Goal: Task Accomplishment & Management: Manage account settings

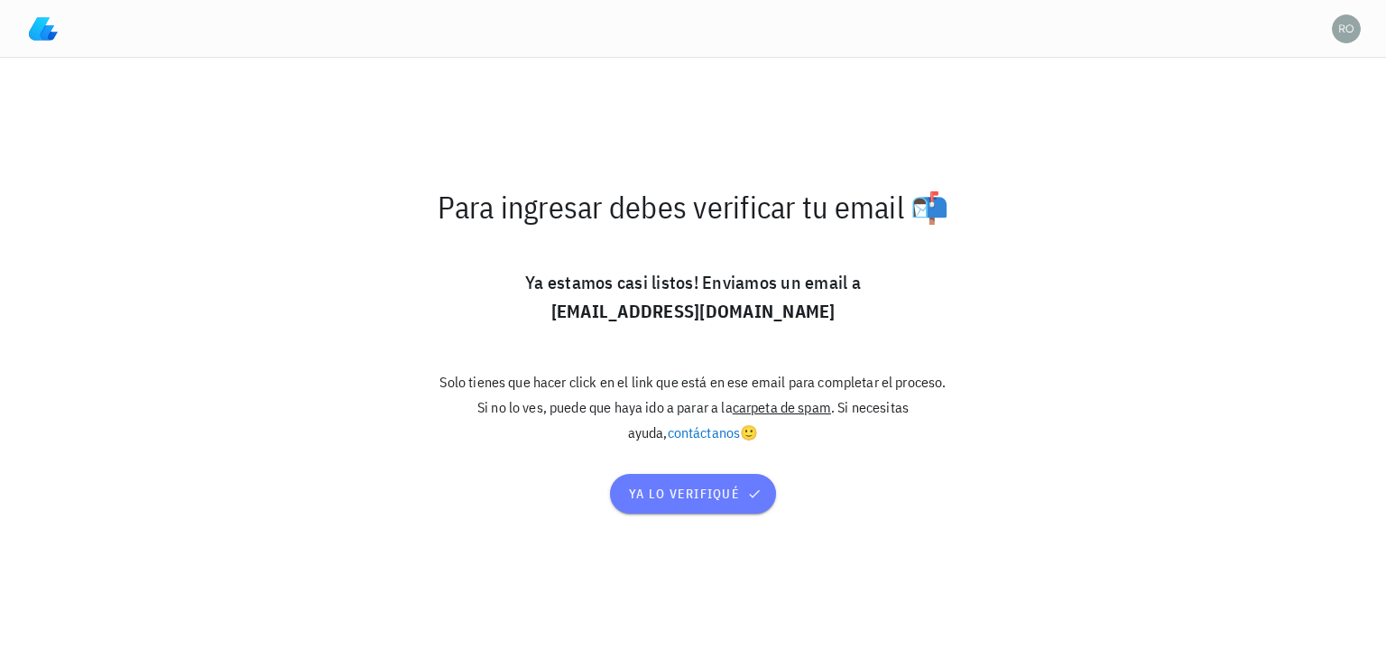
click at [681, 493] on span "ya lo verifiqué" at bounding box center [693, 494] width 130 height 16
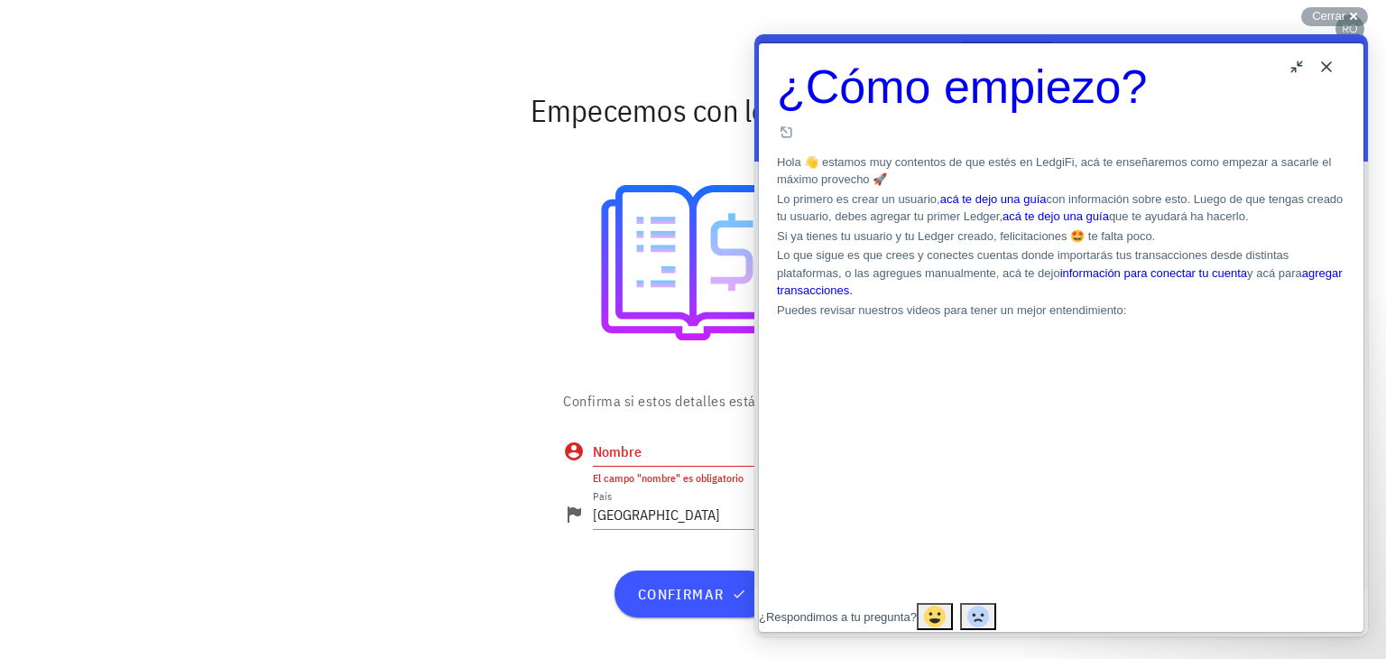
click at [1328, 65] on button "Close" at bounding box center [1326, 66] width 29 height 29
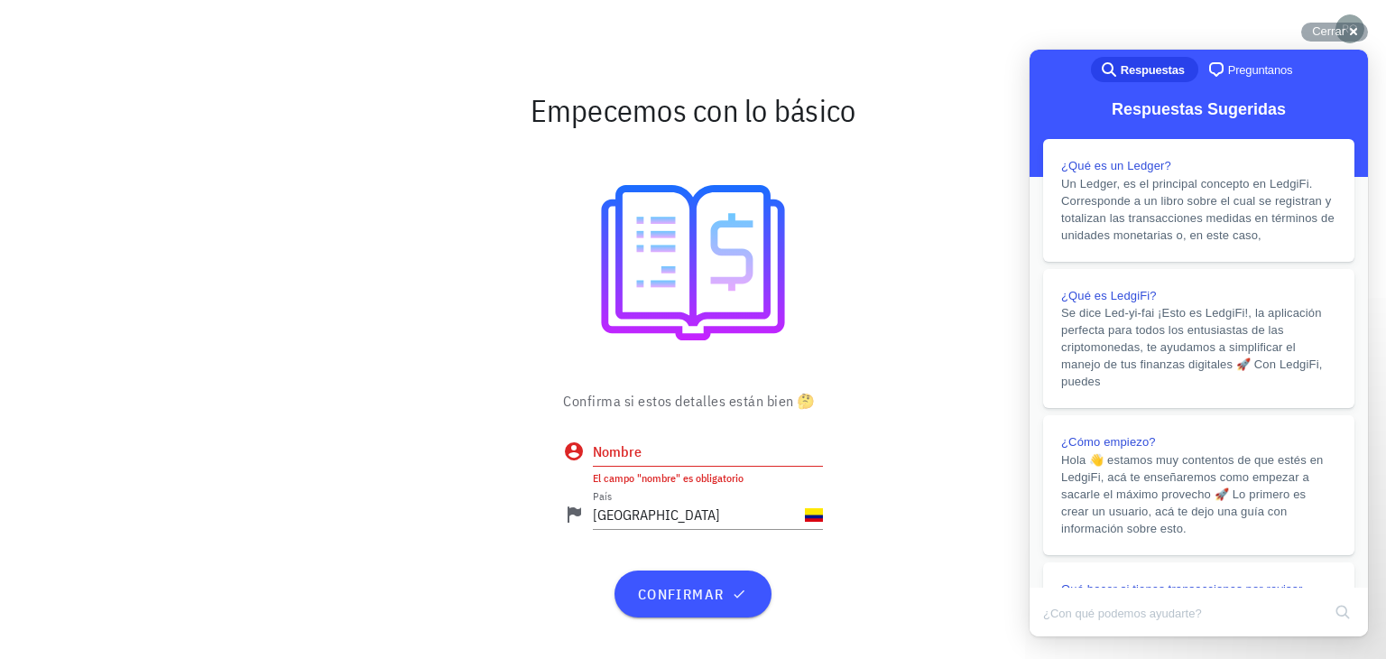
click at [621, 444] on input "Nombre" at bounding box center [708, 451] width 230 height 29
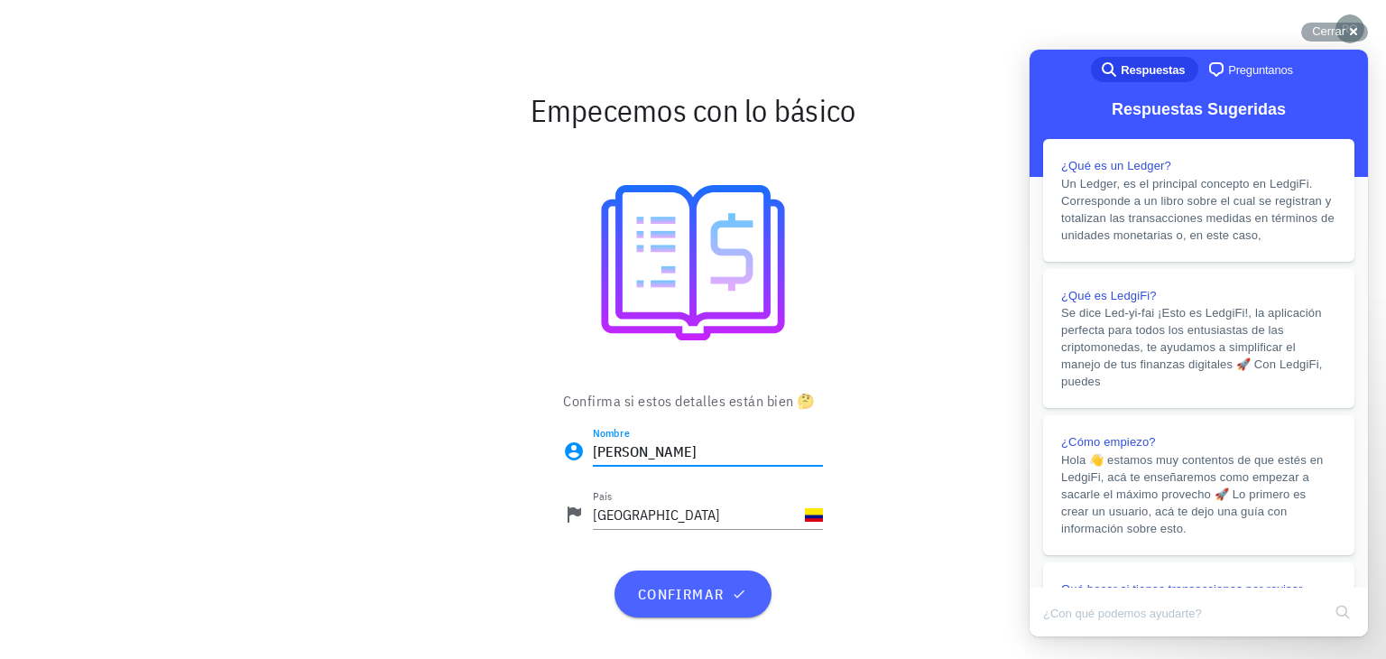
type input "Edgar Alberto Rojas Barrera"
click at [681, 595] on span "confirmar" at bounding box center [692, 594] width 113 height 18
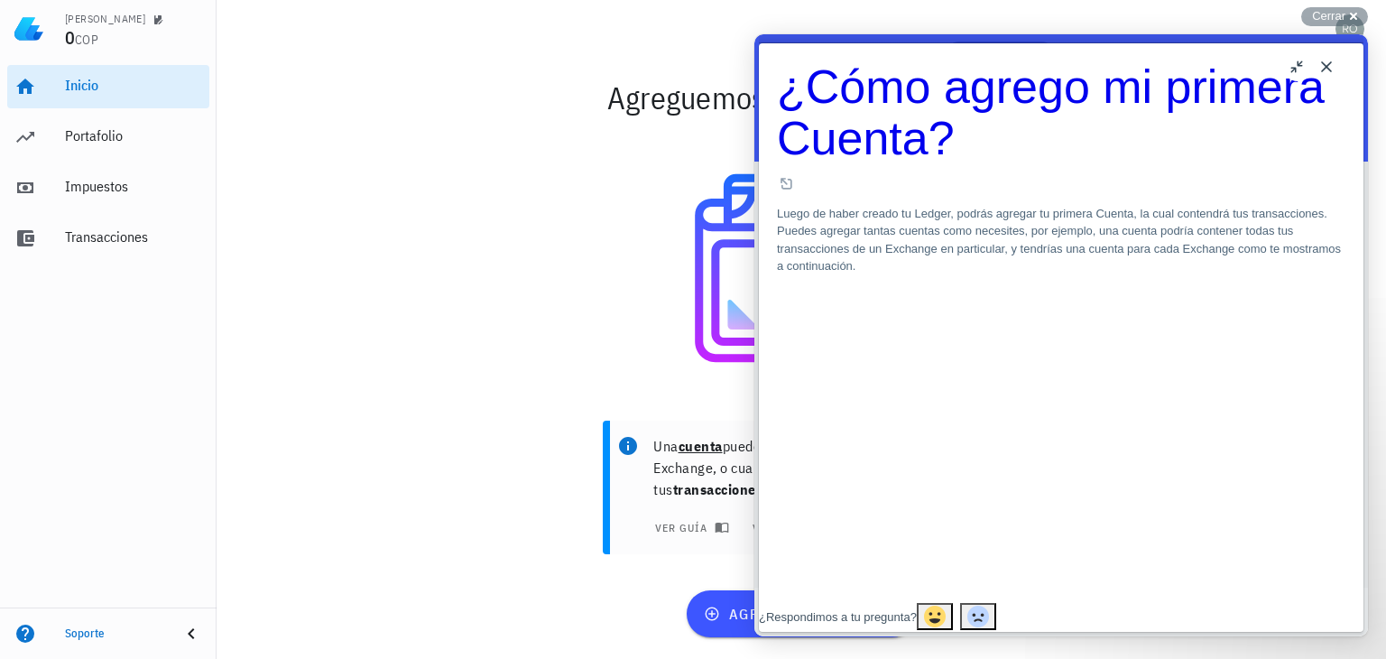
click at [1323, 61] on button "Close" at bounding box center [1326, 66] width 29 height 29
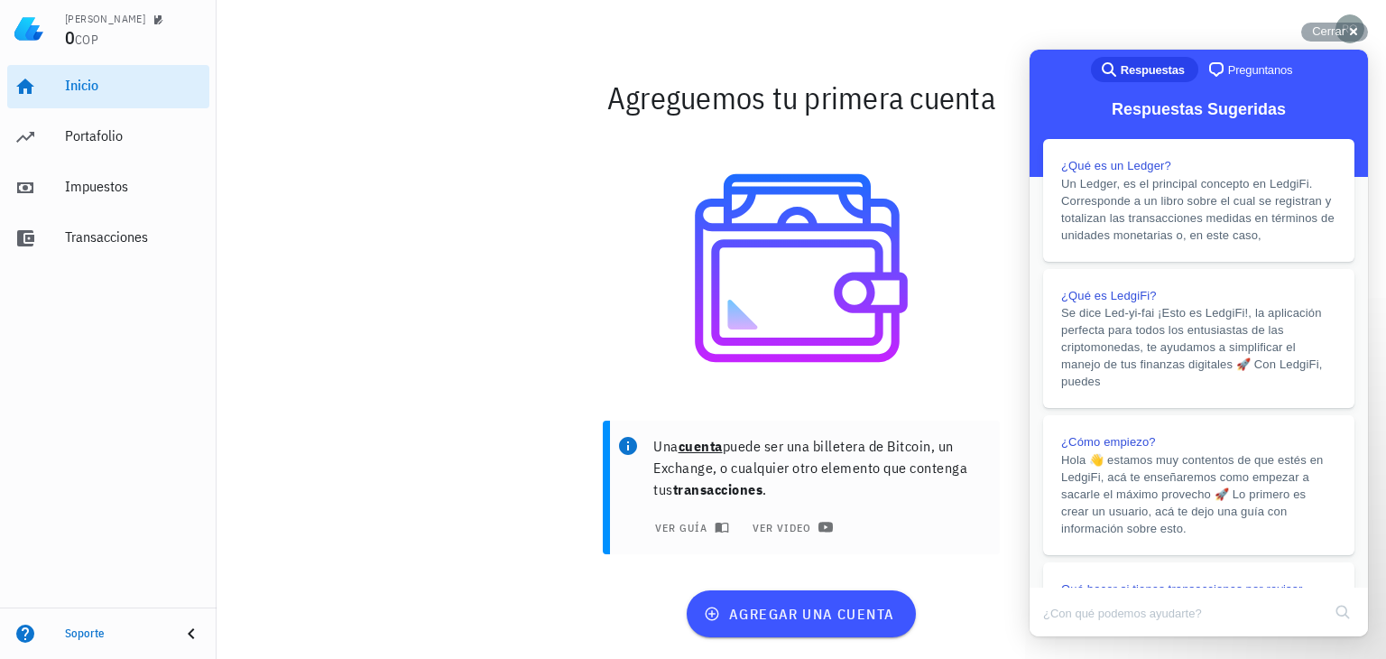
click at [1012, 283] on div at bounding box center [802, 268] width 1048 height 262
click at [793, 614] on span "agregar una cuenta" at bounding box center [801, 614] width 187 height 18
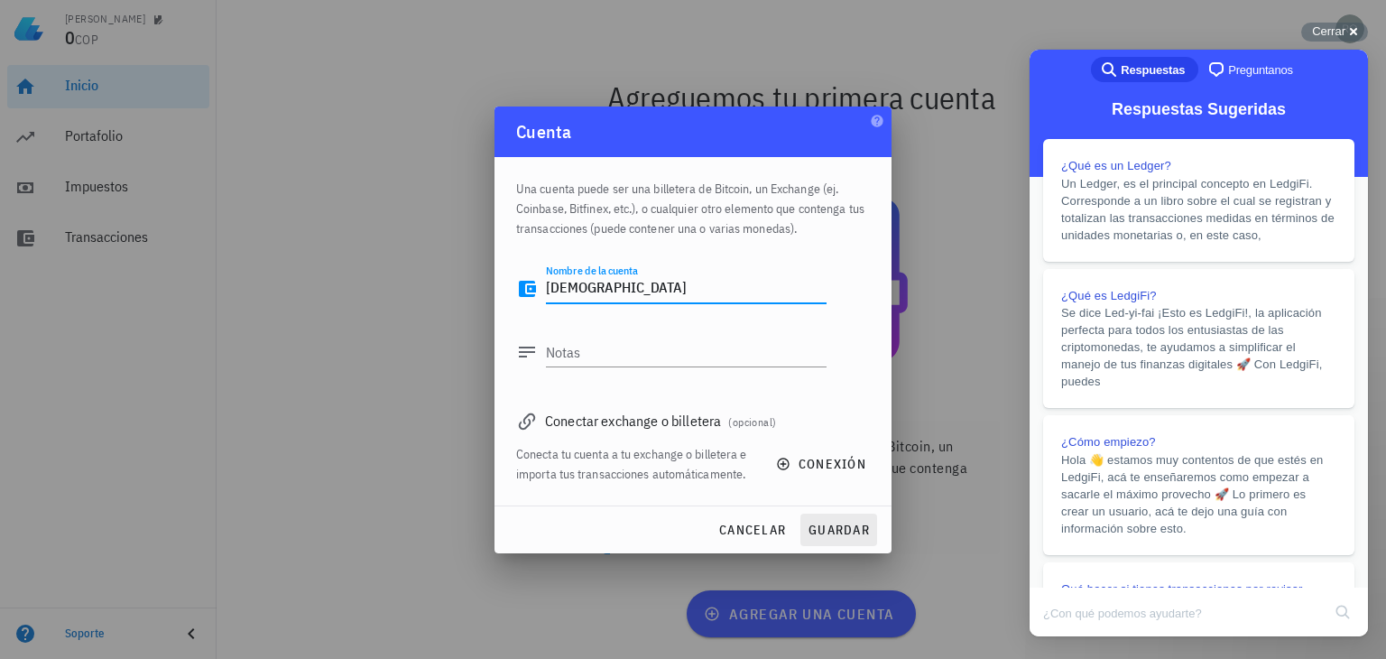
type textarea "[DEMOGRAPHIC_DATA]"
click at [842, 532] on span "guardar" at bounding box center [839, 530] width 62 height 16
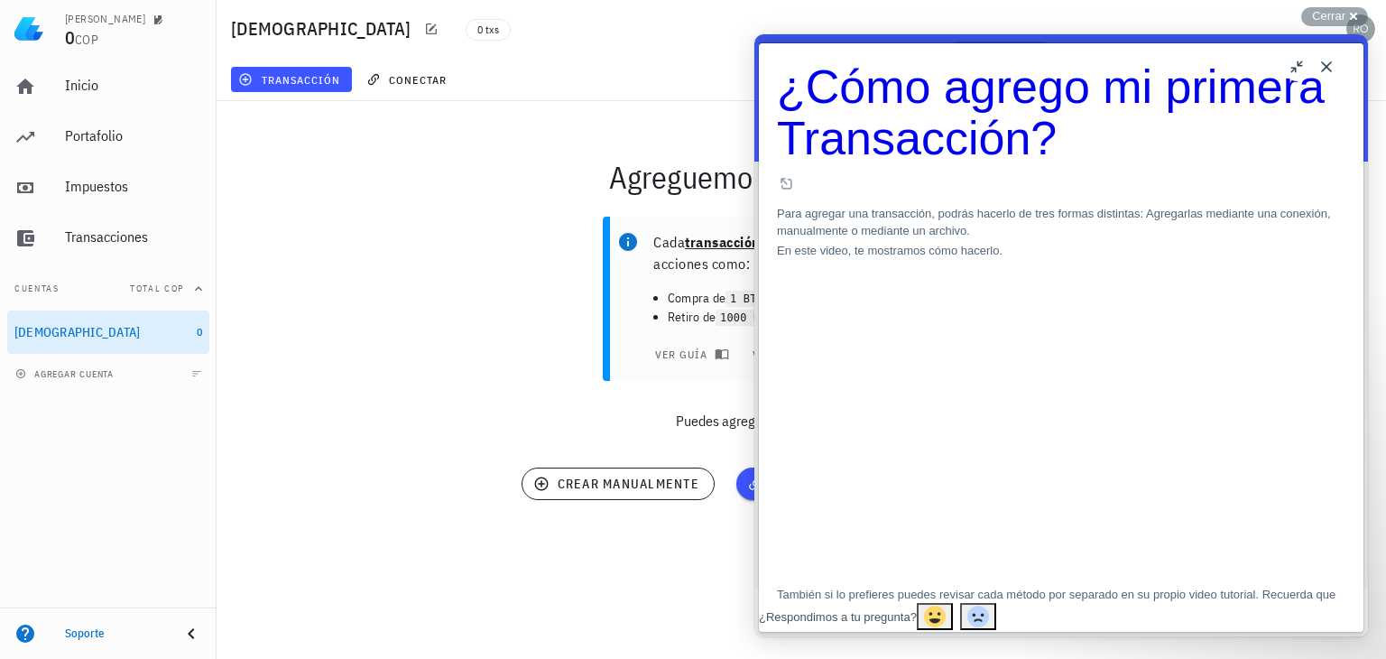
click at [1329, 66] on button "Close" at bounding box center [1326, 66] width 29 height 29
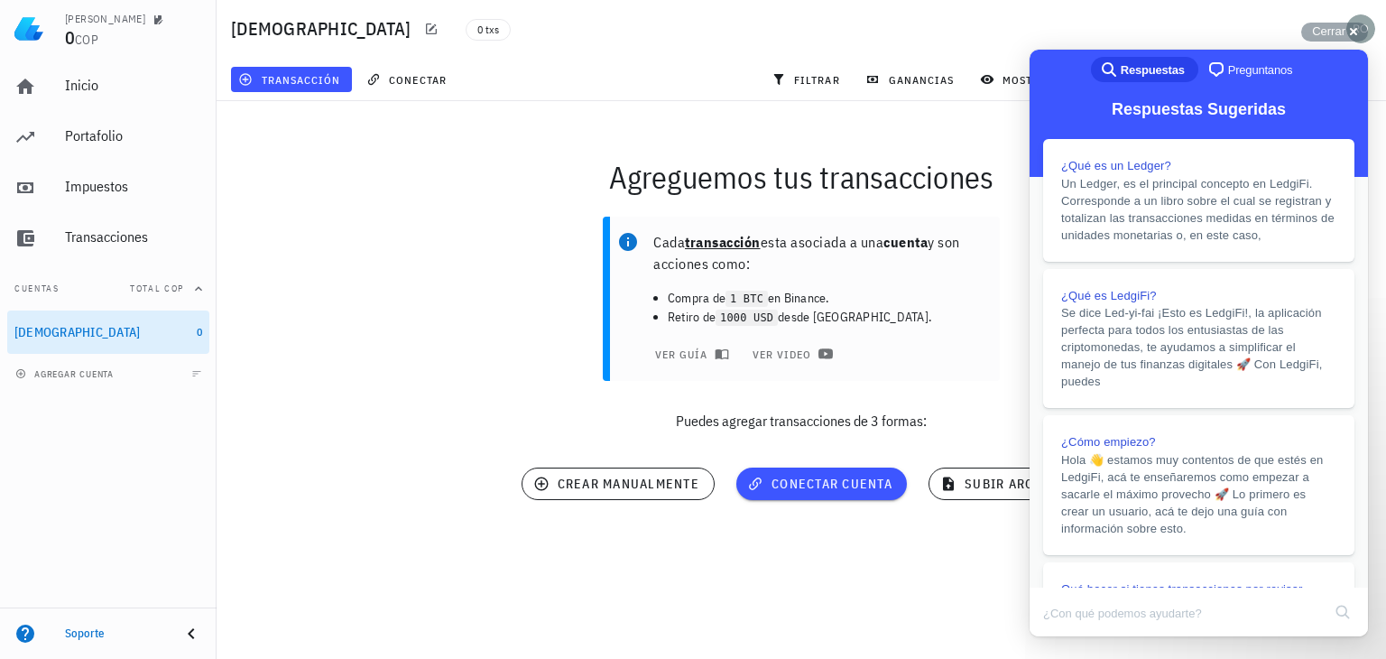
click at [972, 582] on div "Edgar Alberto Rojas Barrera 0 COP Inicio Portafolio Impuestos Transacciones Cue…" at bounding box center [693, 329] width 1386 height 659
click at [1355, 32] on div "Cerrar cross-small" at bounding box center [1335, 32] width 67 height 19
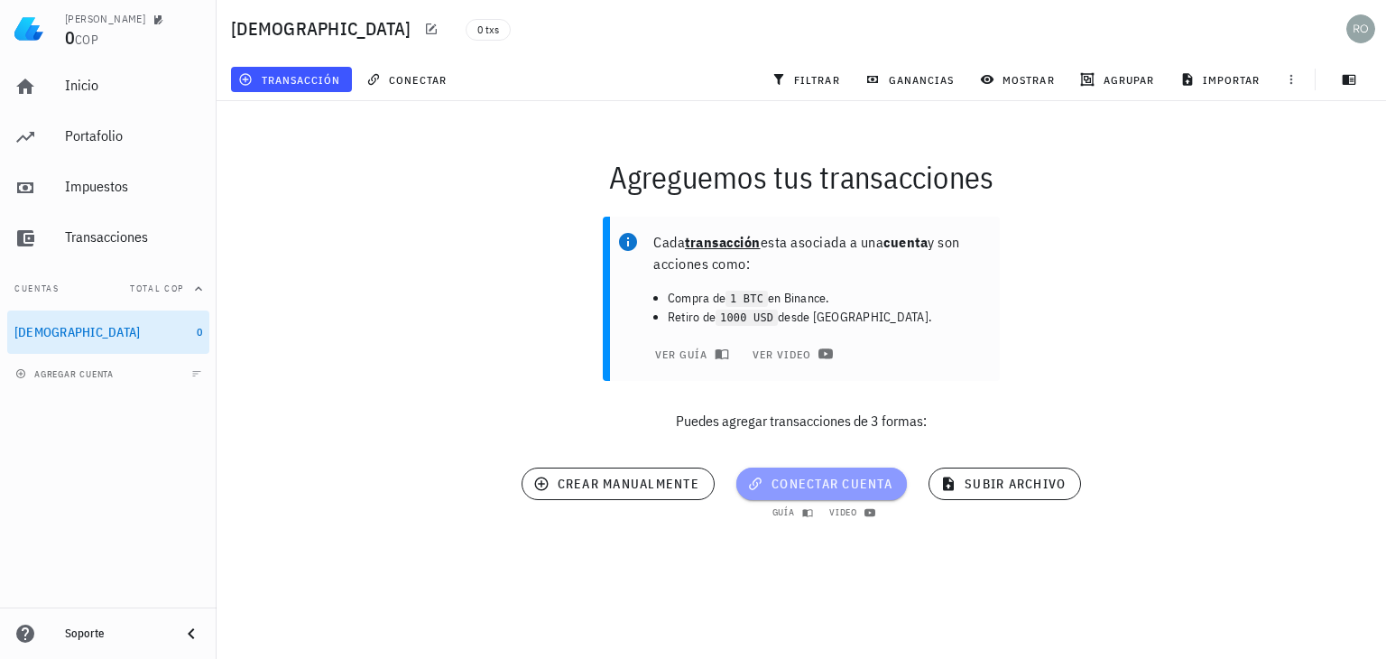
click at [797, 485] on span "conectar cuenta" at bounding box center [822, 484] width 142 height 16
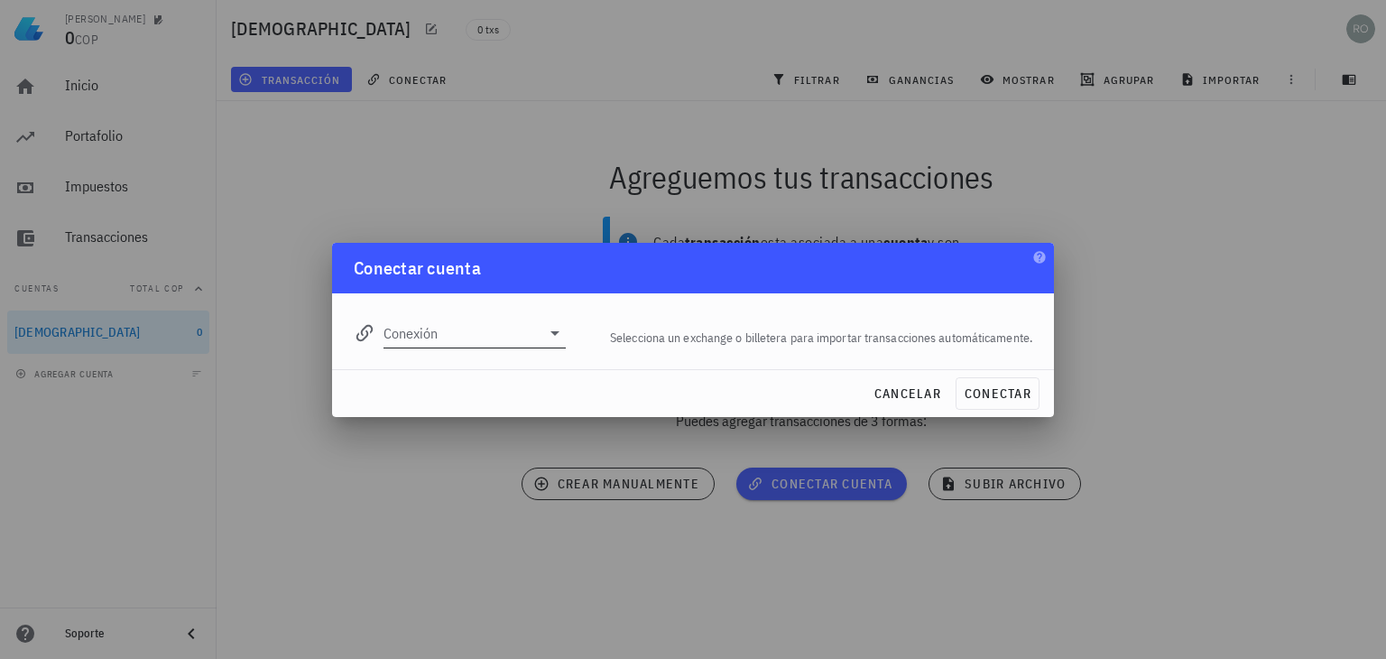
click at [552, 333] on icon at bounding box center [555, 333] width 22 height 22
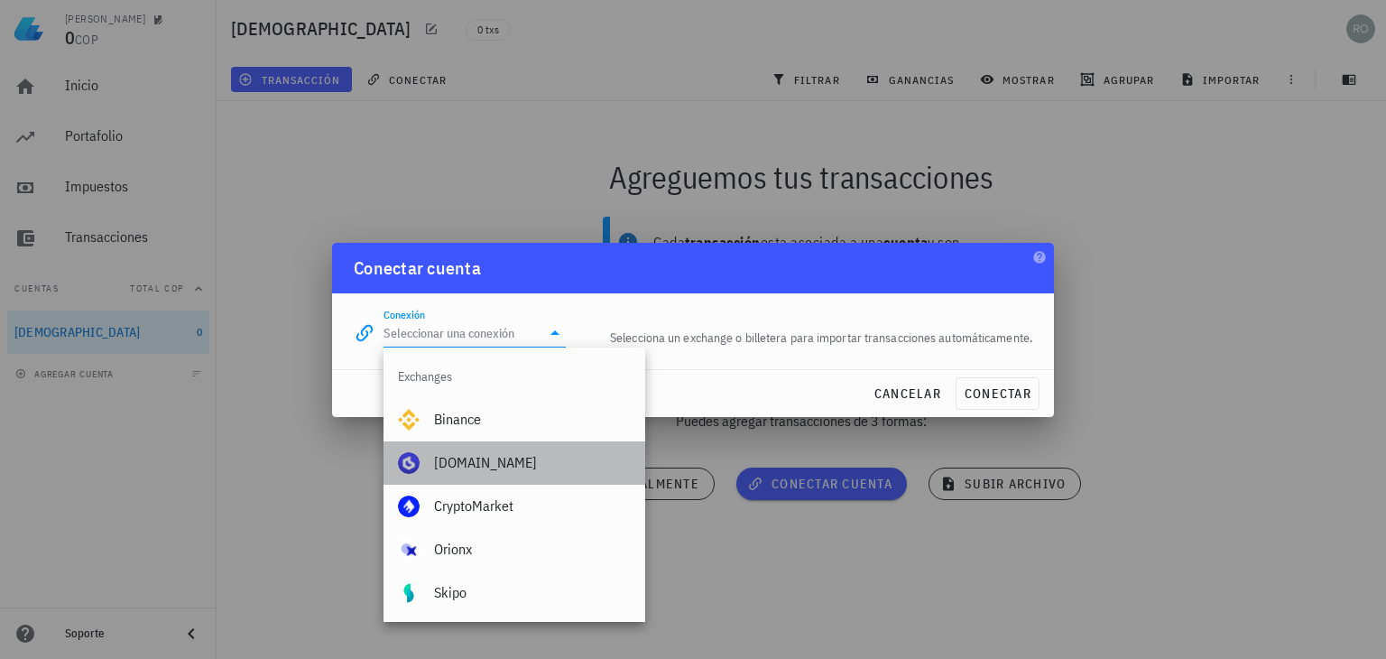
click at [481, 468] on div "[DOMAIN_NAME]" at bounding box center [532, 462] width 197 height 17
type input "[DOMAIN_NAME]"
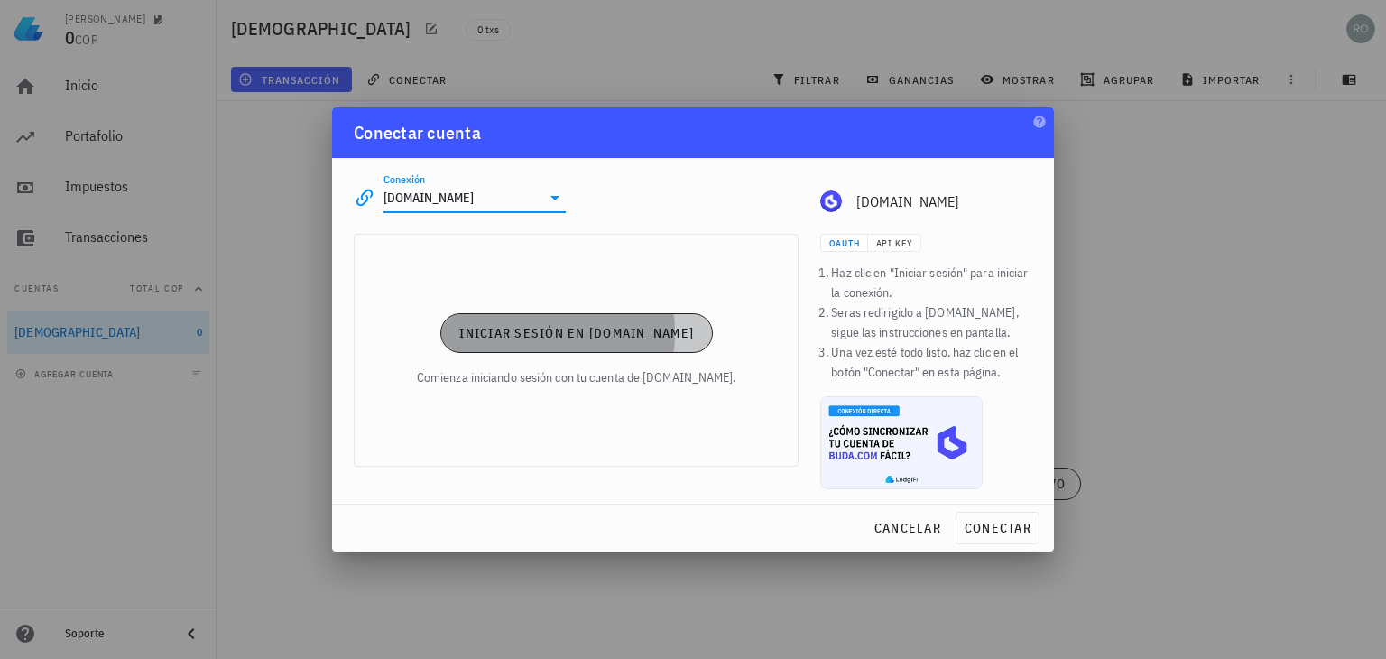
click at [555, 340] on span "Iniciar sesión en Buda.com" at bounding box center [577, 333] width 236 height 16
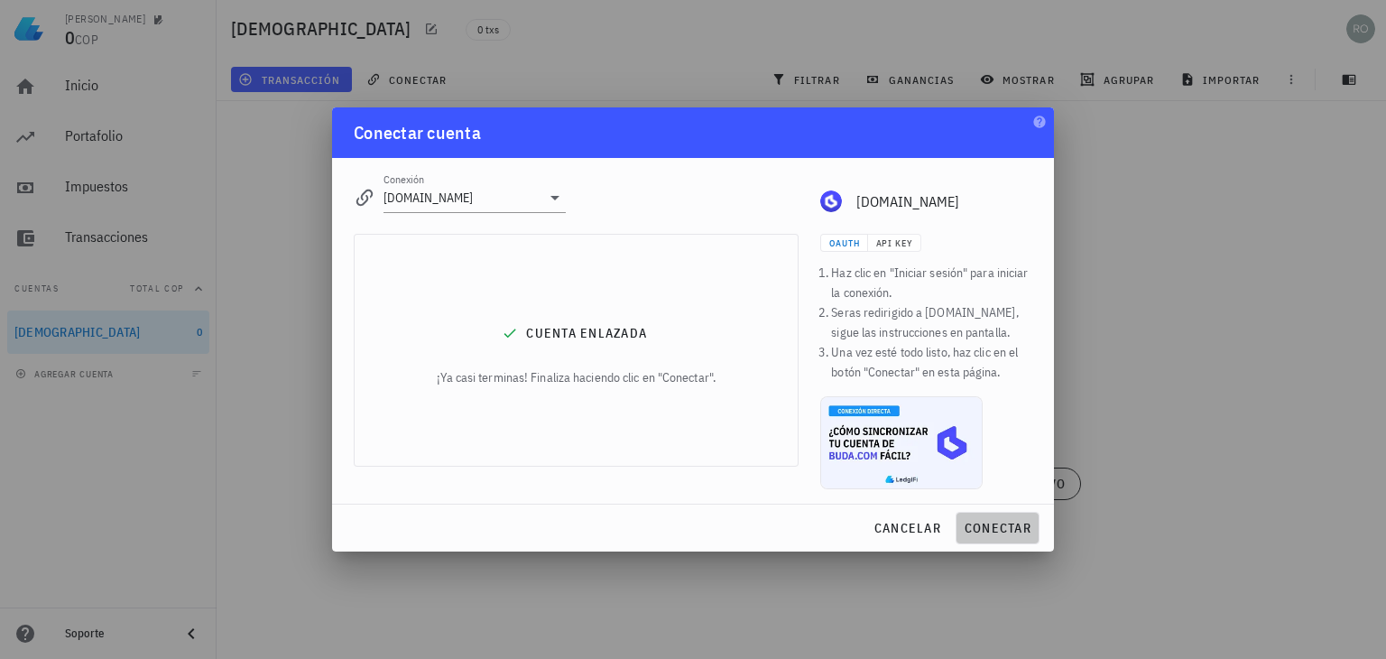
click at [996, 527] on span "conectar" at bounding box center [998, 528] width 68 height 16
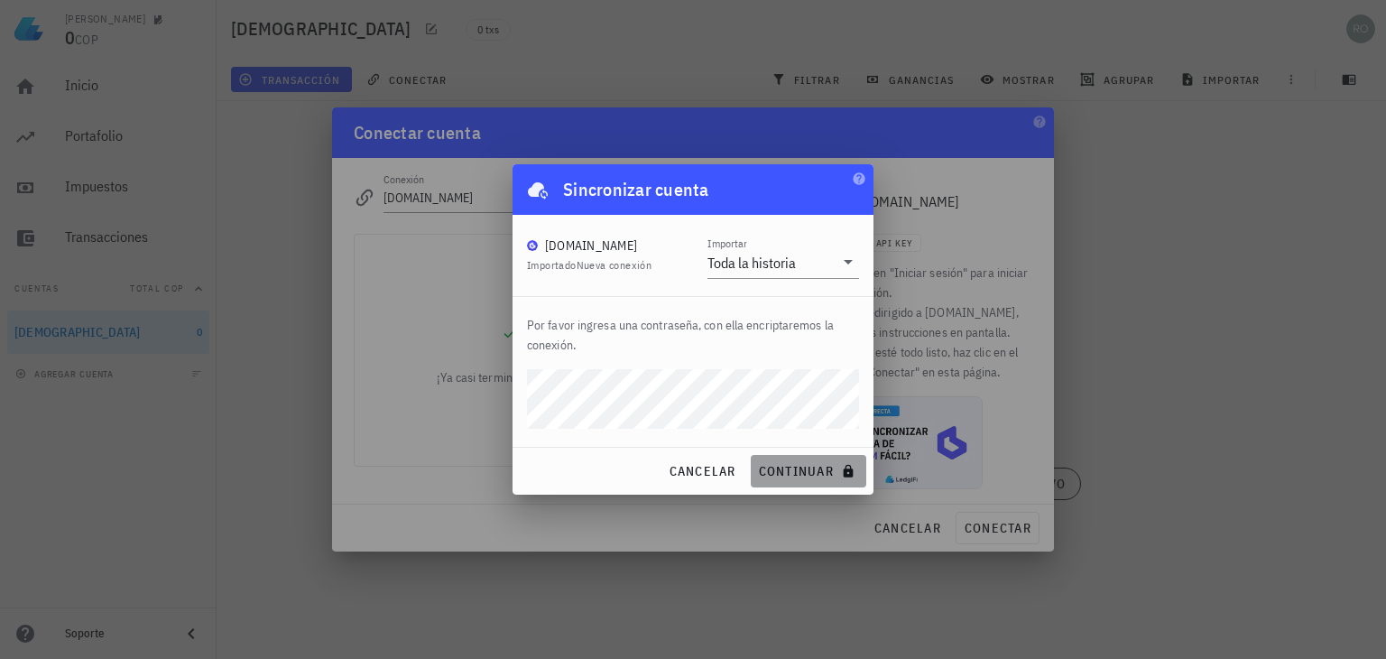
click at [798, 470] on span "continuar" at bounding box center [808, 471] width 101 height 16
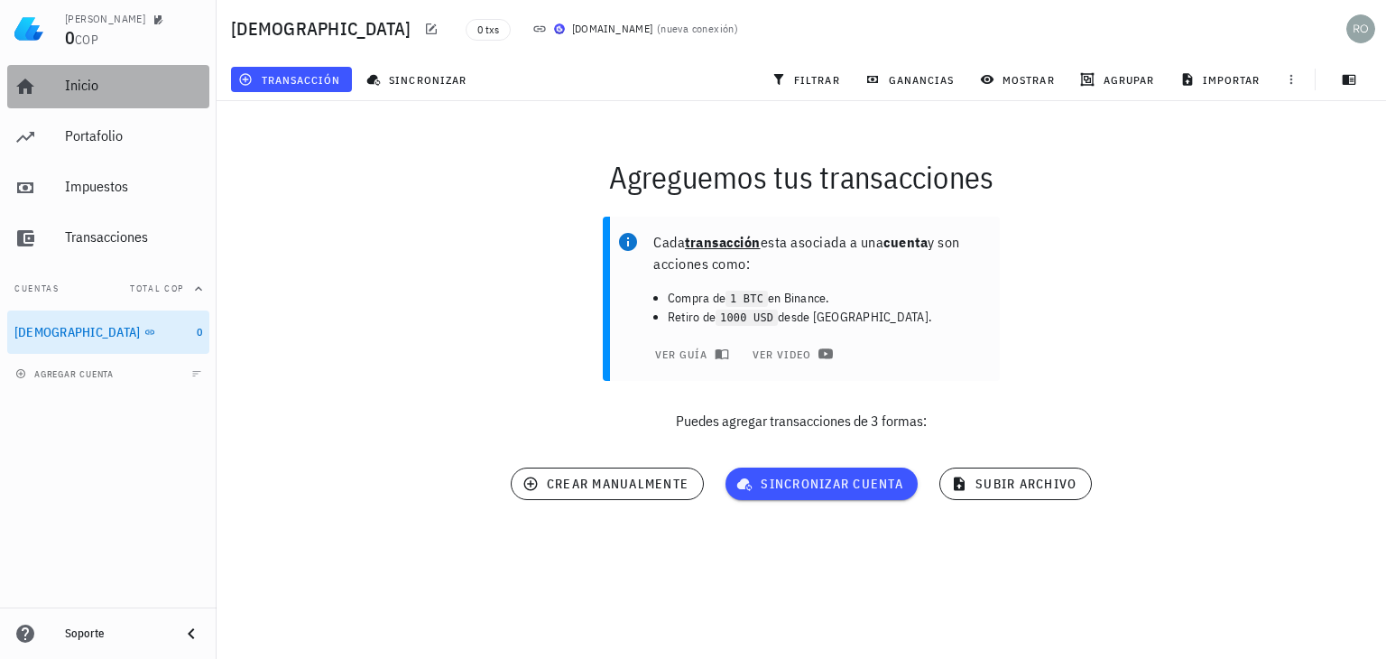
click at [75, 85] on div "Inicio" at bounding box center [133, 85] width 137 height 17
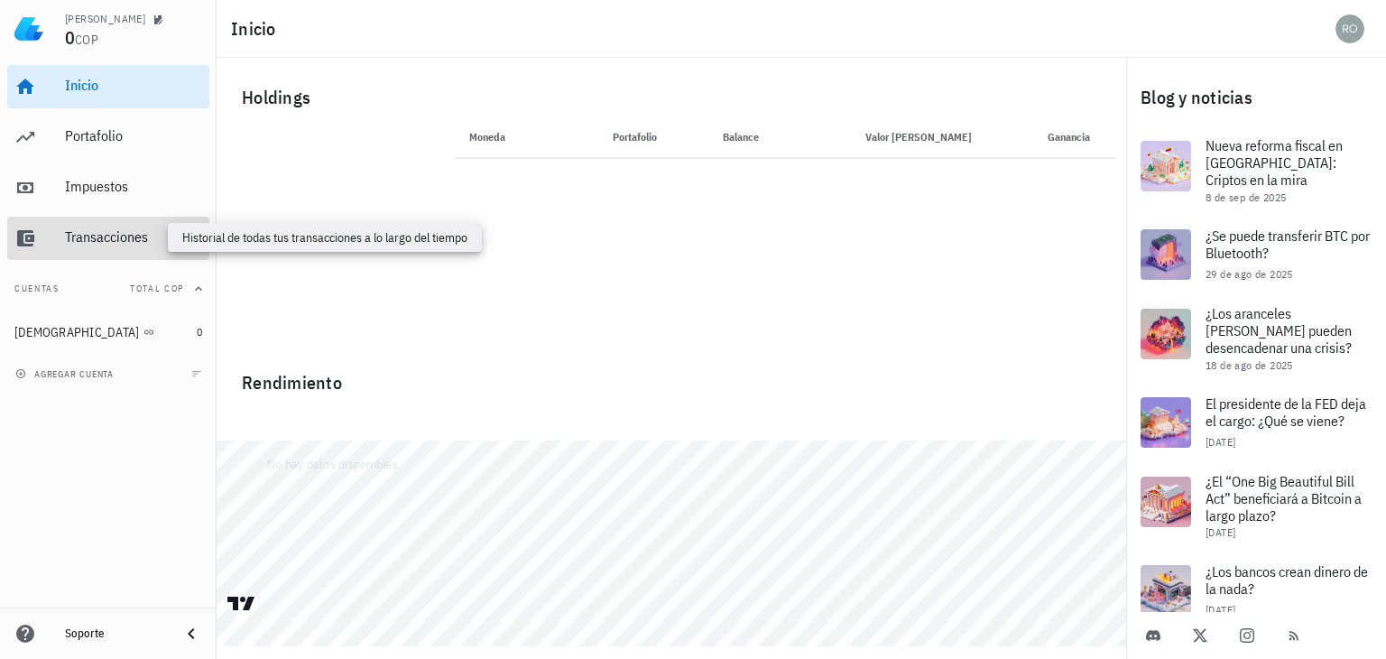
click at [112, 229] on div "Transacciones" at bounding box center [133, 236] width 137 height 17
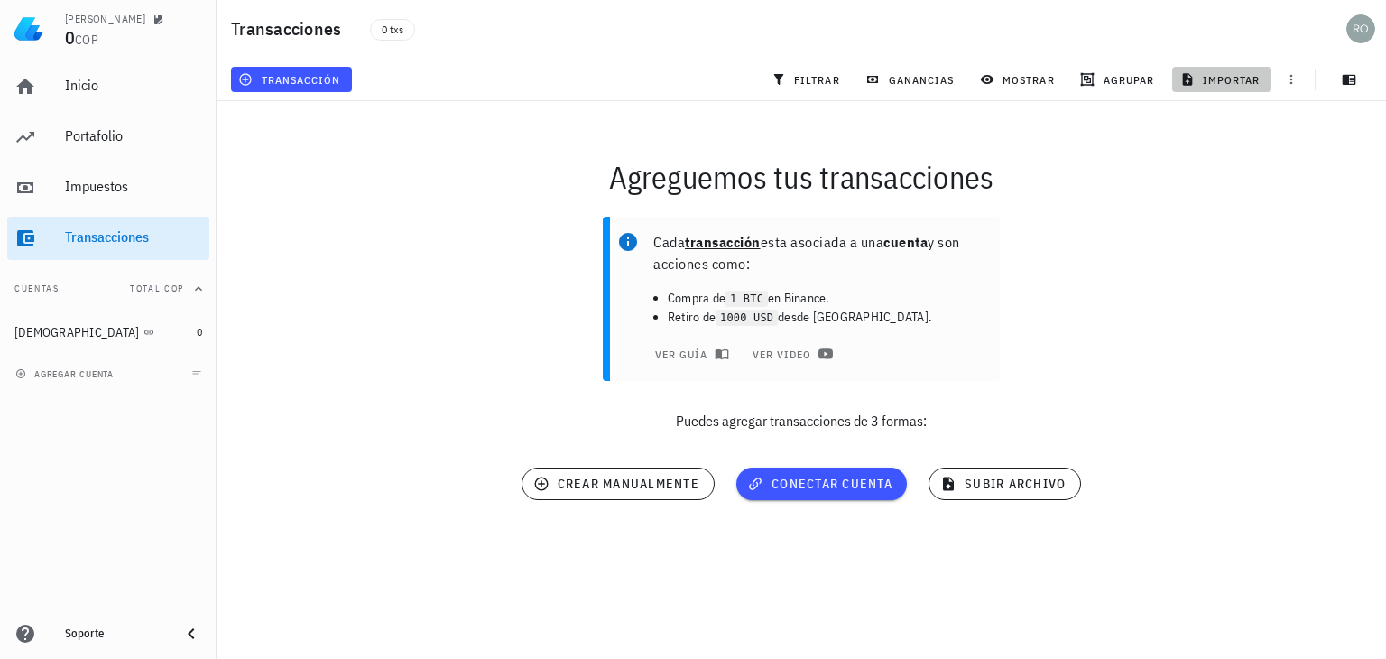
click at [1227, 79] on span "importar" at bounding box center [1222, 79] width 77 height 14
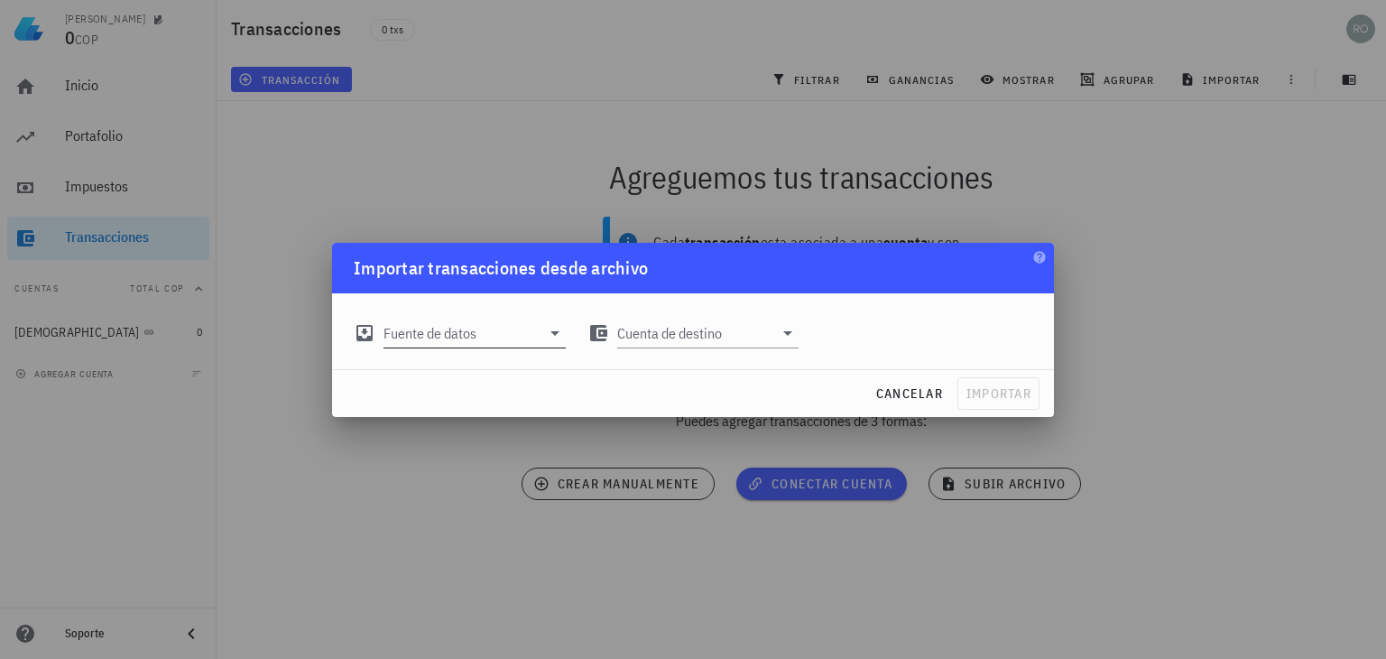
click at [551, 335] on icon at bounding box center [555, 333] width 22 height 22
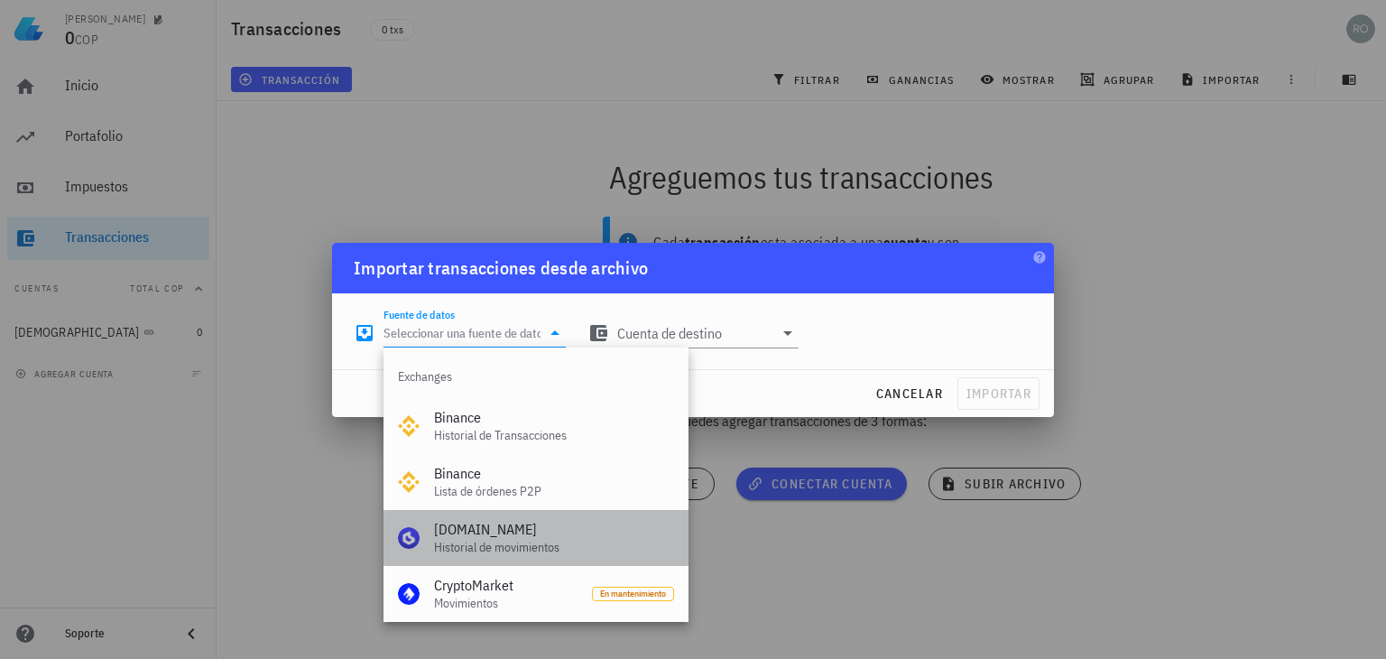
click at [479, 535] on div "[DOMAIN_NAME]" at bounding box center [554, 529] width 240 height 17
type input "[DOMAIN_NAME] (Historial de movimientos)"
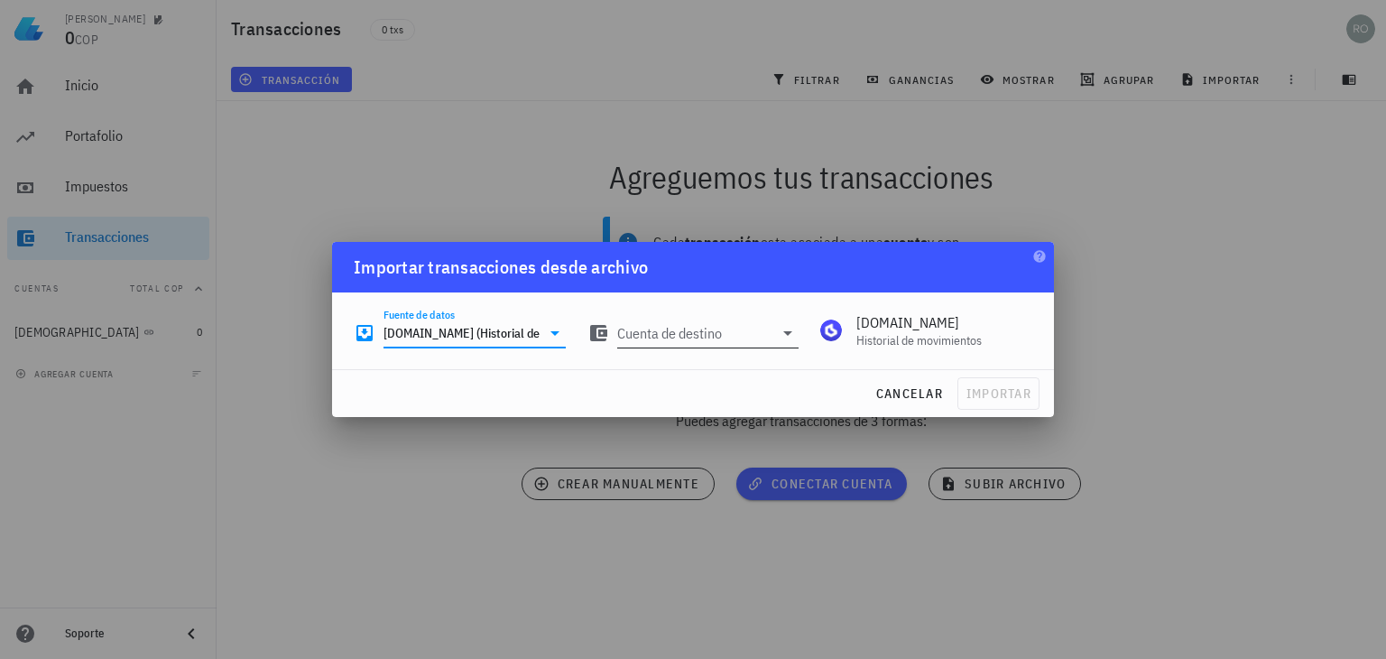
click at [783, 335] on icon at bounding box center [788, 333] width 22 height 22
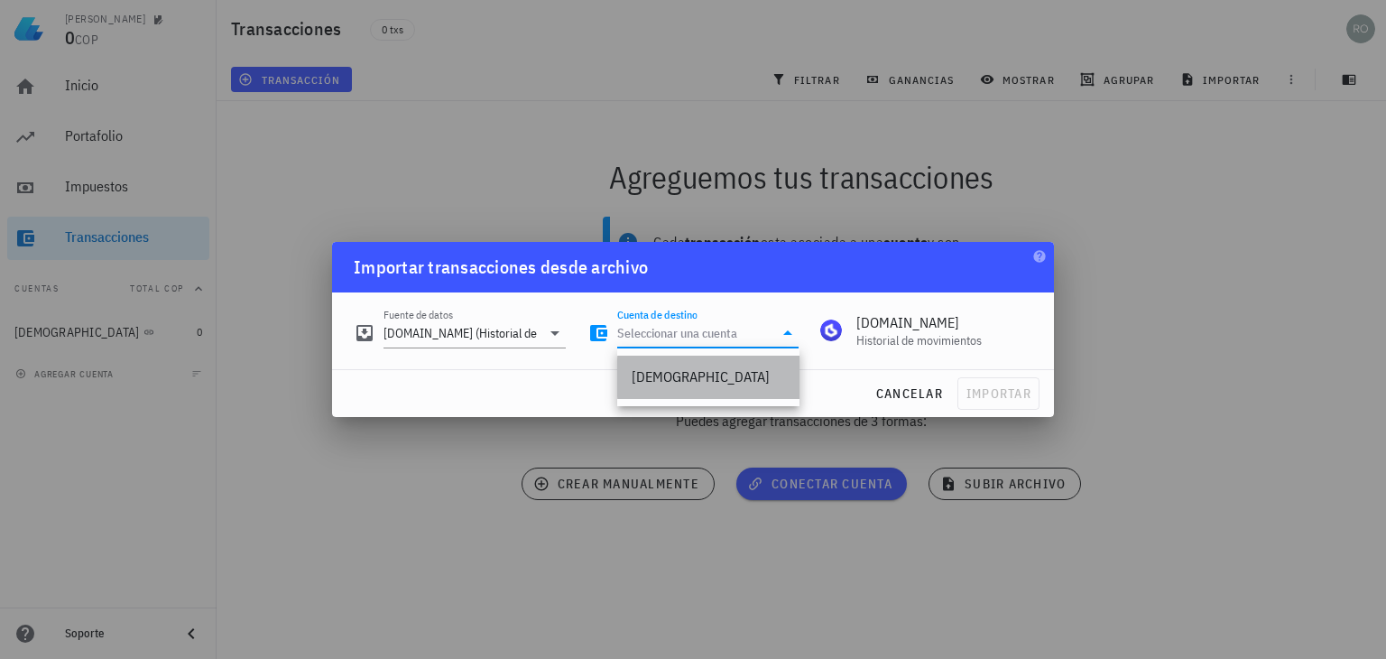
click at [679, 378] on div "[DEMOGRAPHIC_DATA]" at bounding box center [708, 376] width 153 height 17
type input "[DEMOGRAPHIC_DATA]"
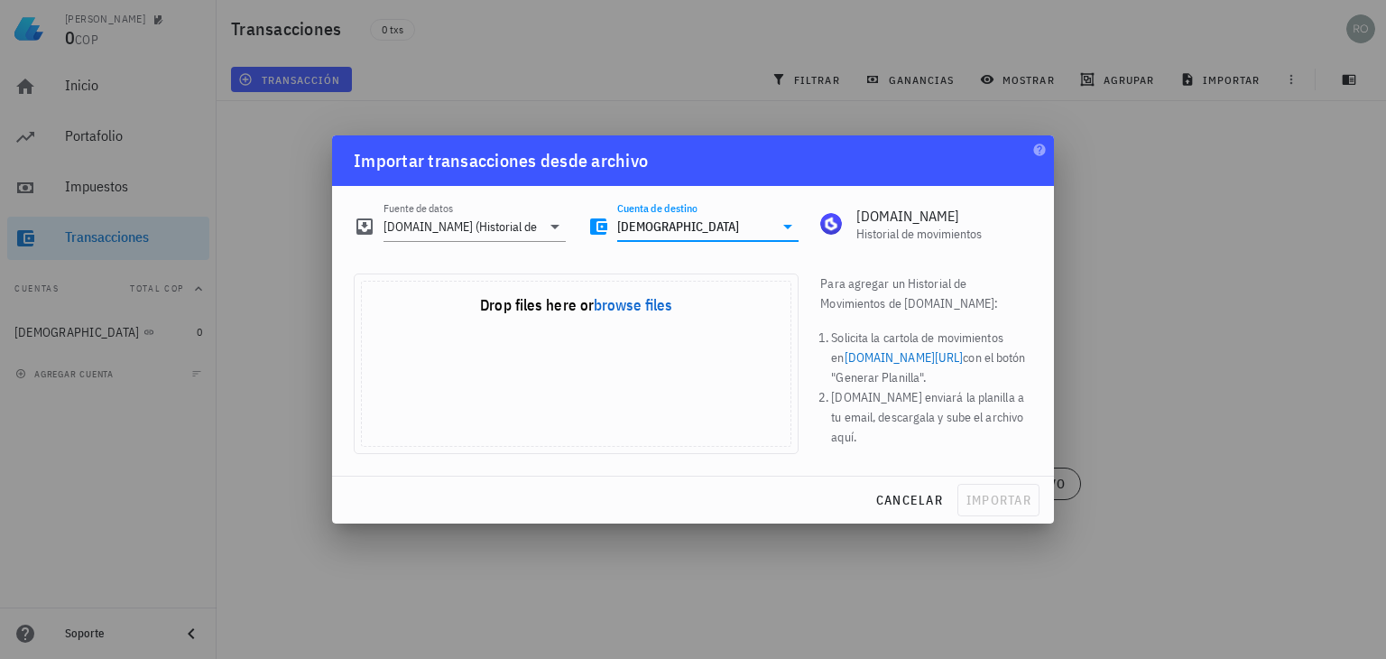
click at [785, 228] on icon at bounding box center [788, 227] width 22 height 22
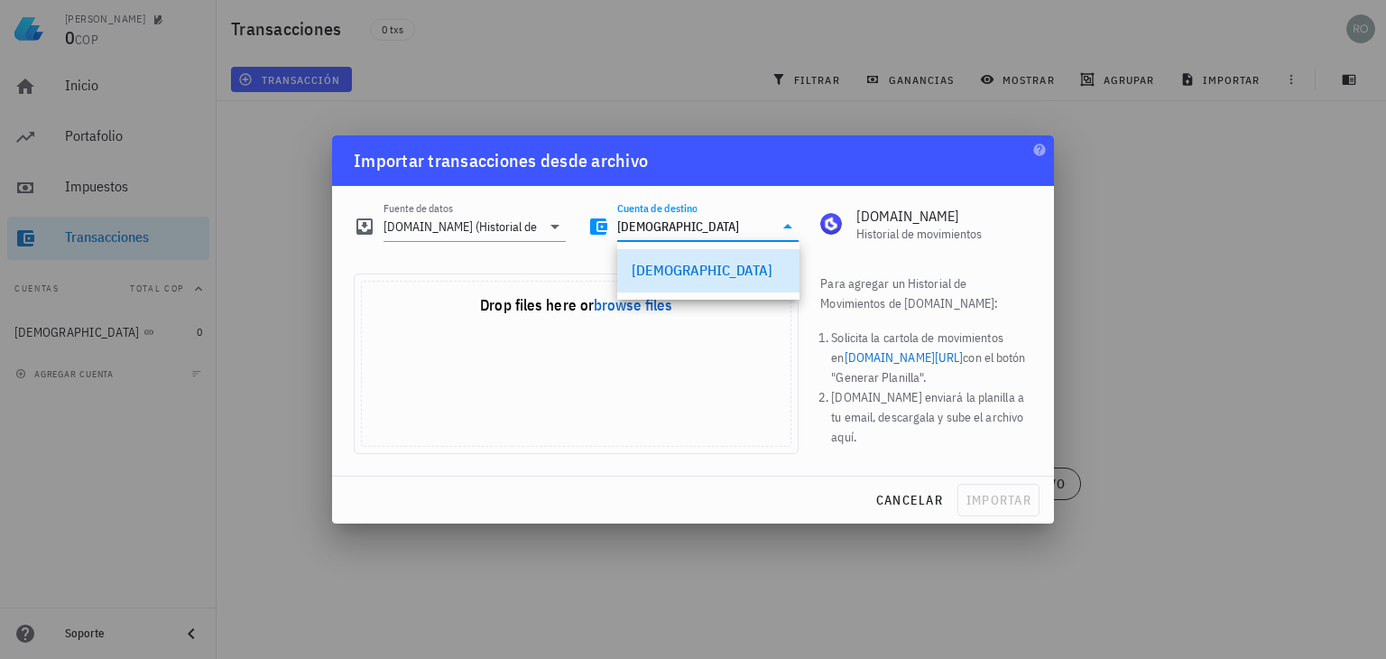
click at [684, 267] on div "[DEMOGRAPHIC_DATA]" at bounding box center [708, 270] width 153 height 17
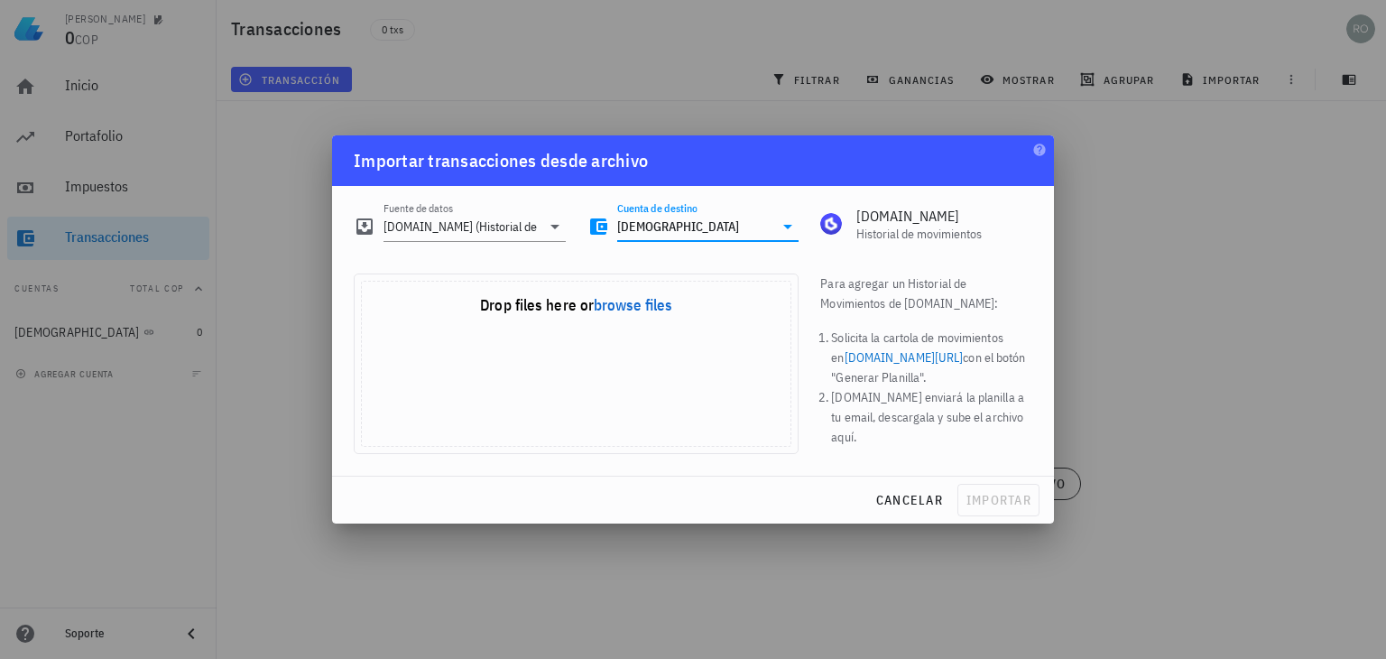
click at [793, 225] on icon at bounding box center [788, 227] width 22 height 22
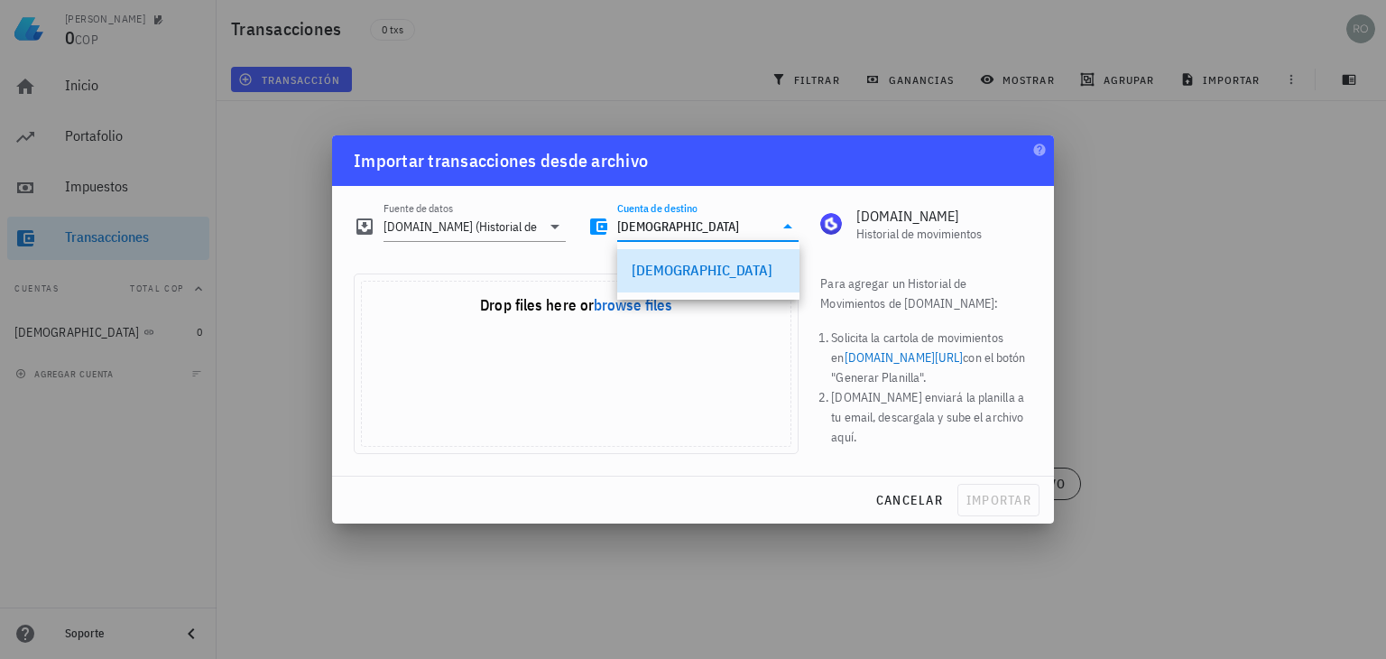
click at [646, 355] on div "Uppy Dashboard" at bounding box center [576, 384] width 429 height 124
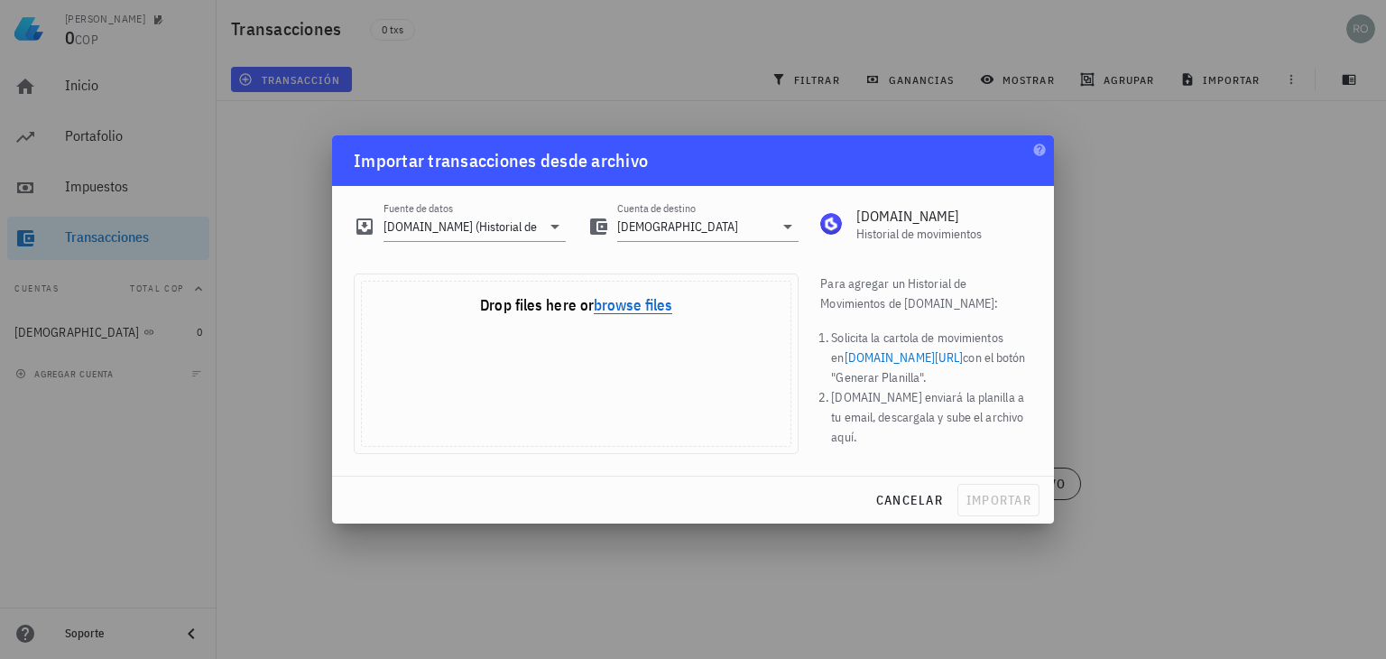
click at [620, 307] on button "browse files" at bounding box center [633, 306] width 79 height 16
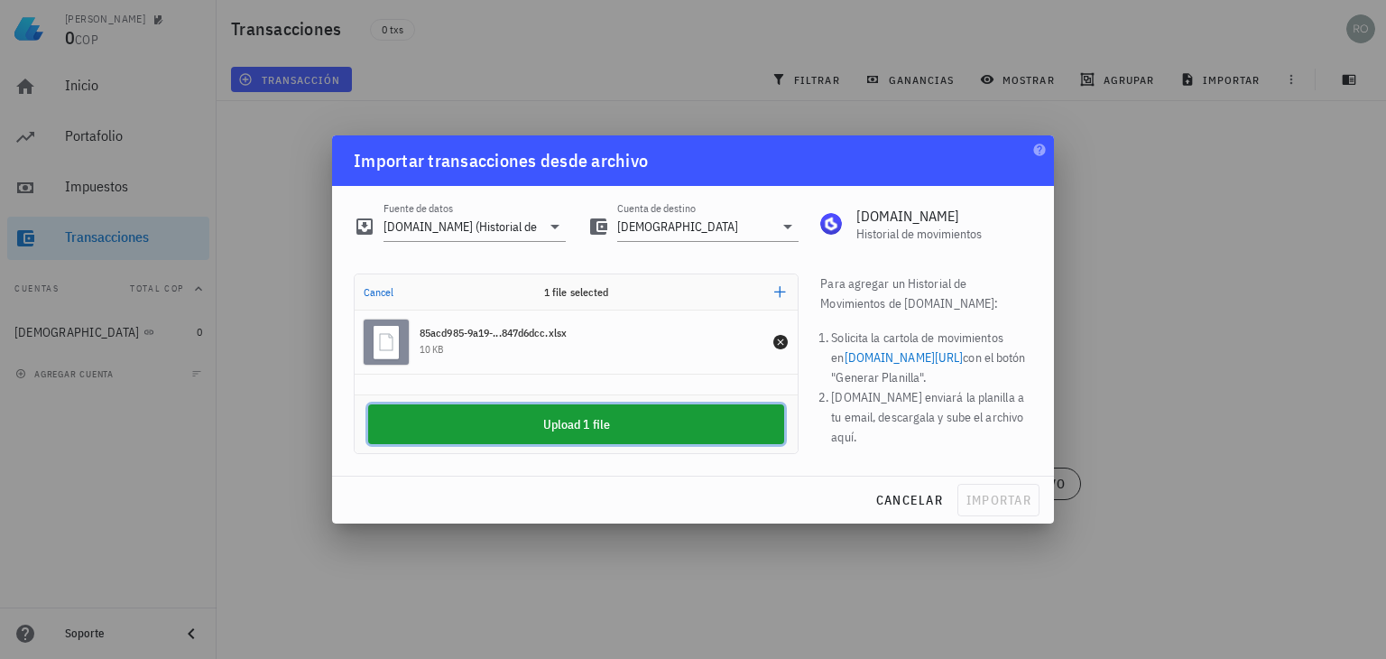
click at [577, 423] on button "Upload 1 file" at bounding box center [576, 424] width 416 height 40
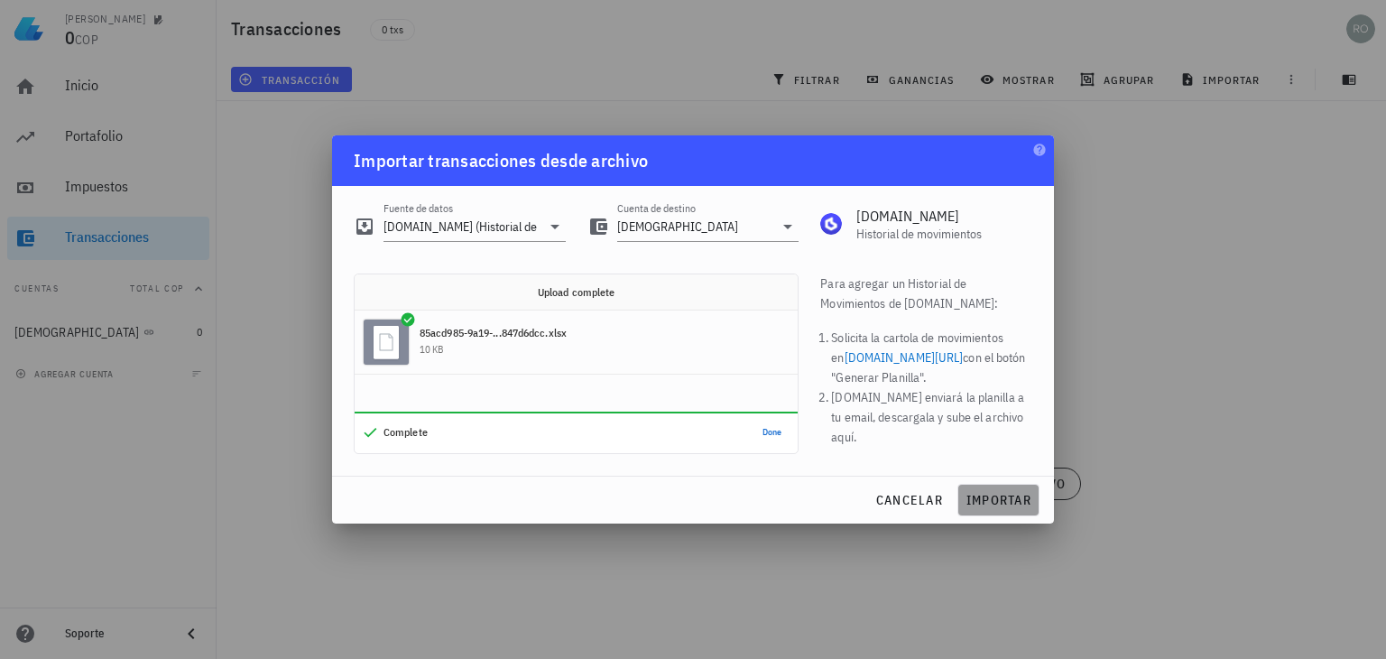
click at [996, 499] on span "importar" at bounding box center [999, 500] width 66 height 16
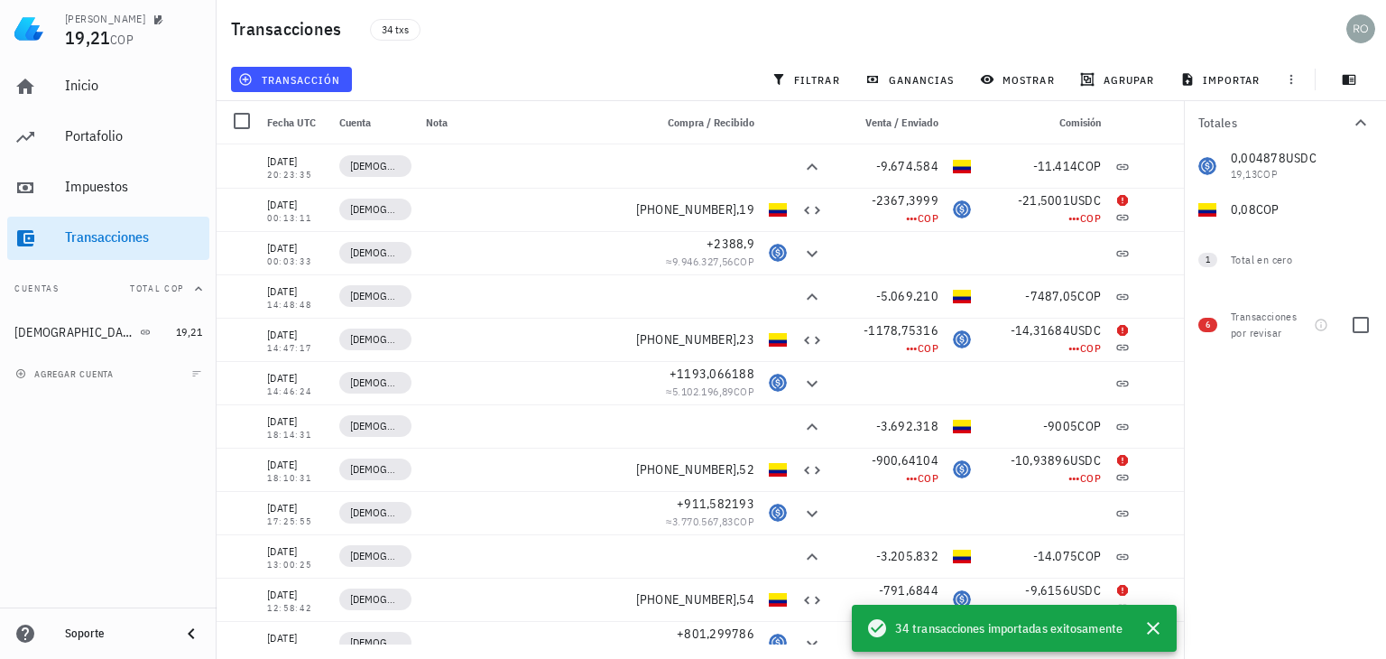
click at [1203, 327] on span "6" at bounding box center [1208, 325] width 19 height 14
click at [1357, 326] on div at bounding box center [1361, 325] width 31 height 31
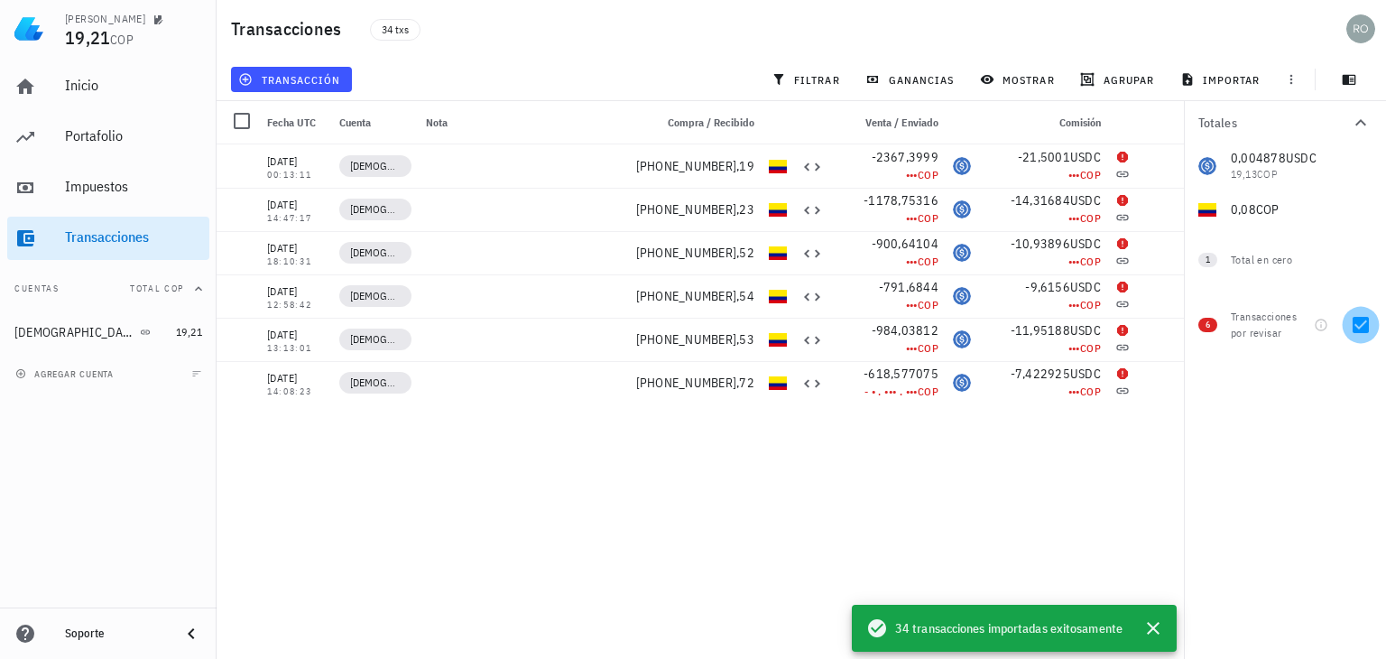
click at [1358, 330] on div at bounding box center [1361, 325] width 31 height 31
checkbox input "false"
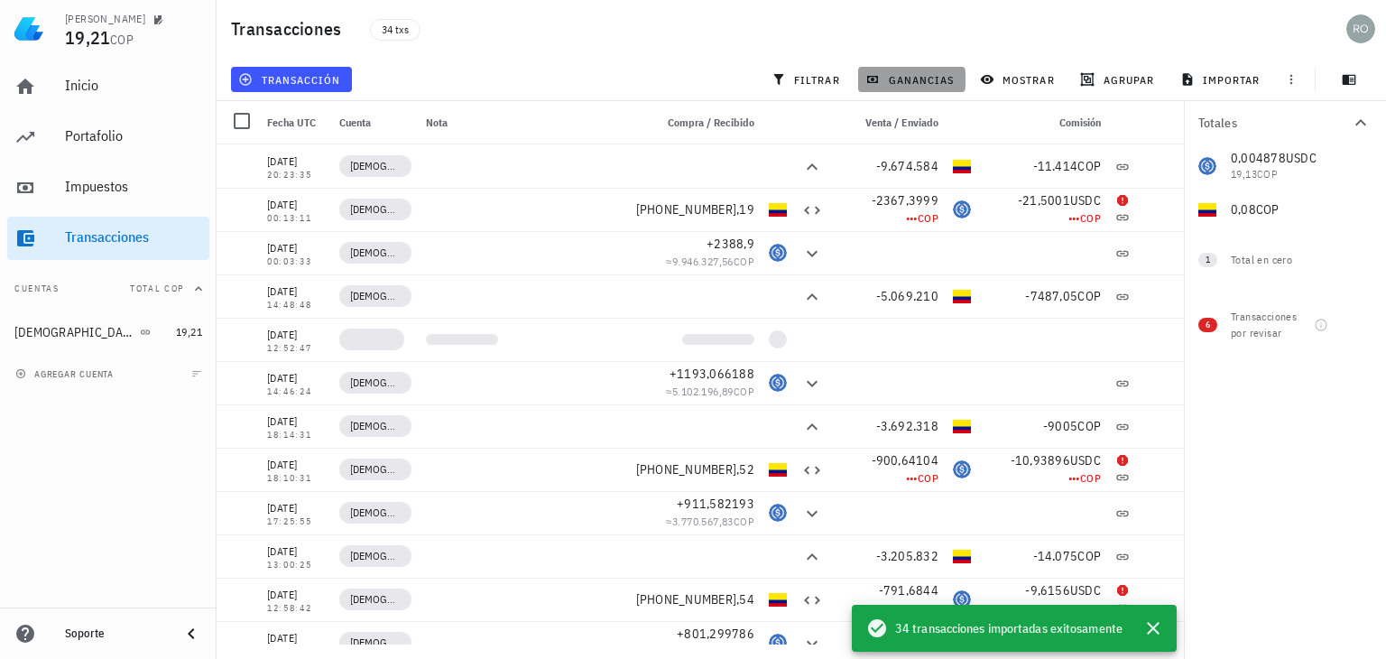
click at [921, 77] on span "ganancias" at bounding box center [911, 79] width 85 height 14
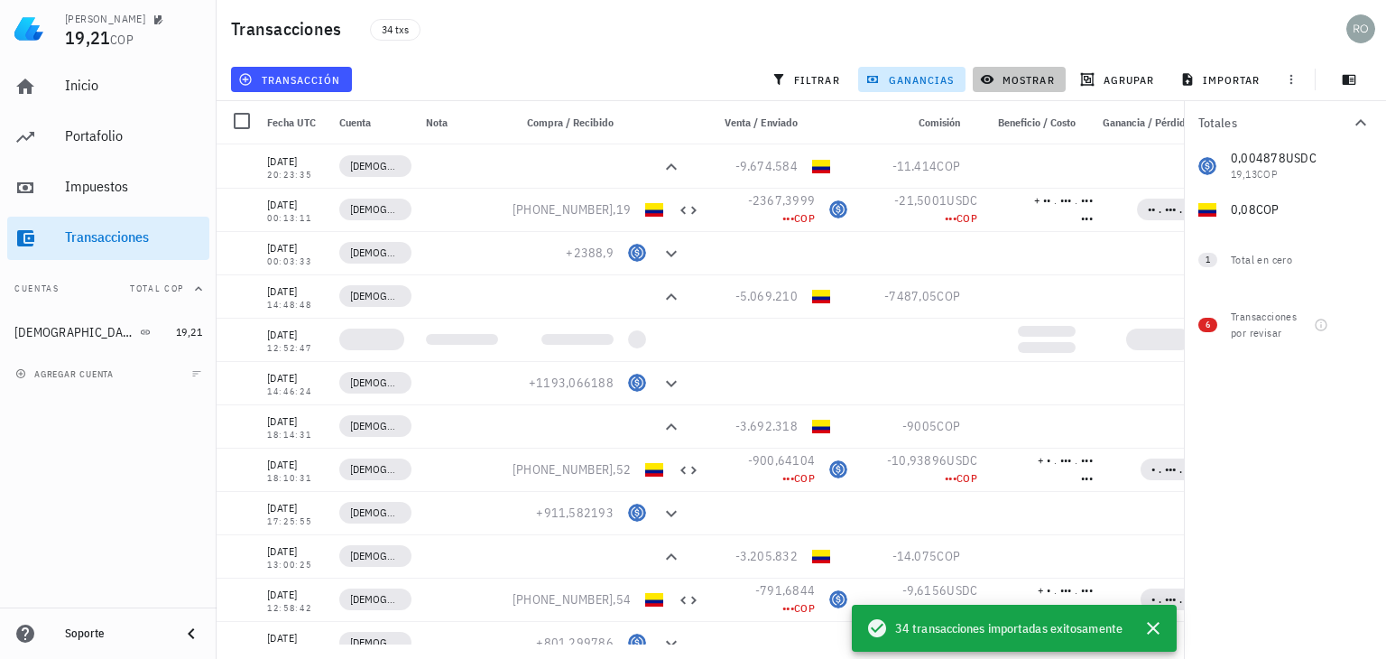
click at [1024, 90] on button "mostrar" at bounding box center [1019, 79] width 93 height 25
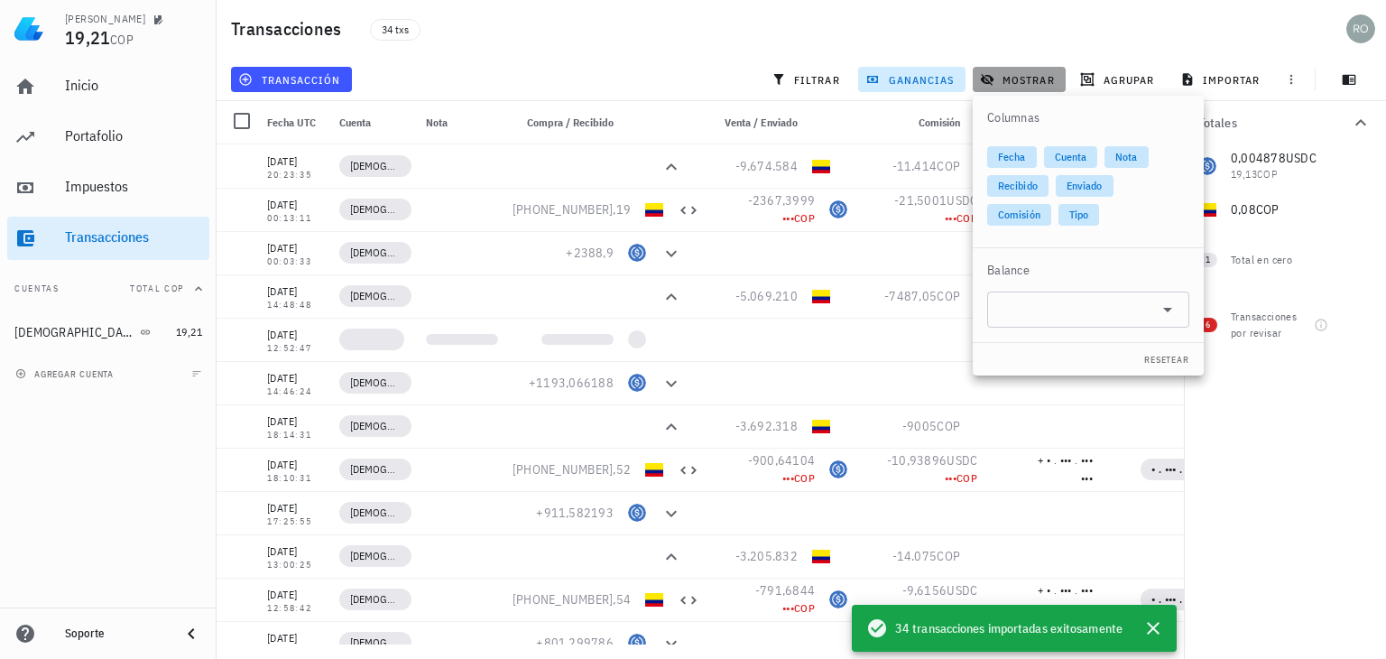
click at [1021, 80] on span "mostrar" at bounding box center [1019, 79] width 71 height 14
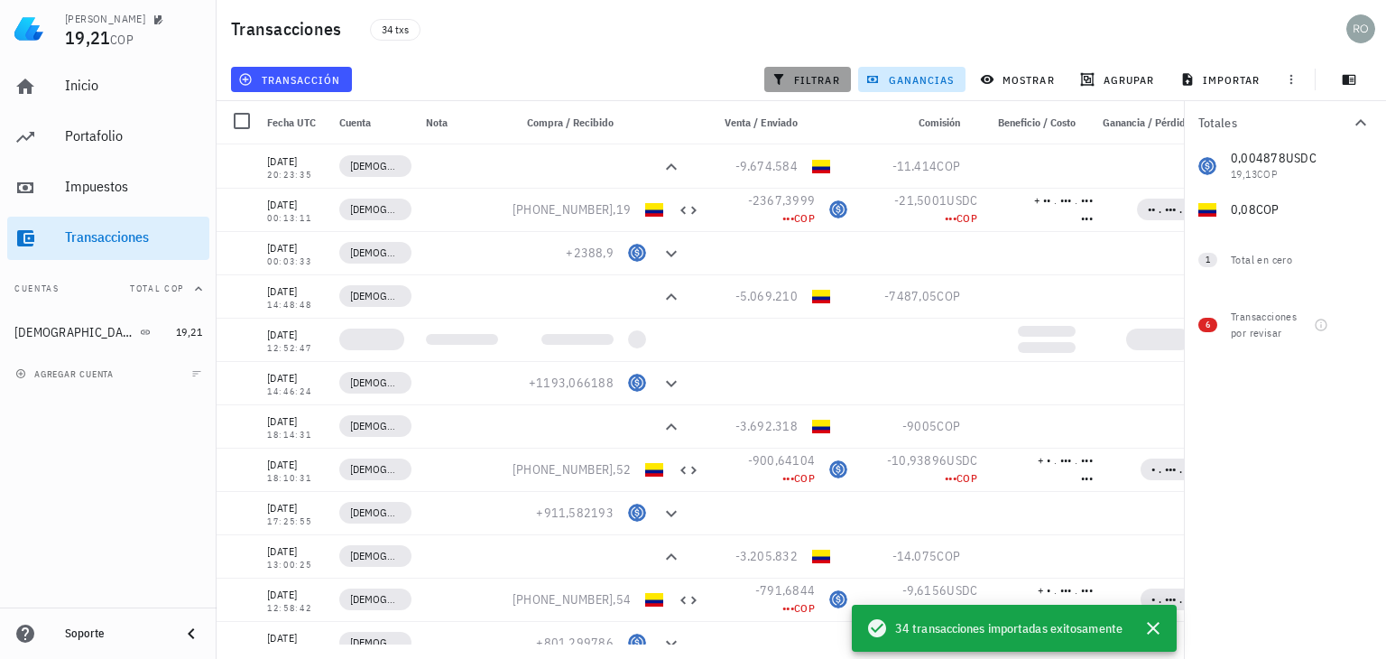
click at [809, 79] on span "filtrar" at bounding box center [807, 79] width 65 height 14
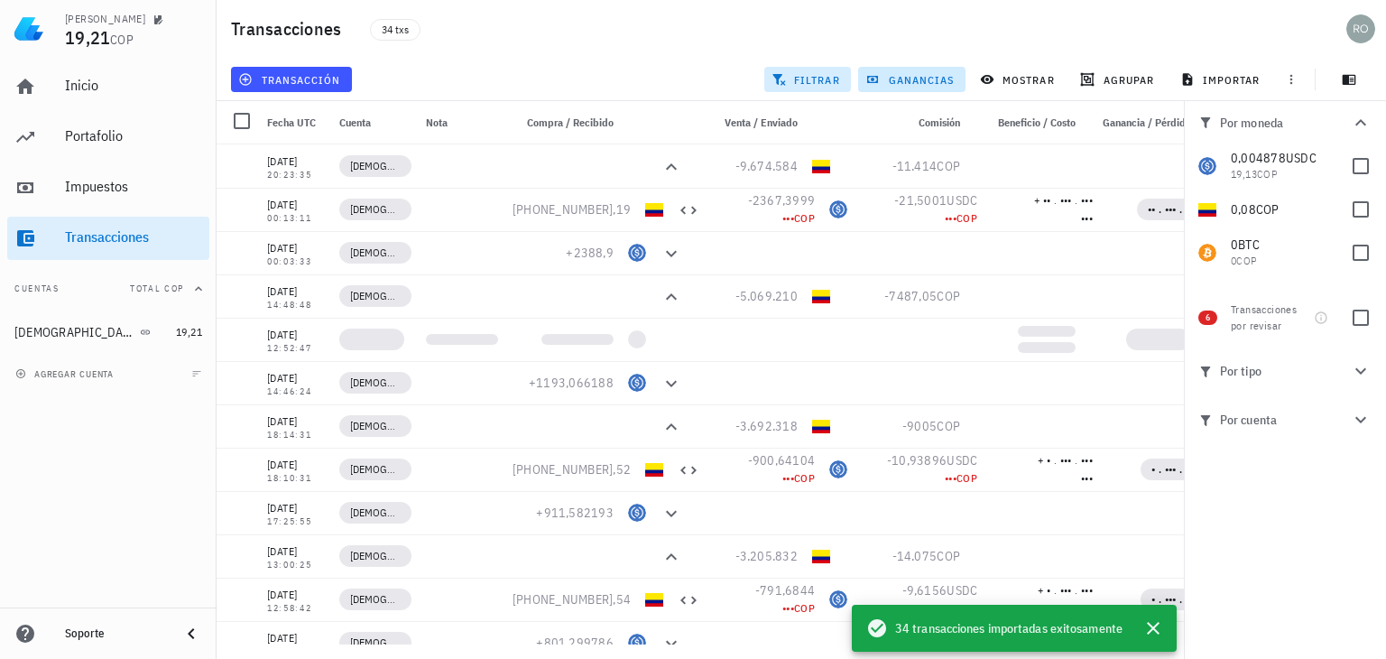
click at [802, 81] on span "filtrar" at bounding box center [807, 79] width 65 height 14
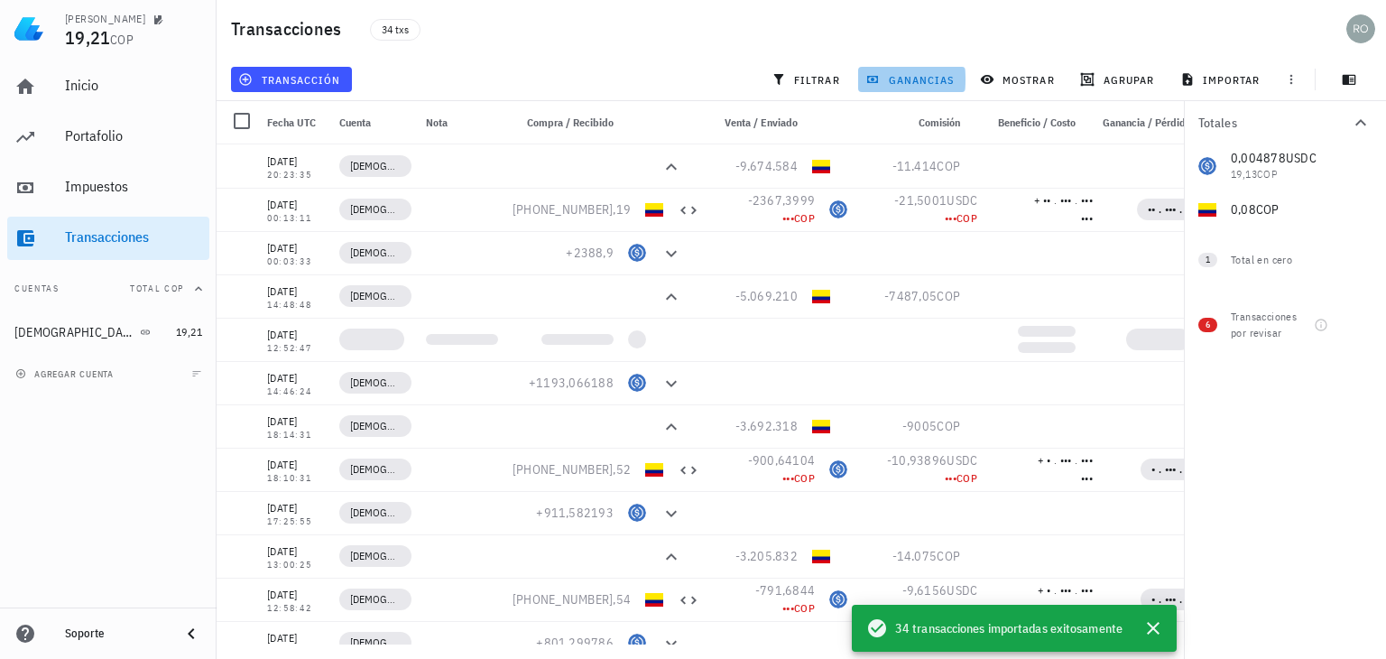
click at [924, 83] on span "ganancias" at bounding box center [911, 79] width 85 height 14
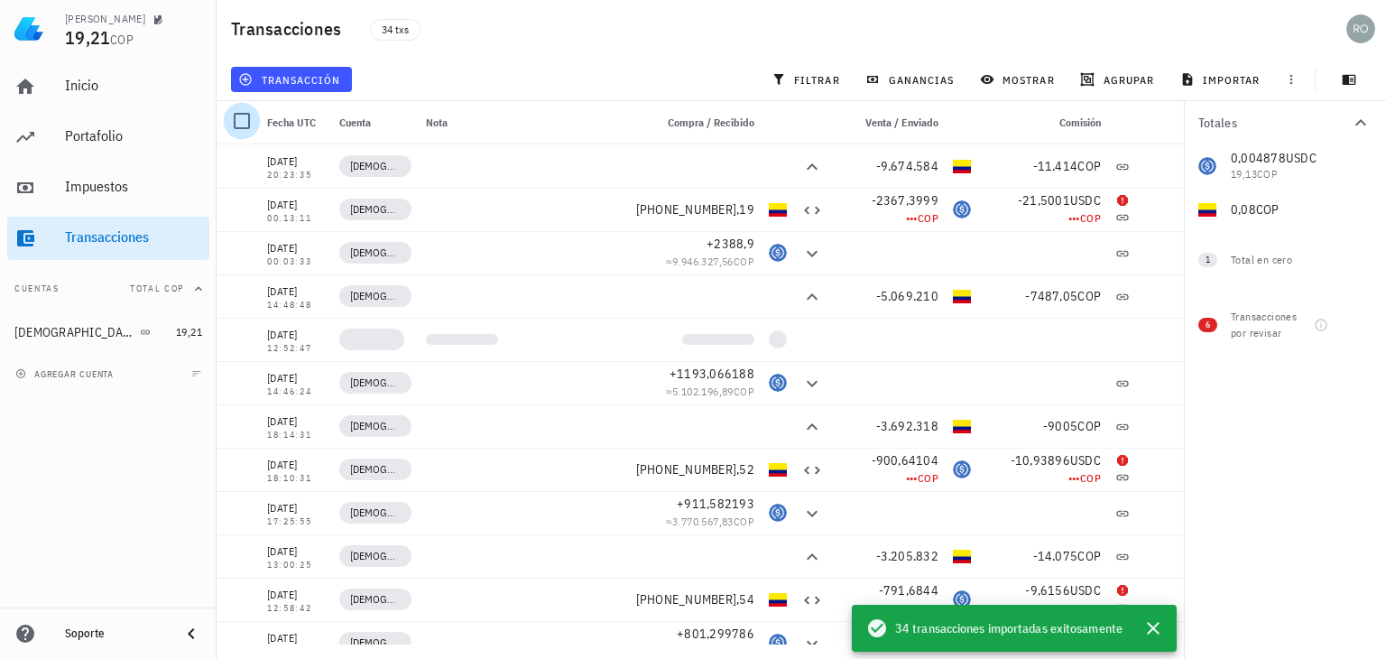
click at [249, 123] on div at bounding box center [242, 121] width 31 height 31
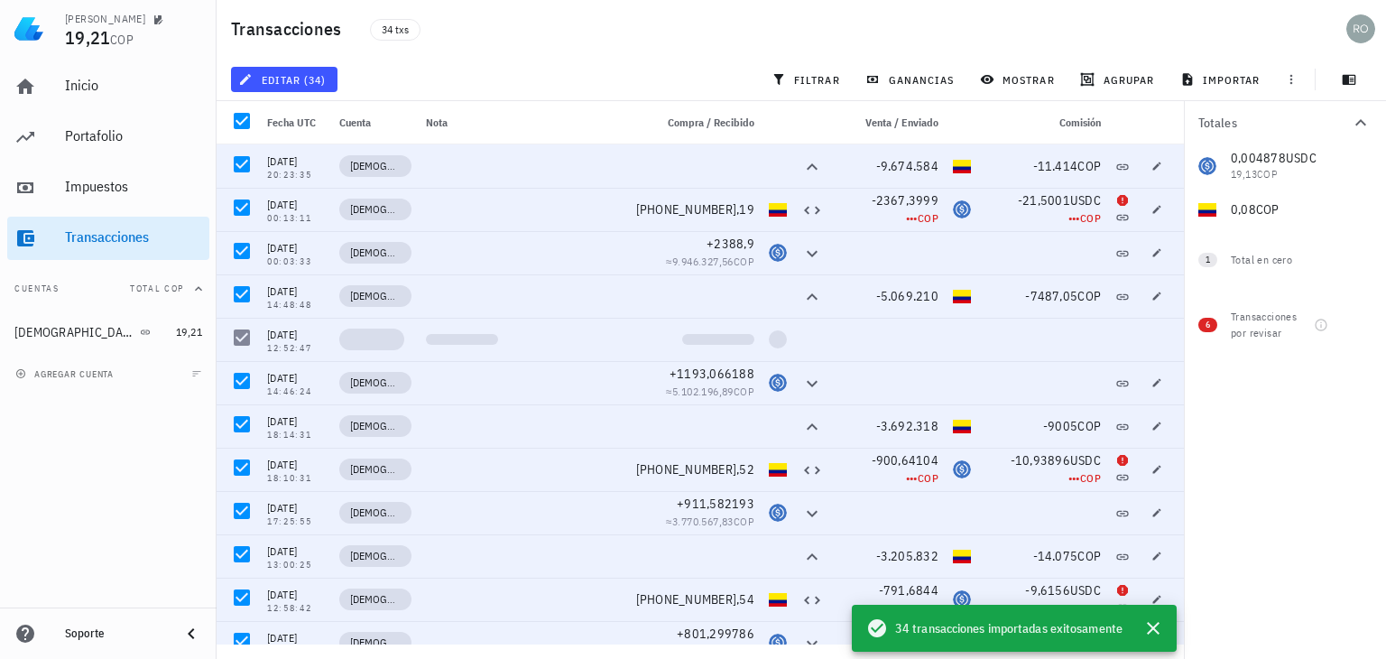
click at [496, 87] on div "editar (34) filtrar ganancias mostrar agrupar importar" at bounding box center [801, 79] width 1148 height 43
click at [292, 87] on button "editar (34)" at bounding box center [284, 79] width 107 height 25
click at [429, 81] on div "editar (34) filtrar ganancias mostrar agrupar importar" at bounding box center [801, 79] width 1148 height 43
click at [239, 121] on div at bounding box center [242, 121] width 31 height 31
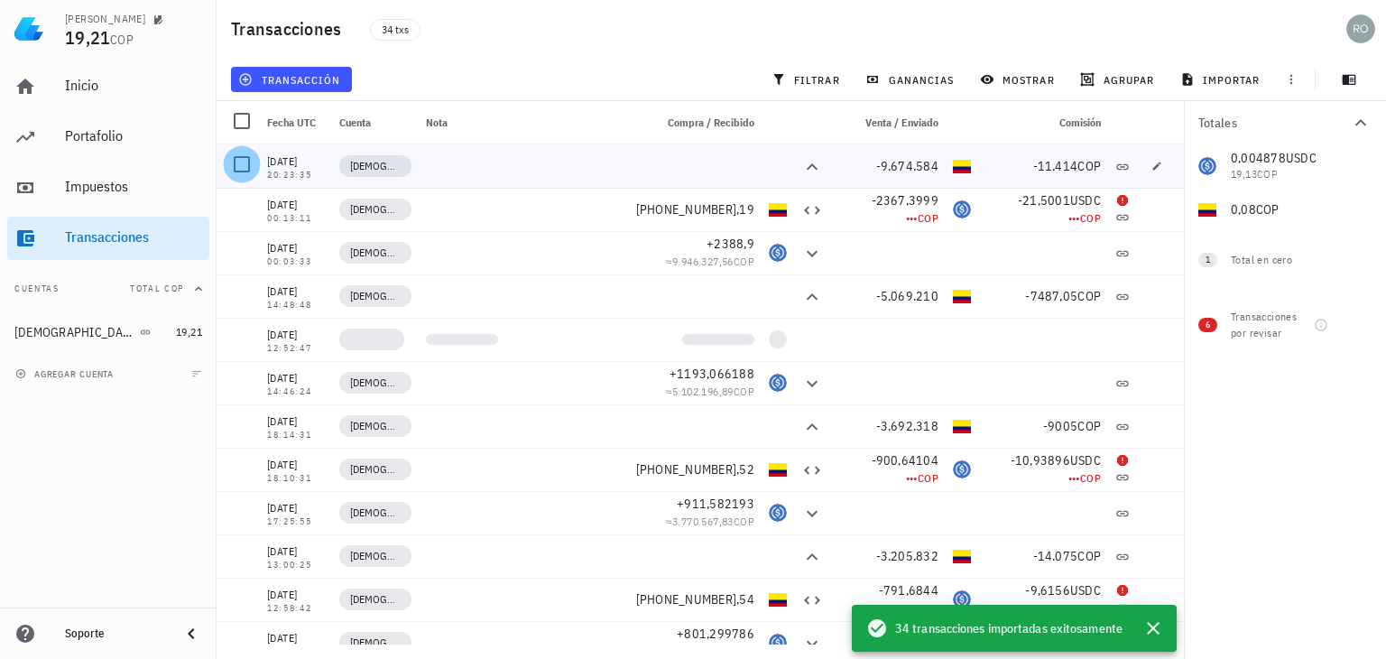
click at [245, 165] on div at bounding box center [242, 164] width 31 height 31
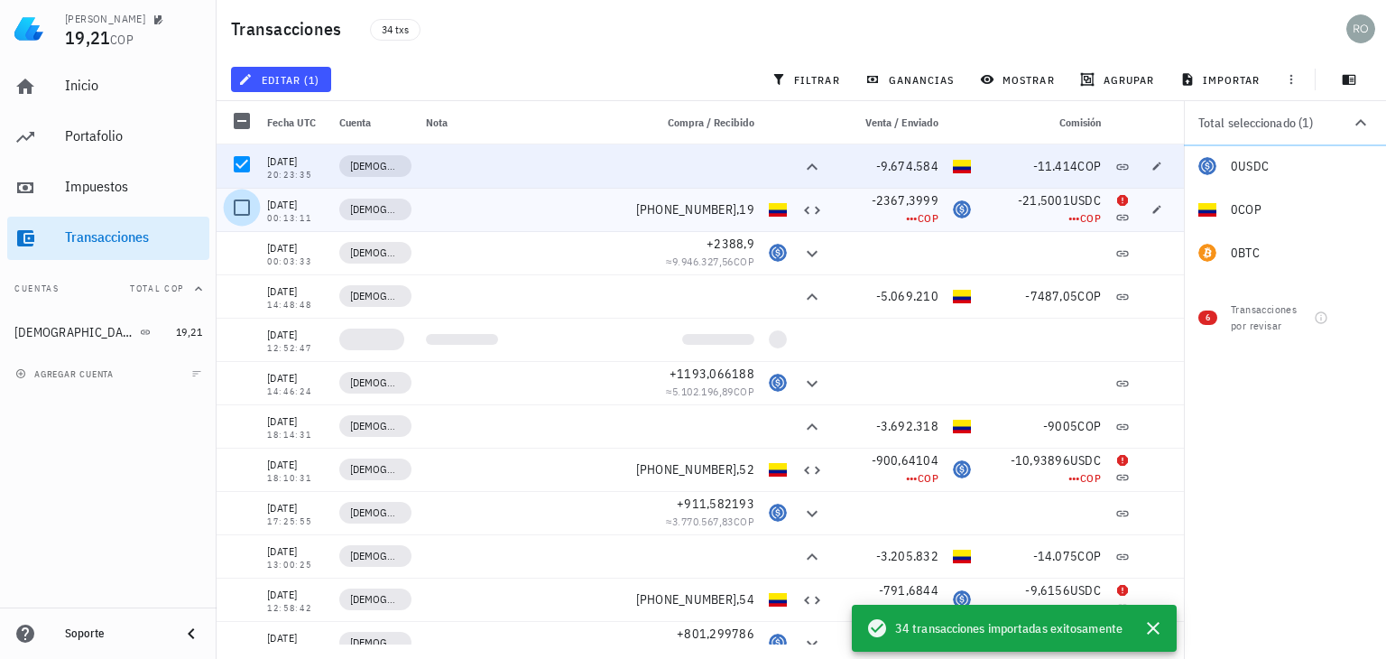
click at [240, 209] on div at bounding box center [242, 207] width 31 height 31
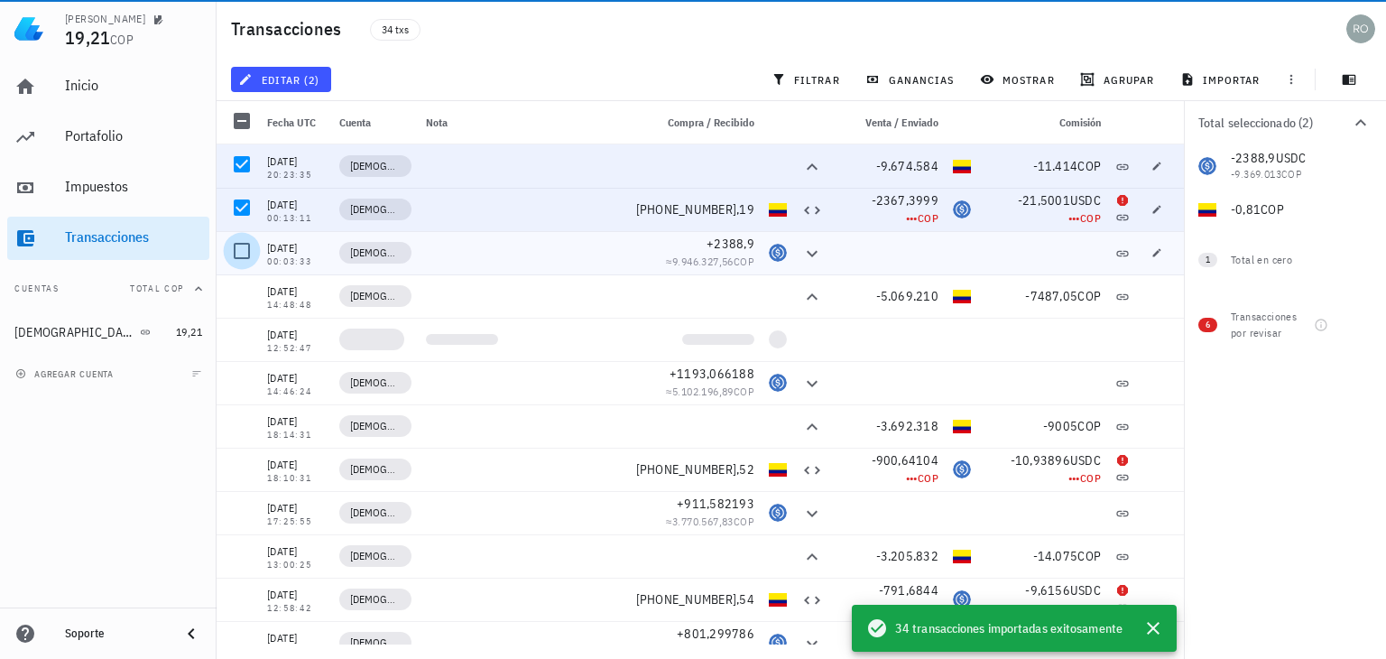
click at [250, 244] on div at bounding box center [242, 251] width 31 height 31
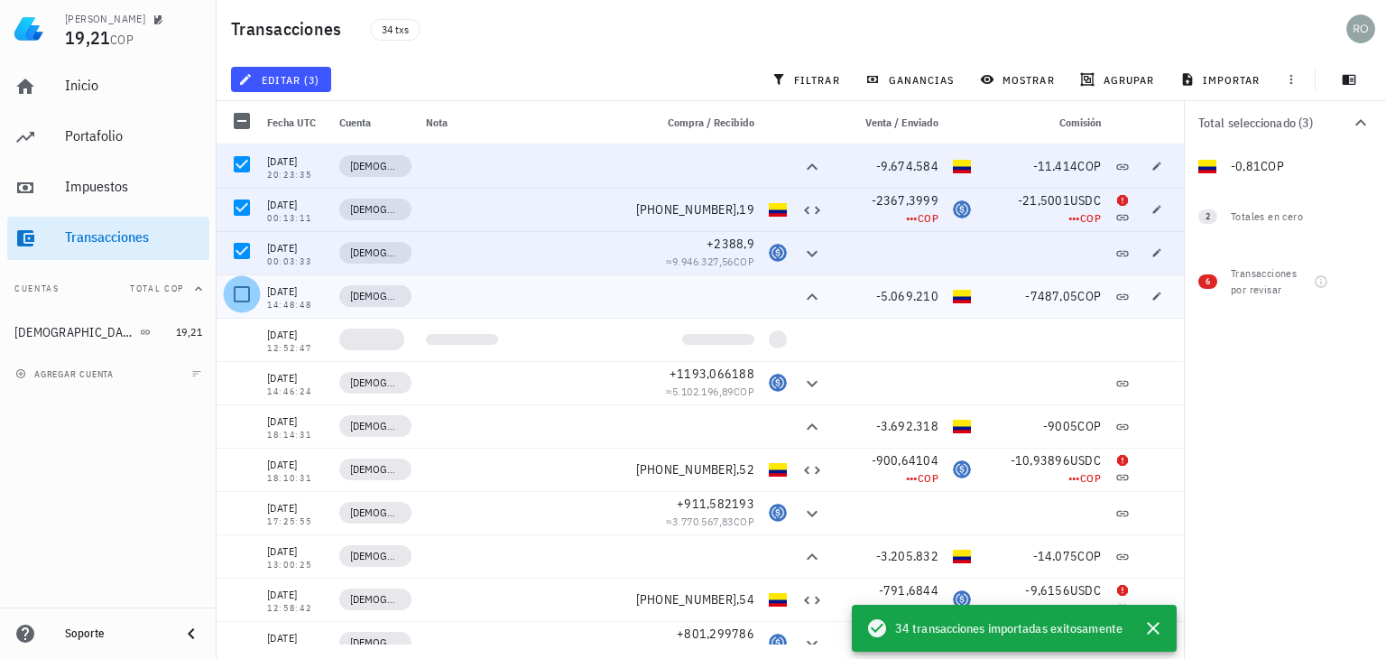
click at [248, 293] on div at bounding box center [242, 294] width 31 height 31
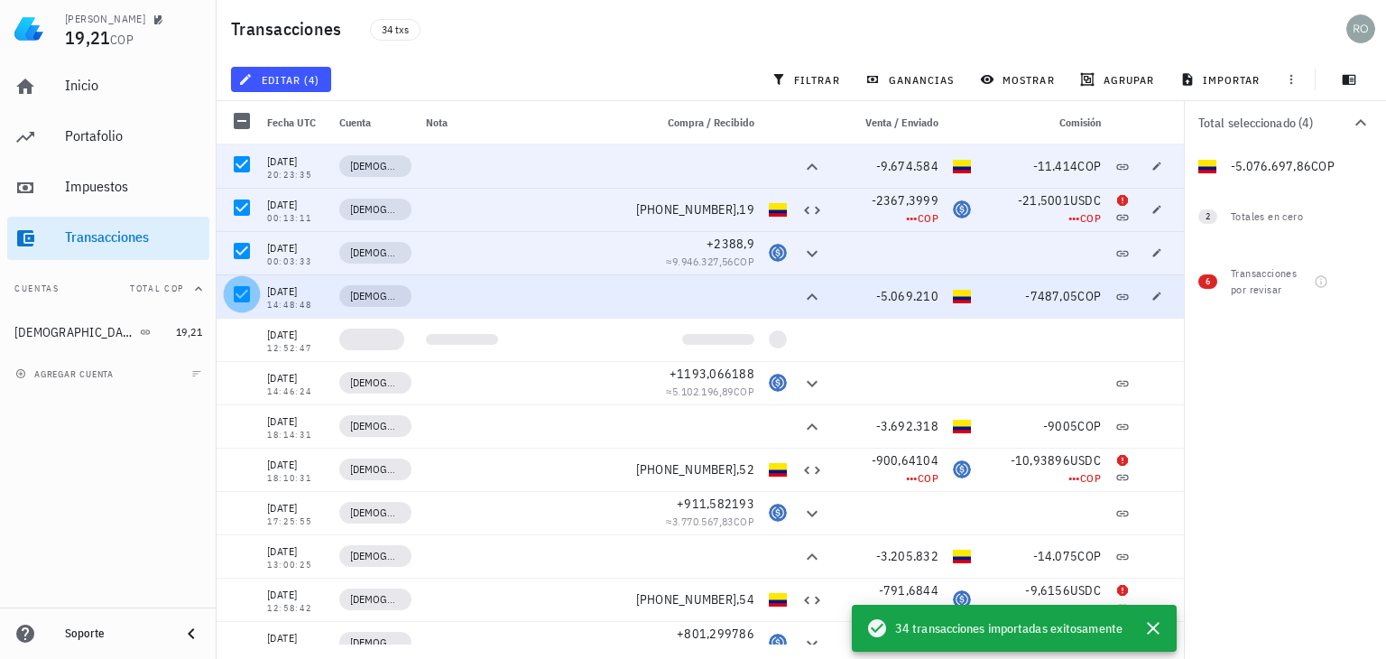
click at [239, 300] on div at bounding box center [242, 294] width 31 height 31
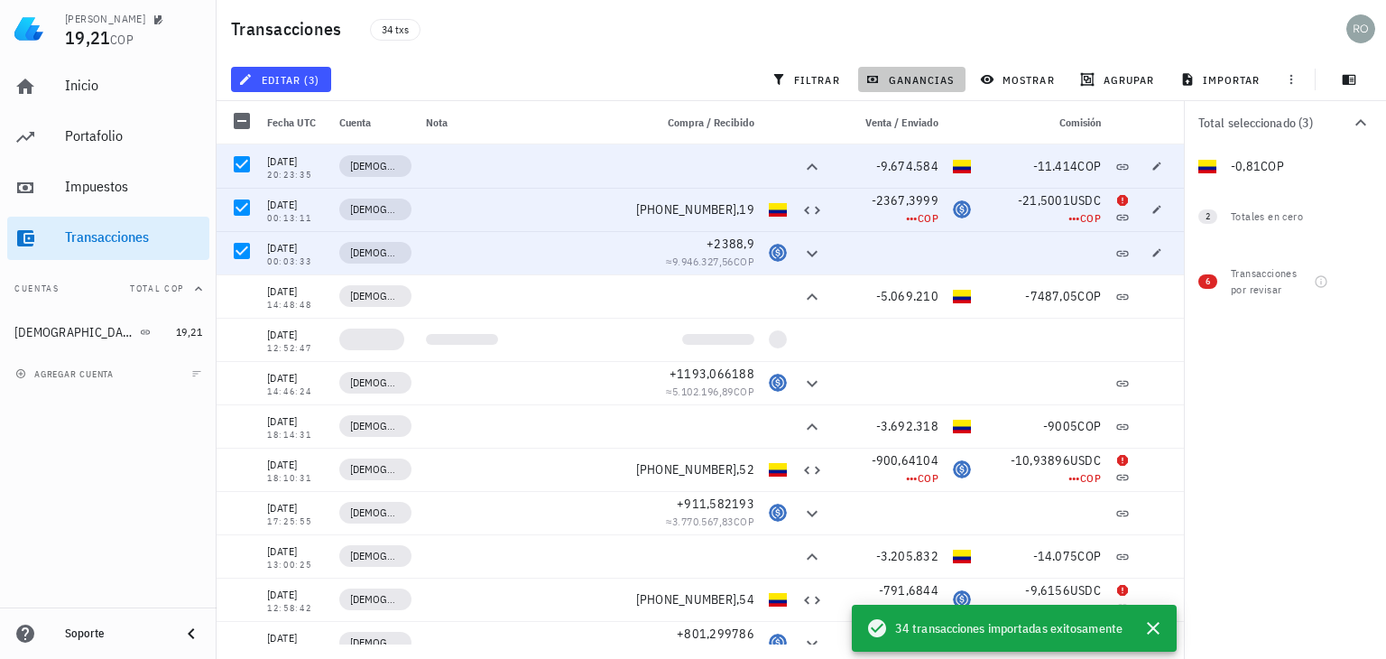
click at [913, 83] on span "ganancias" at bounding box center [911, 79] width 85 height 14
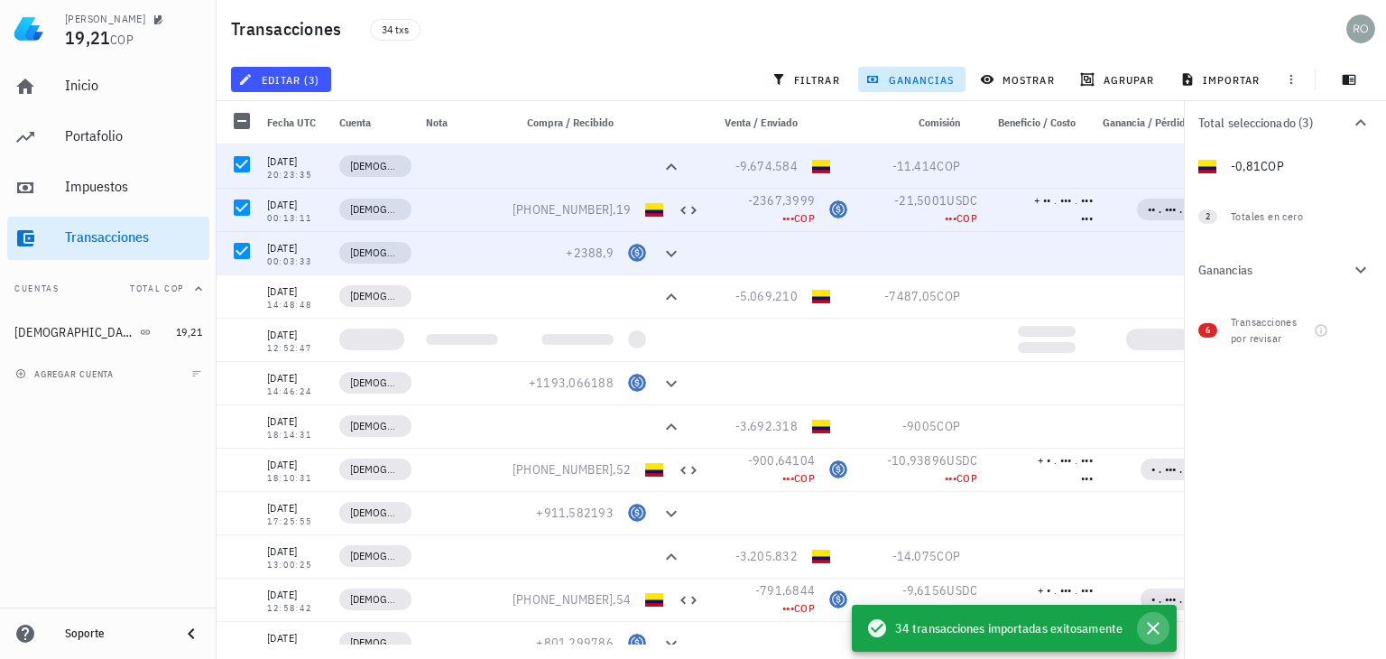
click at [1151, 630] on icon "button" at bounding box center [1153, 628] width 13 height 13
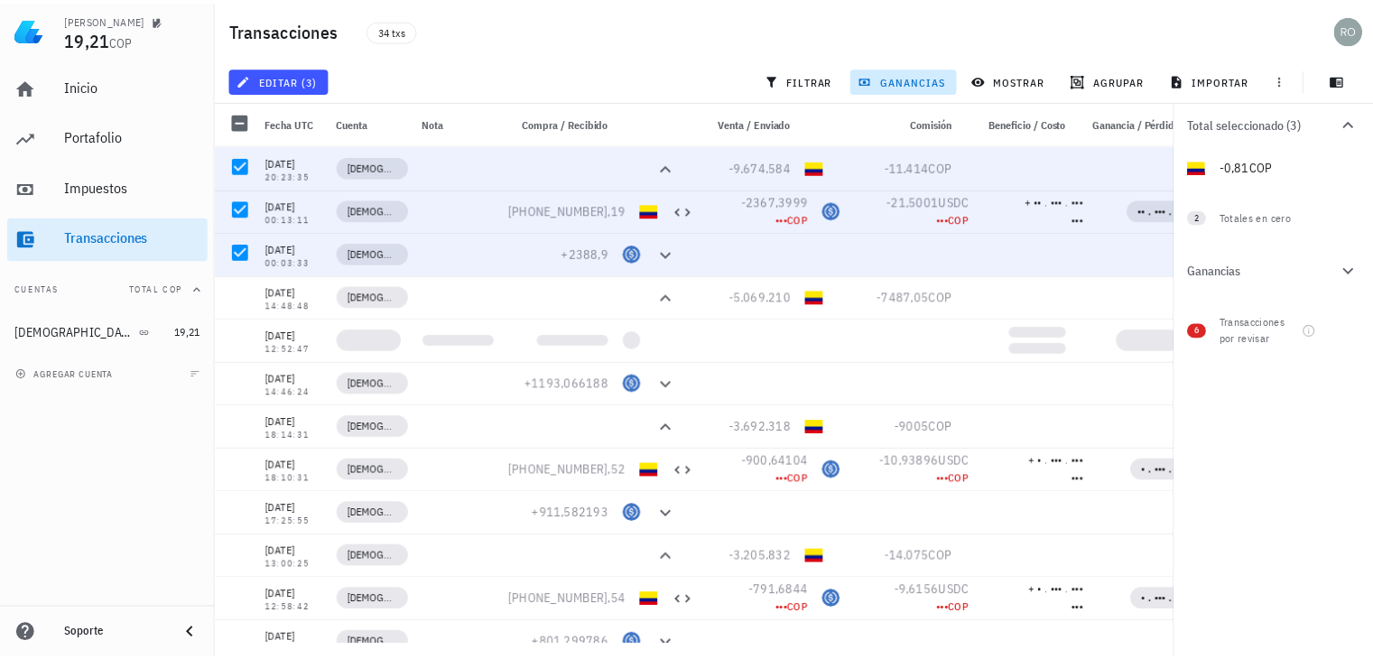
scroll to position [0, 123]
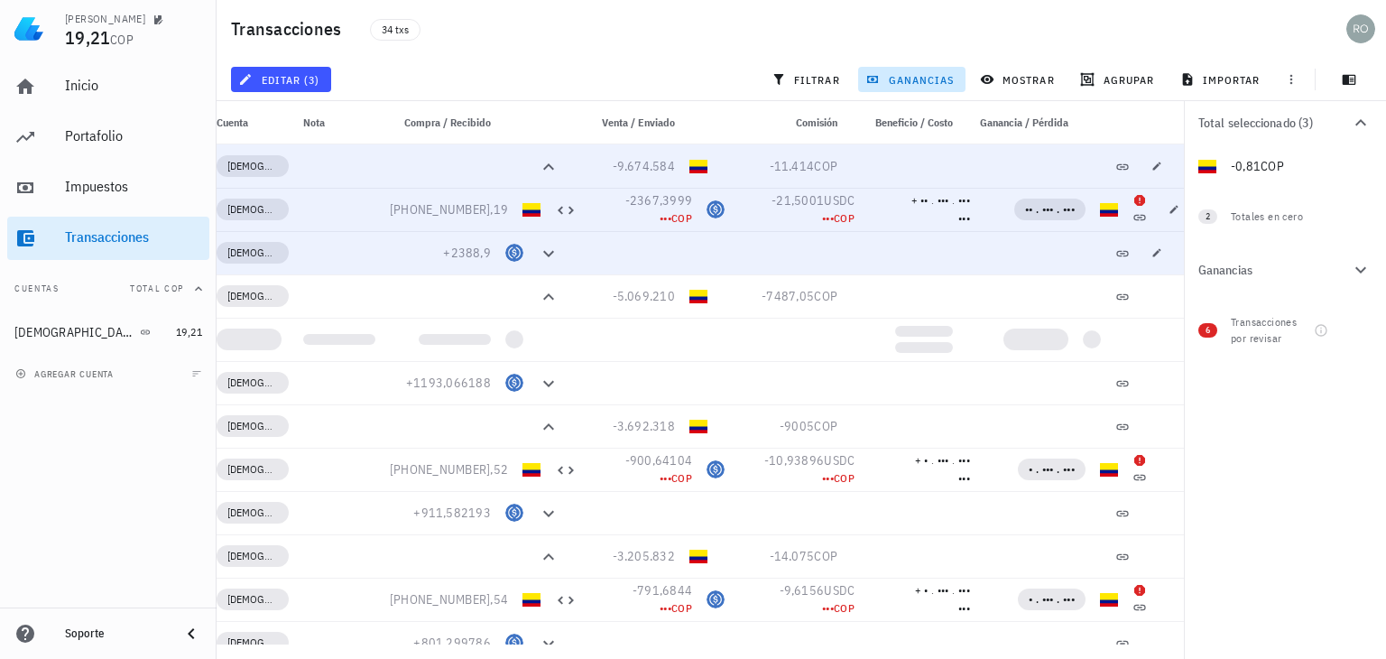
click at [1302, 474] on div "Total seleccionado (3) 0 USDC 0 COP -0,81 COP 0 BTC 2 Totales en cero Ganancias…" at bounding box center [1285, 380] width 202 height 558
click at [88, 184] on div "Impuestos" at bounding box center [133, 186] width 137 height 17
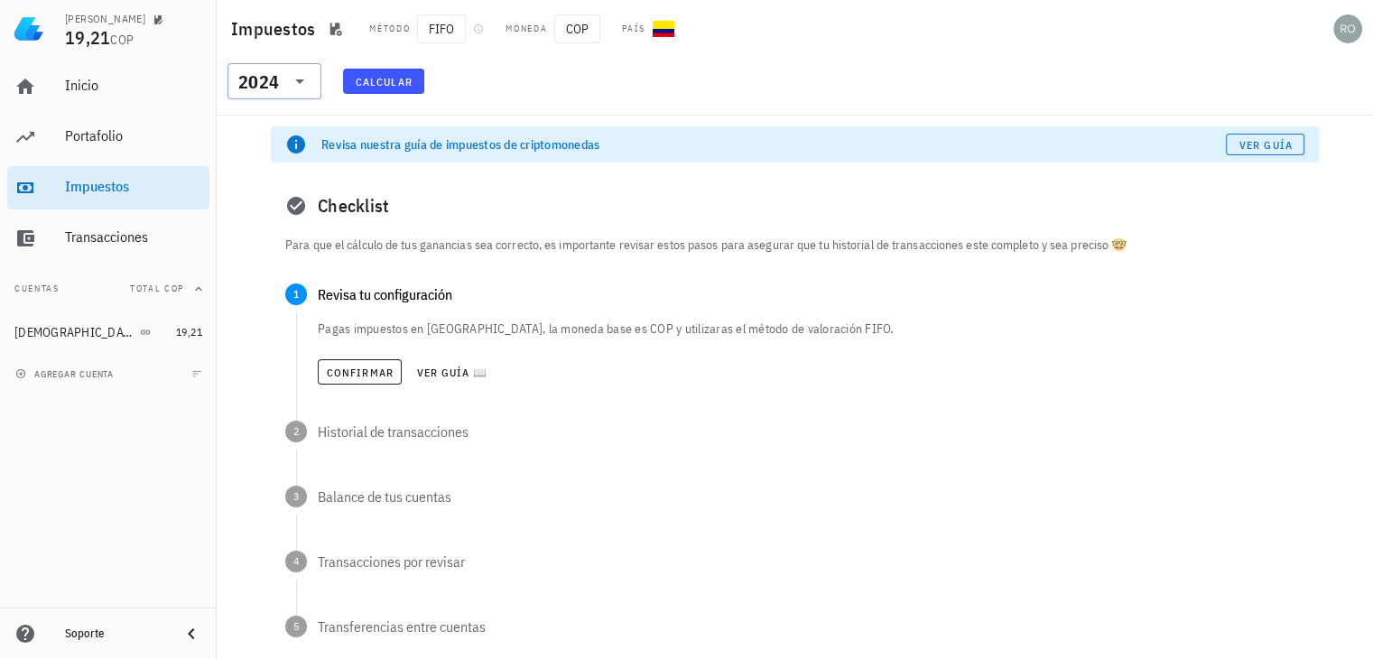
click at [309, 77] on icon at bounding box center [300, 81] width 22 height 22
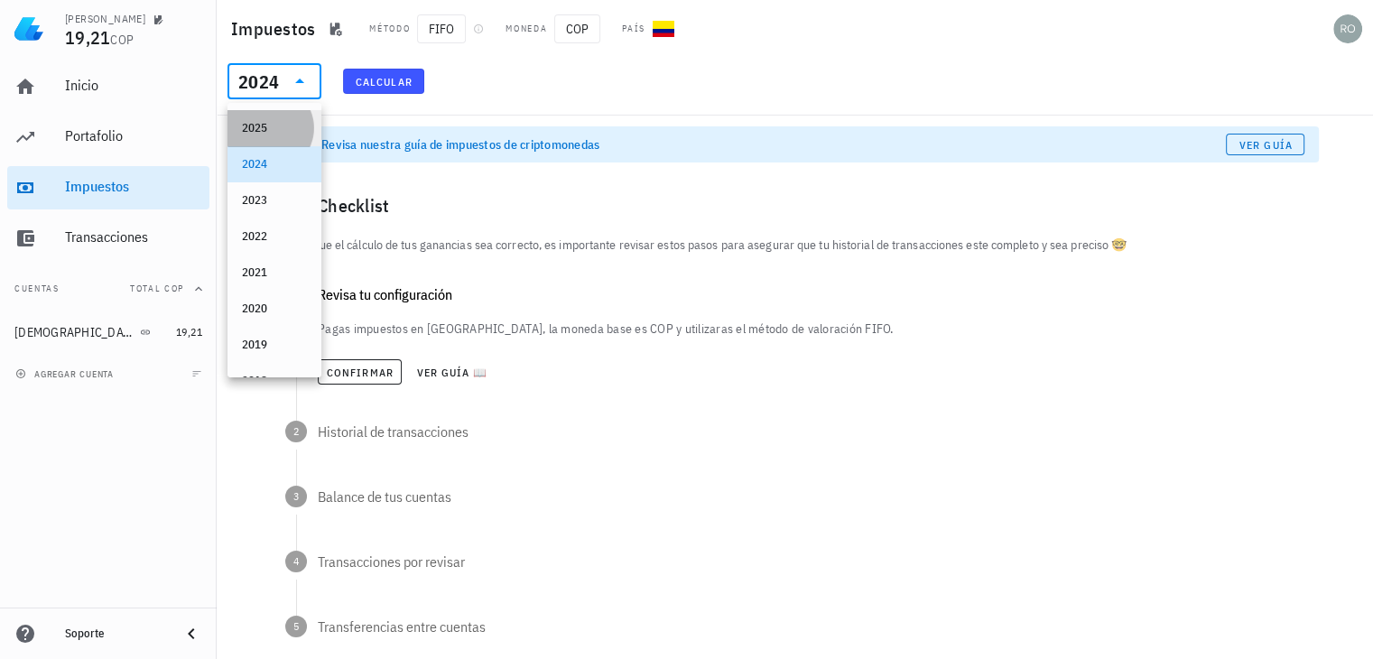
click at [262, 130] on div "2025" at bounding box center [274, 128] width 65 height 14
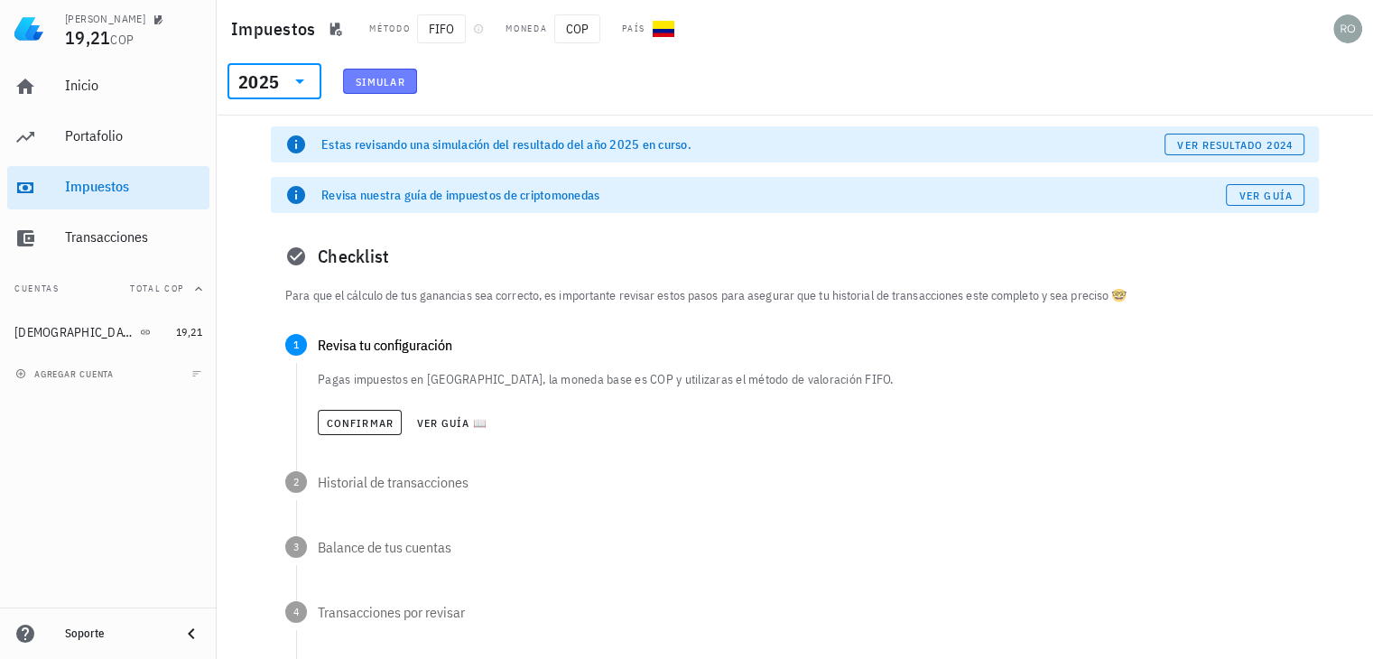
click at [377, 80] on span "Simular" at bounding box center [380, 82] width 51 height 14
click at [379, 82] on span "Simular" at bounding box center [380, 82] width 51 height 14
click at [1176, 142] on span "ver resultado 2024" at bounding box center [1234, 145] width 116 height 14
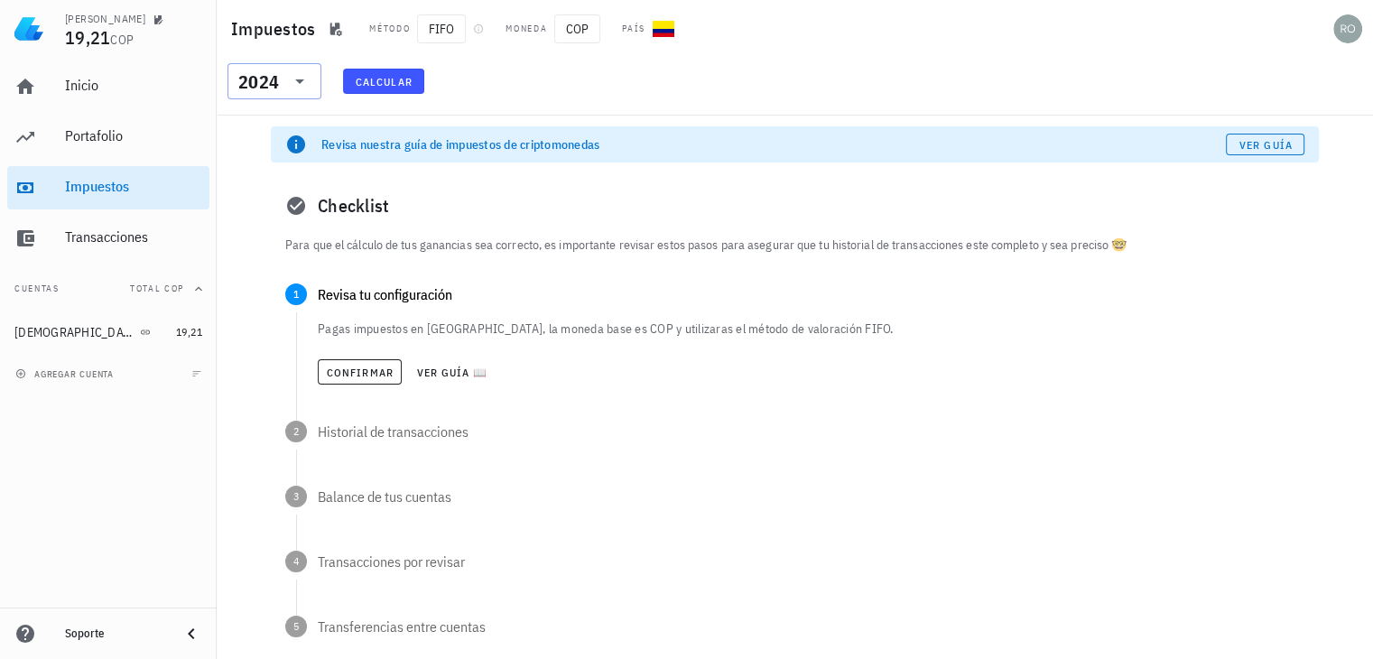
click at [306, 84] on icon at bounding box center [300, 81] width 22 height 22
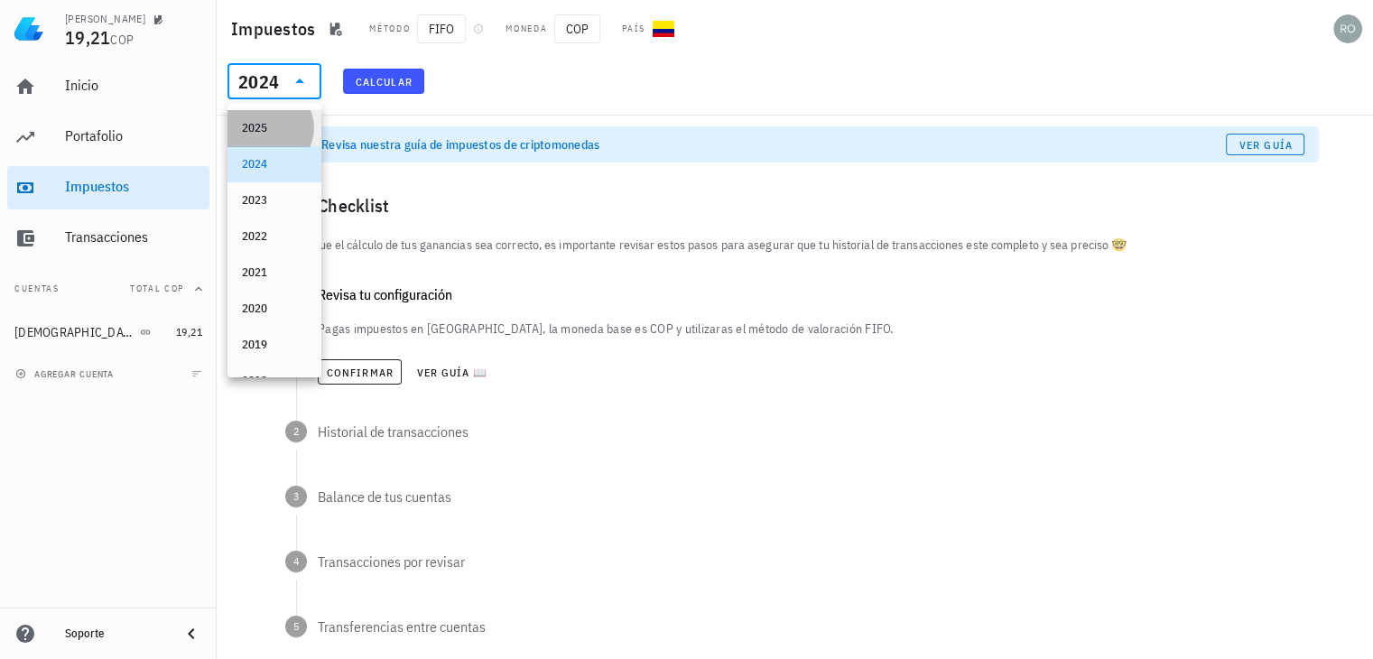
click at [269, 128] on div "2025" at bounding box center [274, 128] width 65 height 14
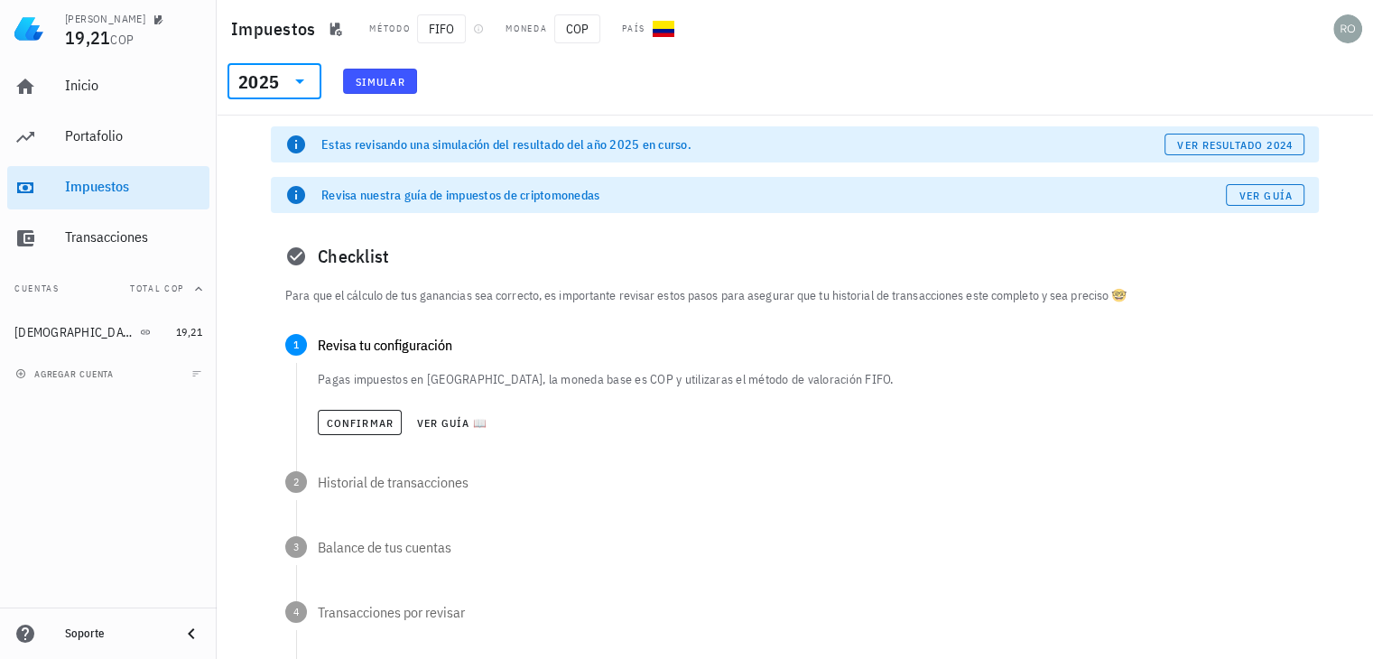
click at [369, 80] on span "Simular" at bounding box center [380, 82] width 51 height 14
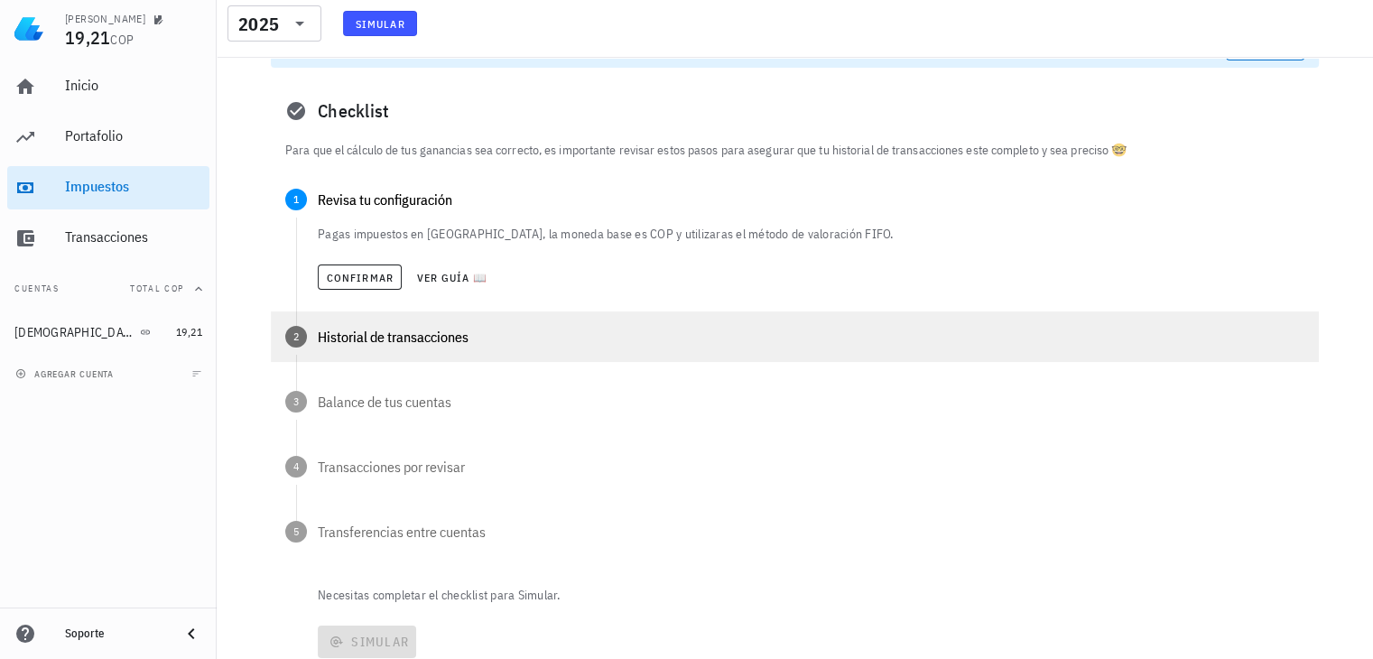
scroll to position [116, 0]
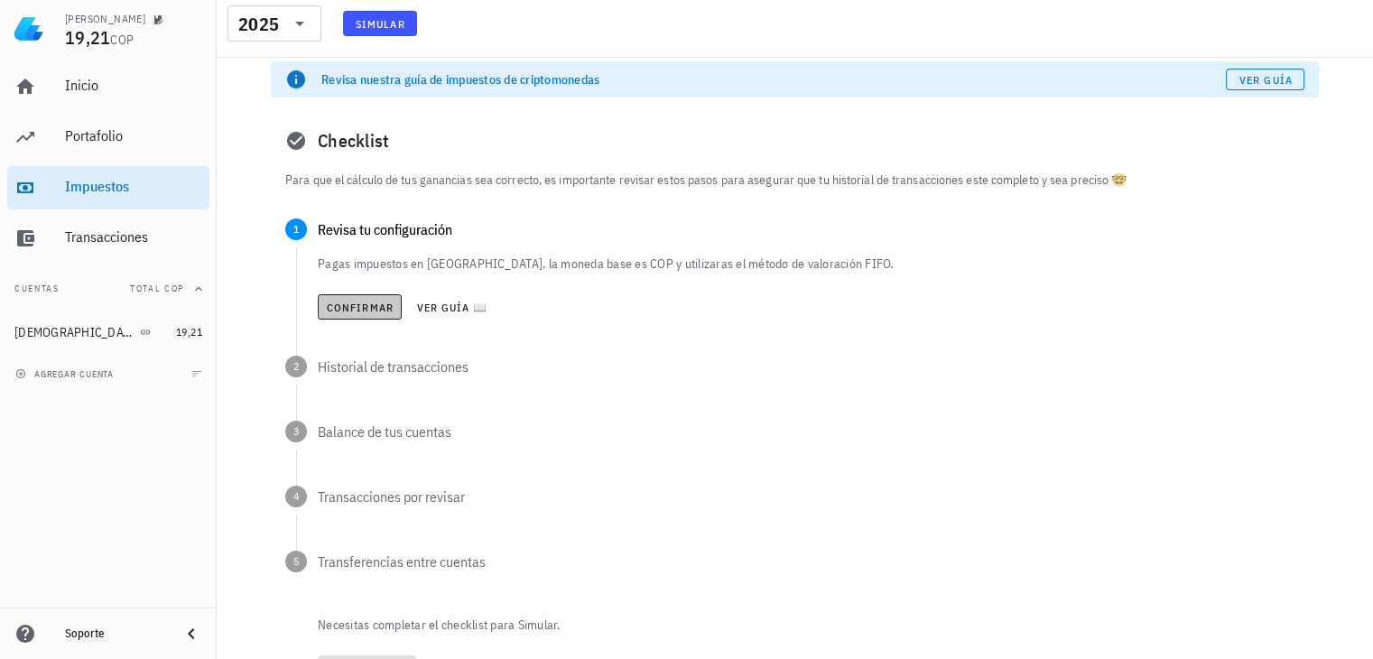
click at [332, 306] on span "Confirmar" at bounding box center [360, 308] width 68 height 14
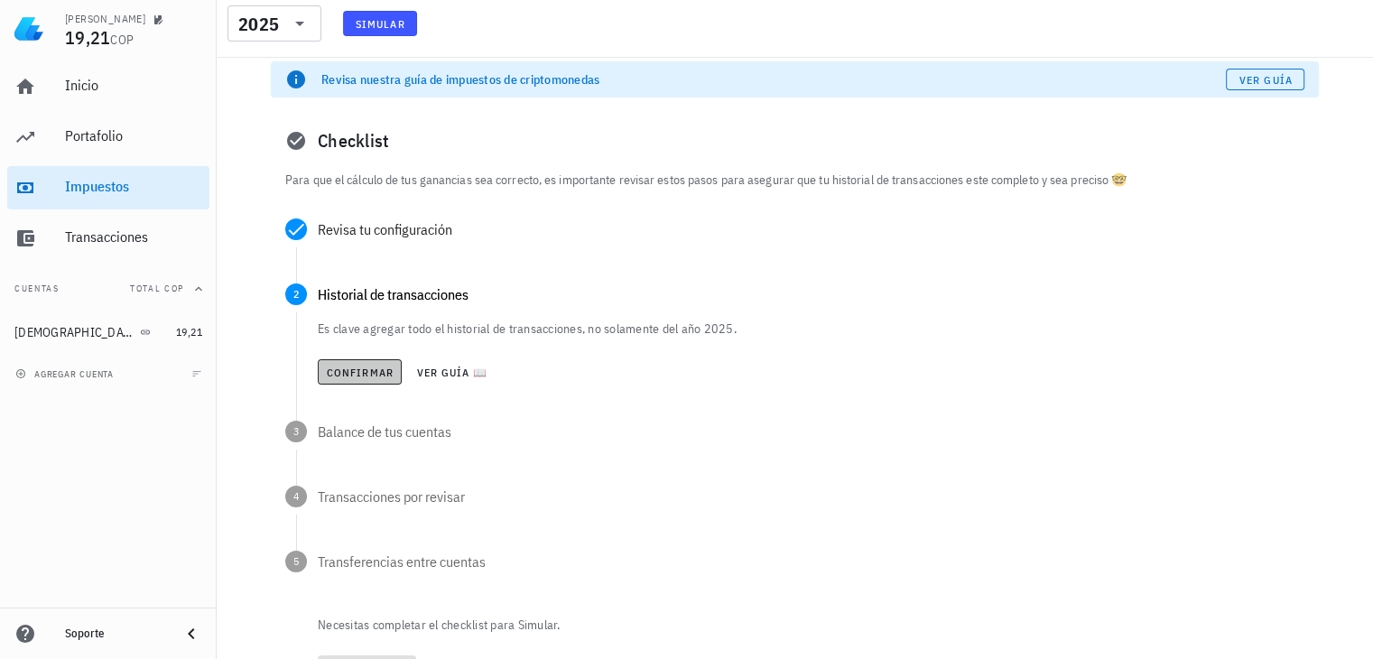
click at [352, 369] on span "Confirmar" at bounding box center [360, 373] width 68 height 14
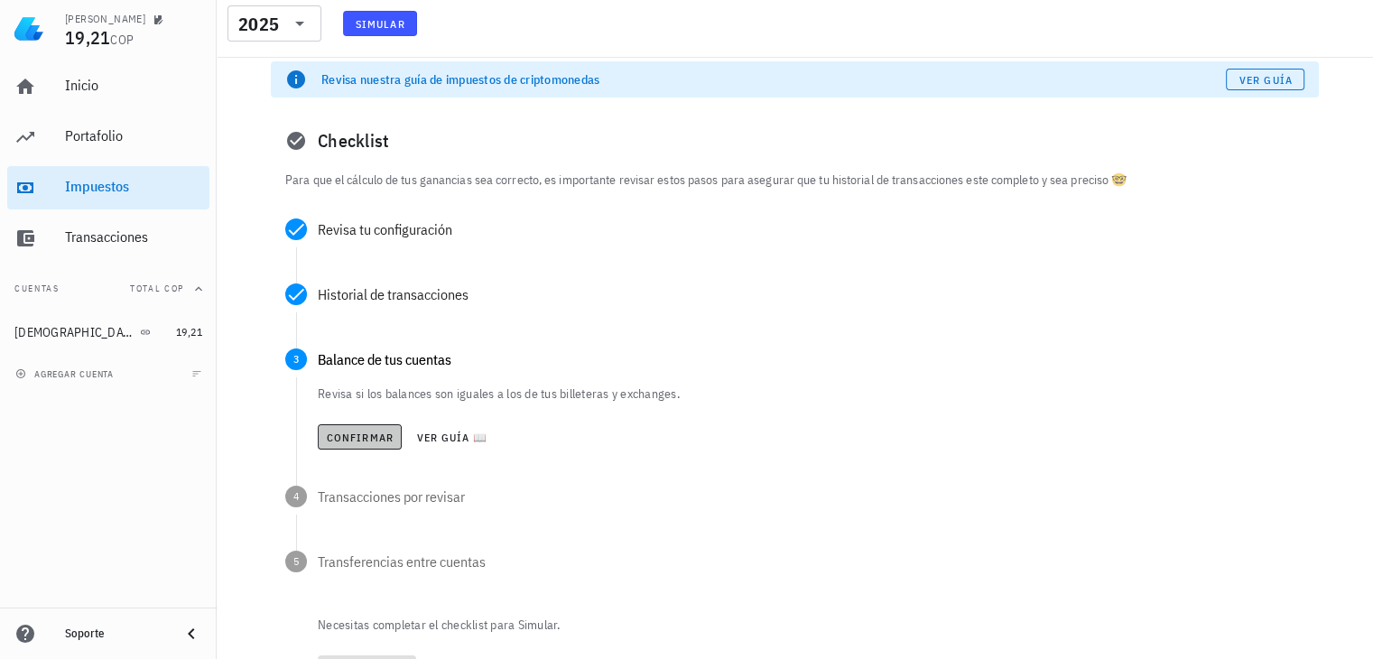
click at [369, 441] on span "Confirmar" at bounding box center [360, 438] width 68 height 14
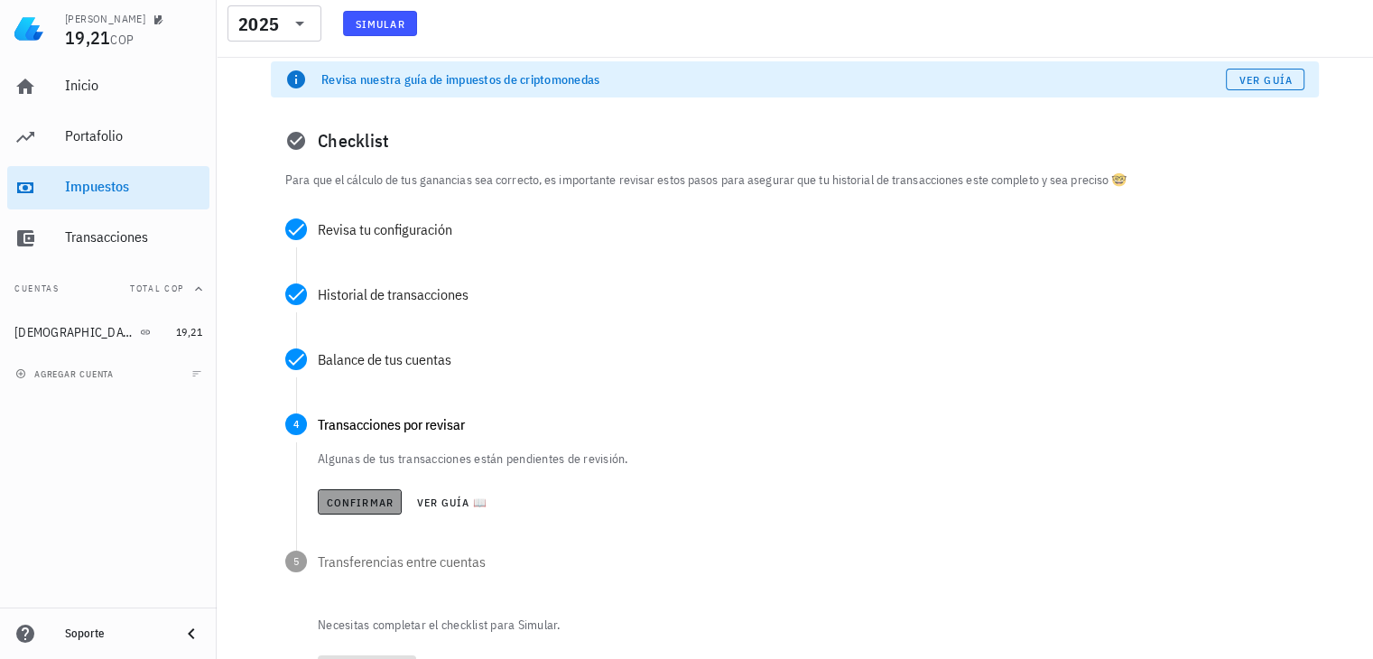
click at [352, 502] on span "Confirmar" at bounding box center [360, 503] width 68 height 14
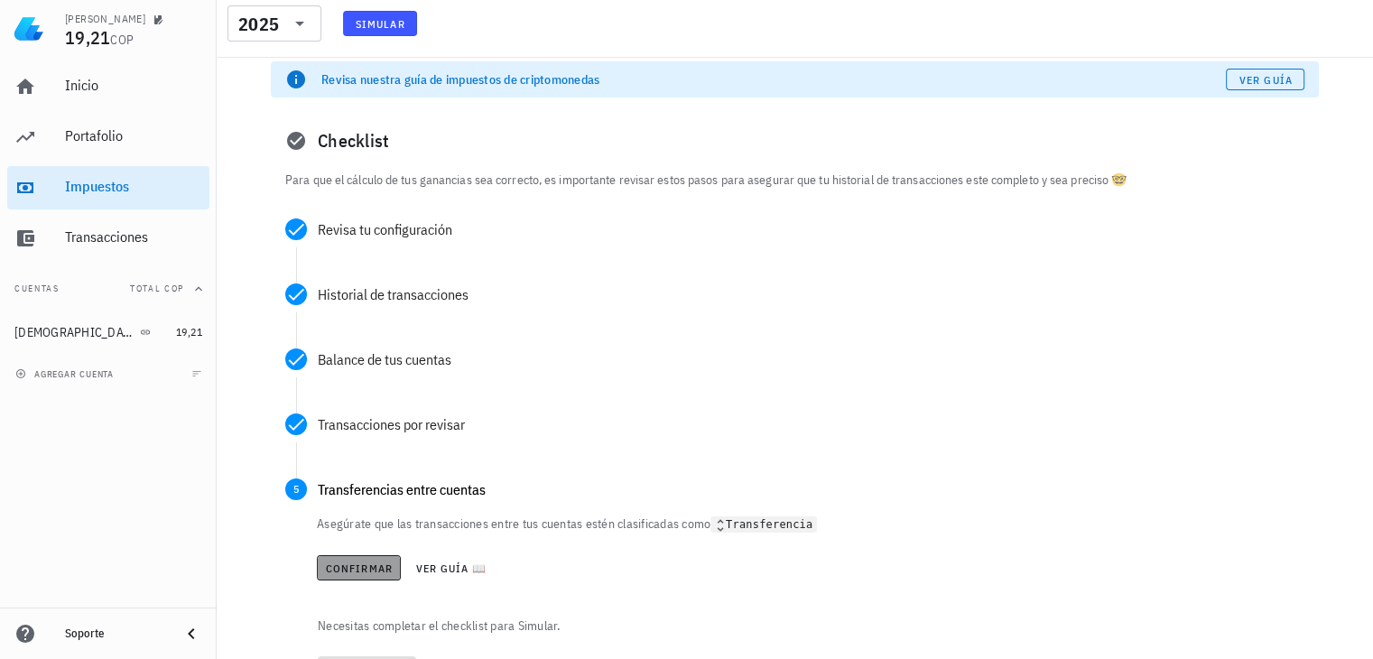
click at [343, 569] on span "Confirmar" at bounding box center [359, 568] width 68 height 14
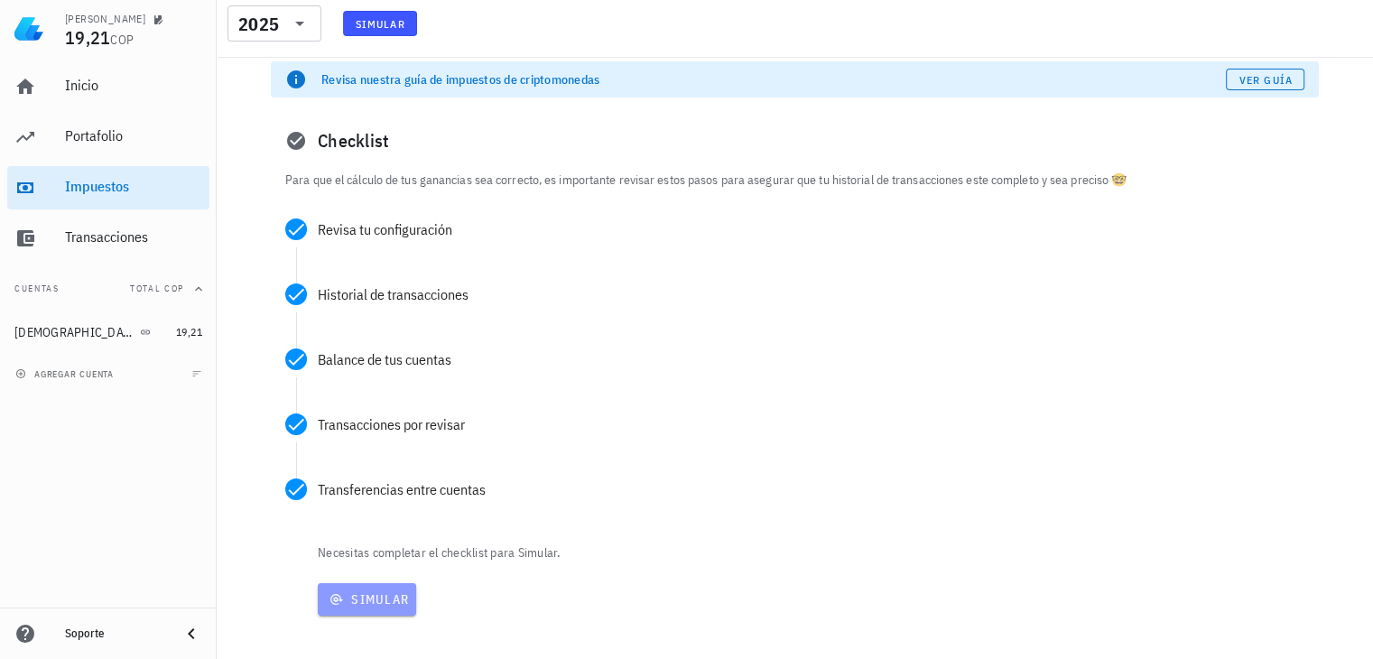
click at [377, 597] on span "Simular" at bounding box center [367, 599] width 84 height 16
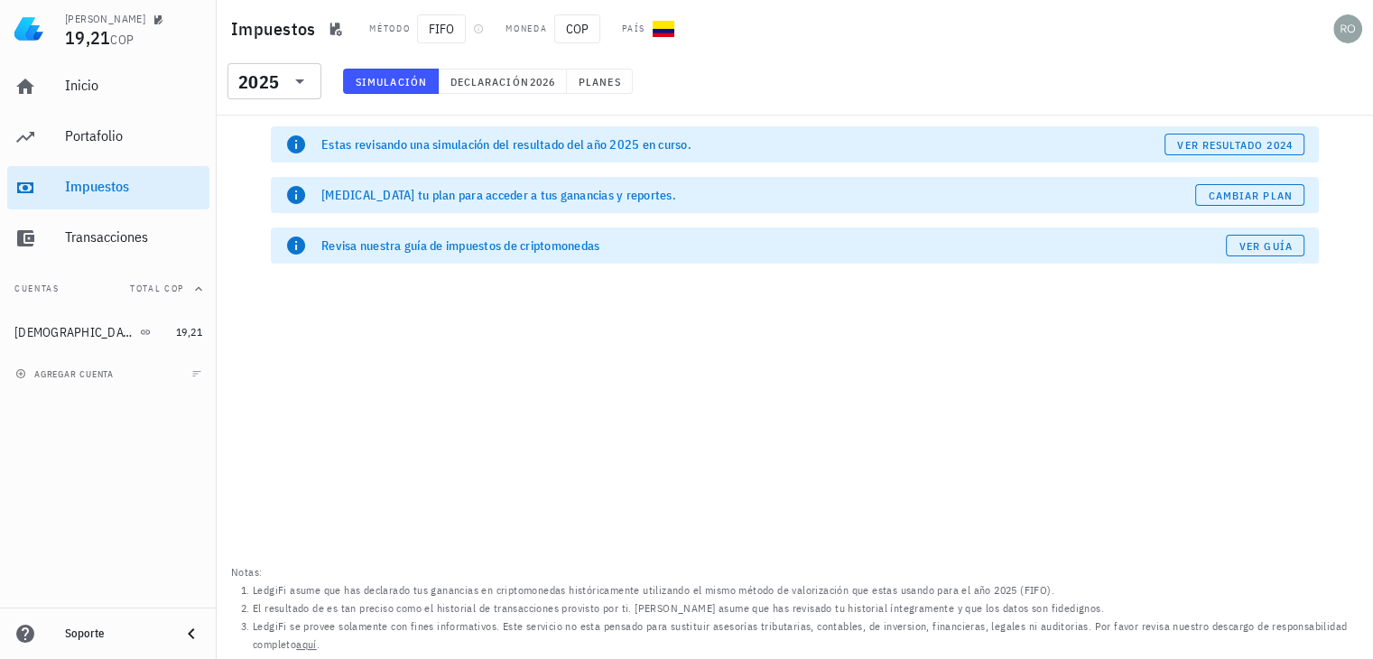
scroll to position [0, 0]
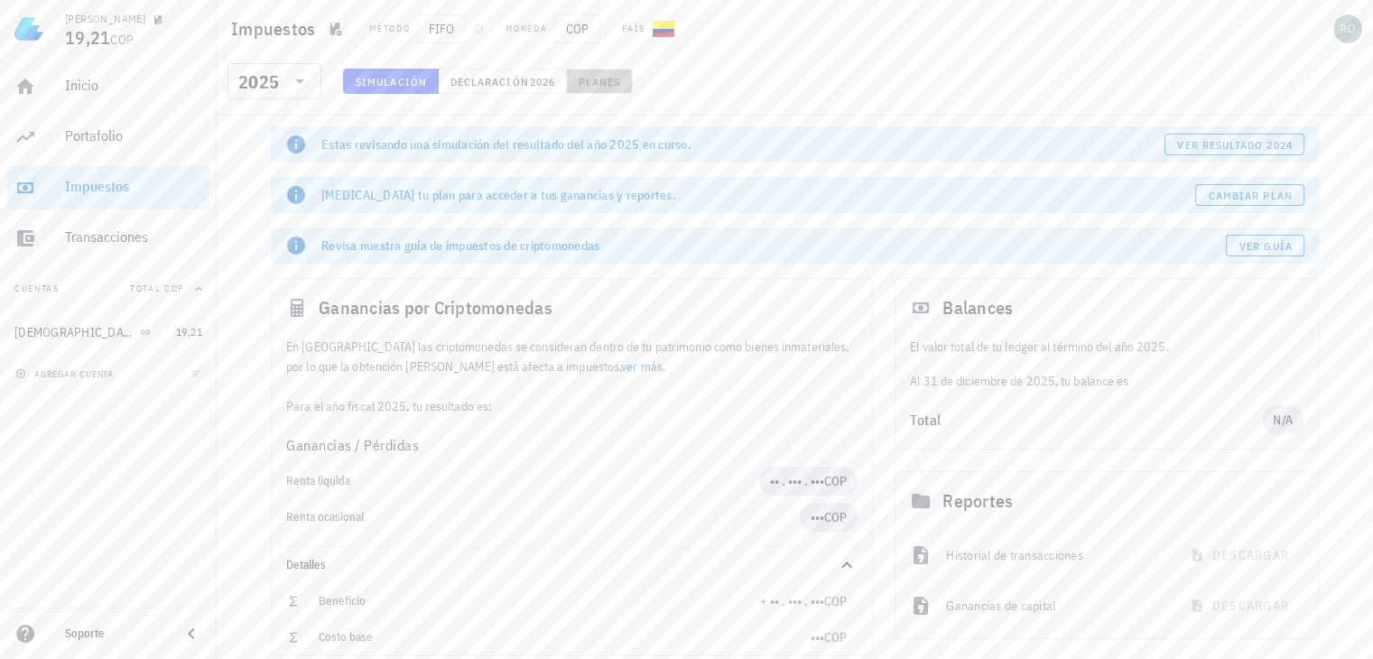
click at [610, 77] on span "Planes" at bounding box center [599, 82] width 43 height 14
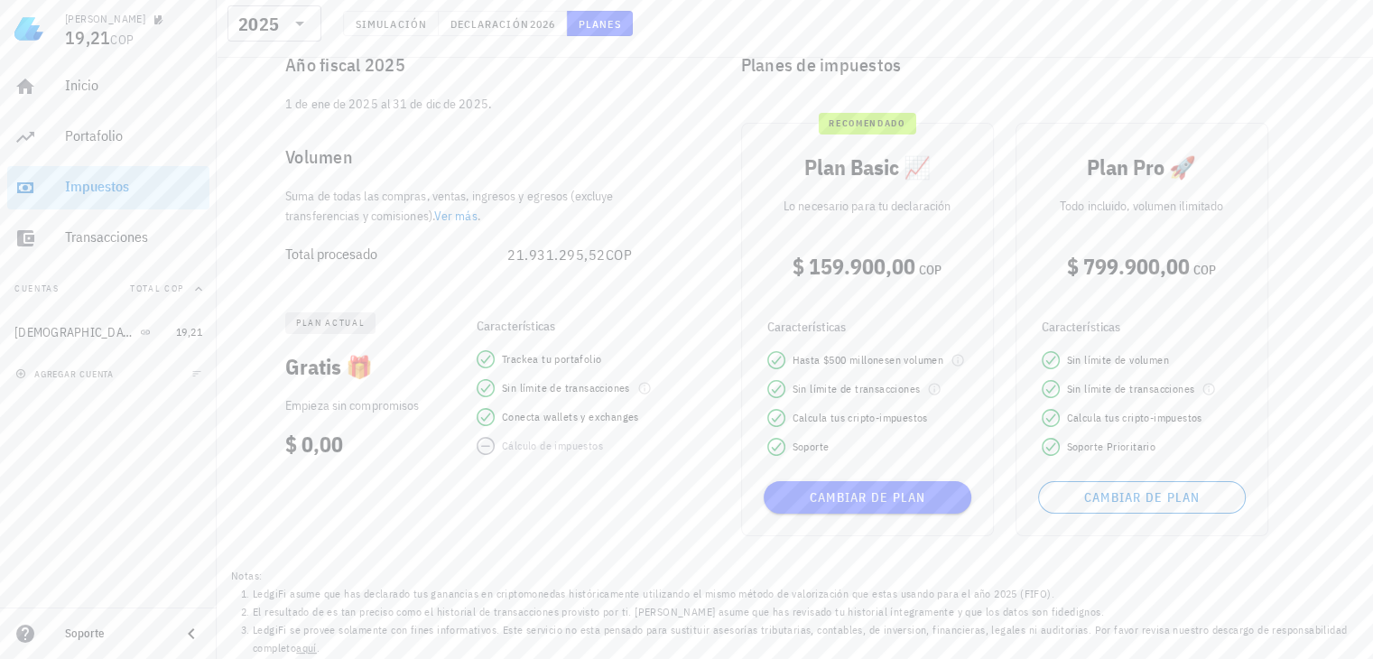
scroll to position [195, 0]
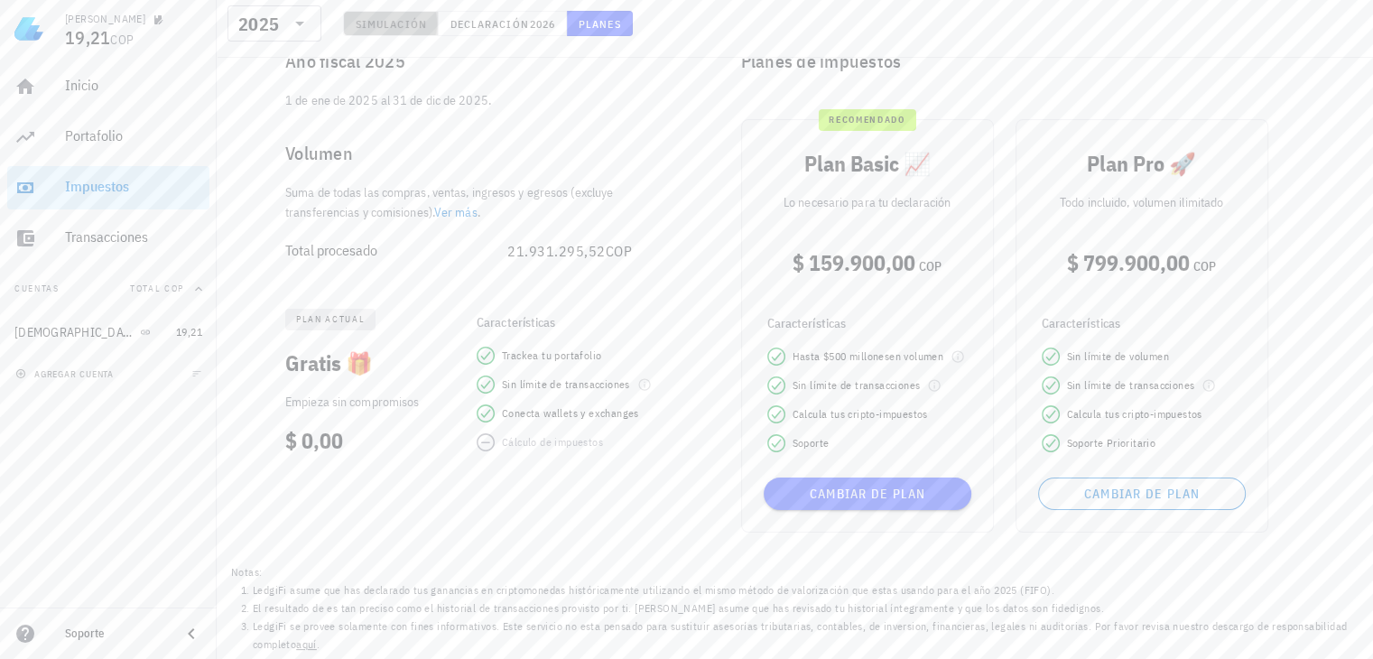
click at [392, 28] on span "Simulación" at bounding box center [391, 24] width 72 height 14
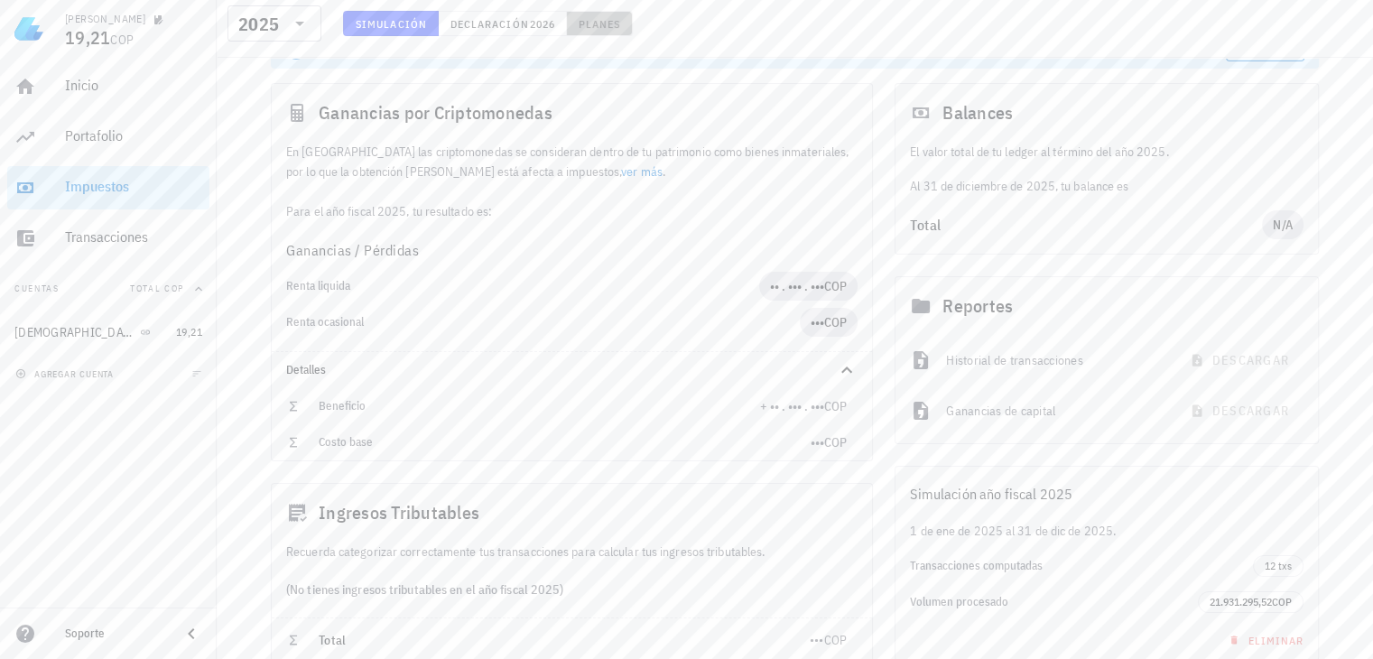
click at [624, 19] on button "Planes" at bounding box center [600, 23] width 66 height 25
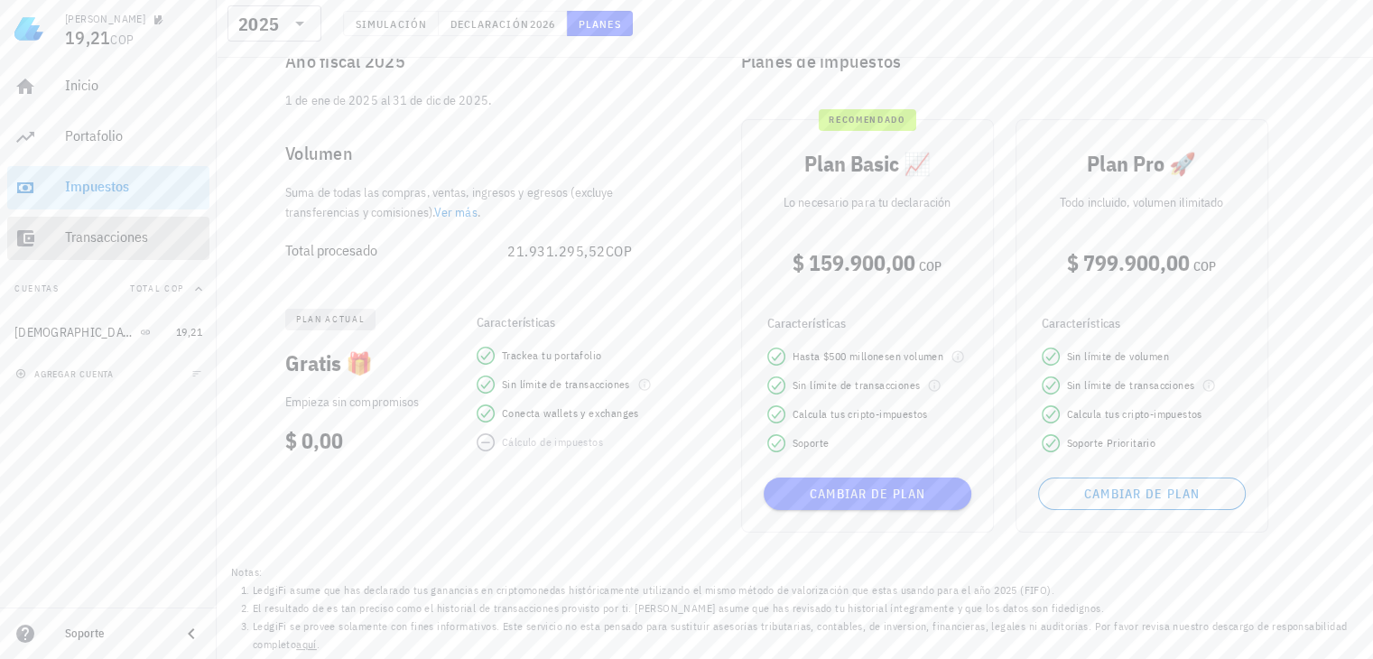
click at [105, 246] on div "Transacciones" at bounding box center [133, 238] width 137 height 41
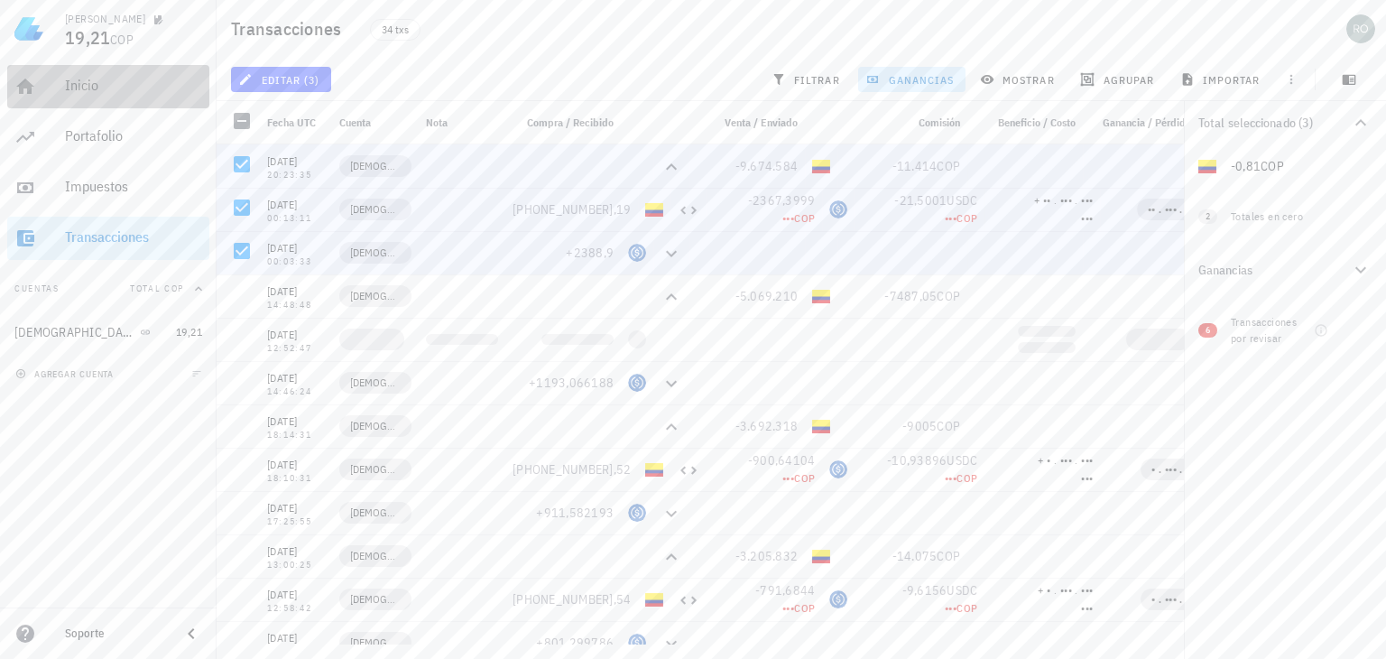
click at [105, 96] on div "Inicio" at bounding box center [133, 86] width 137 height 41
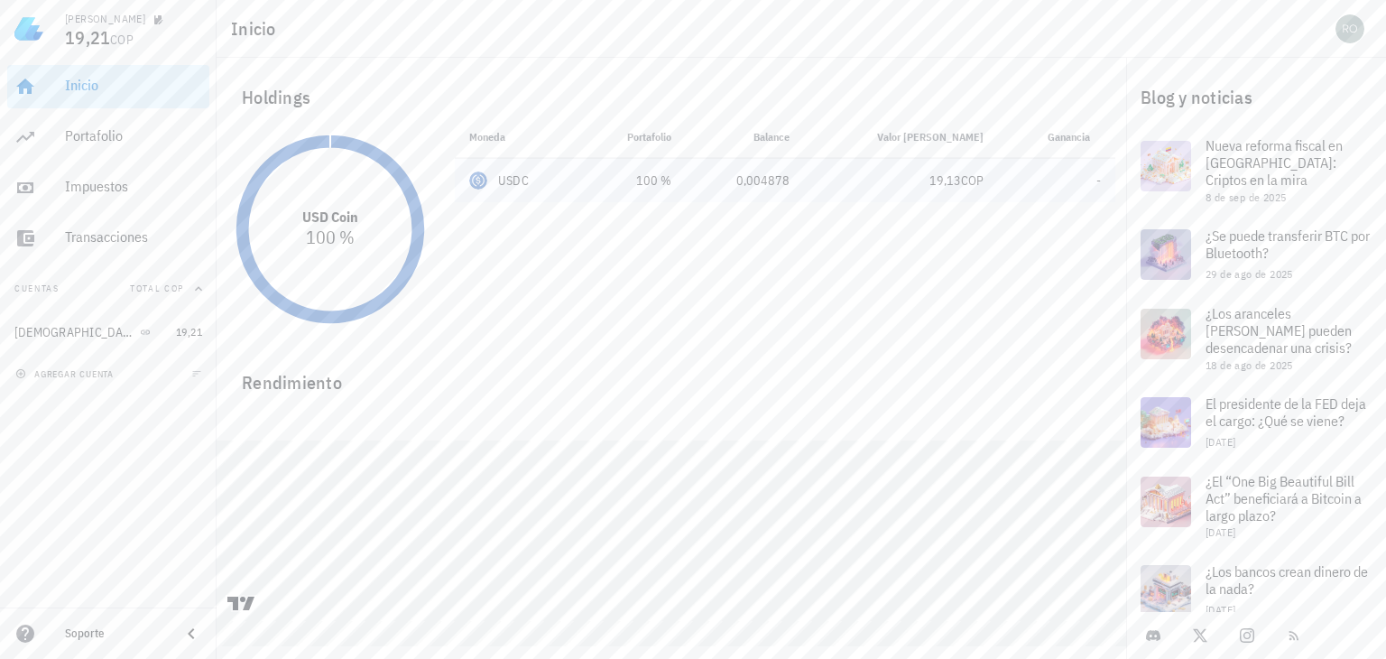
click at [525, 182] on div "USDC" at bounding box center [513, 180] width 31 height 18
click at [480, 188] on div "USDC-icon" at bounding box center [478, 180] width 18 height 18
click at [478, 189] on div "USDC-icon" at bounding box center [478, 180] width 18 height 18
click at [1098, 180] on span "-" at bounding box center [1099, 180] width 5 height 16
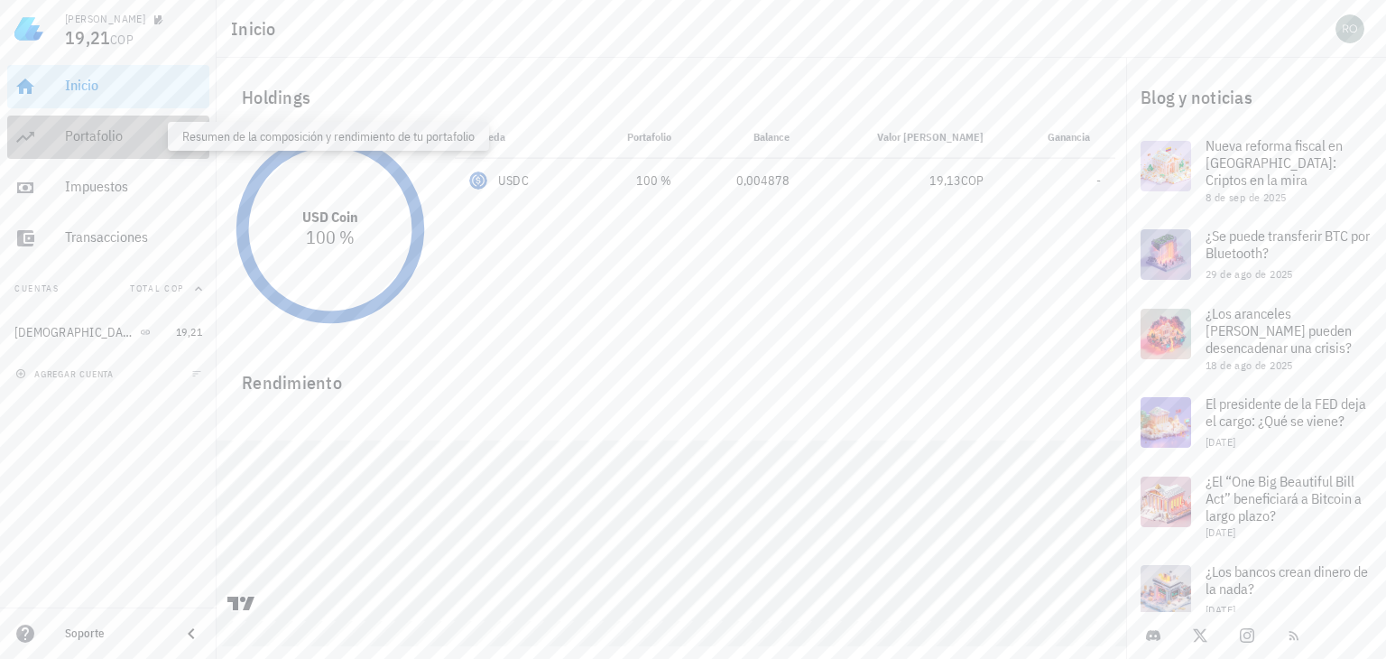
click at [97, 144] on div "Portafolio" at bounding box center [133, 135] width 137 height 17
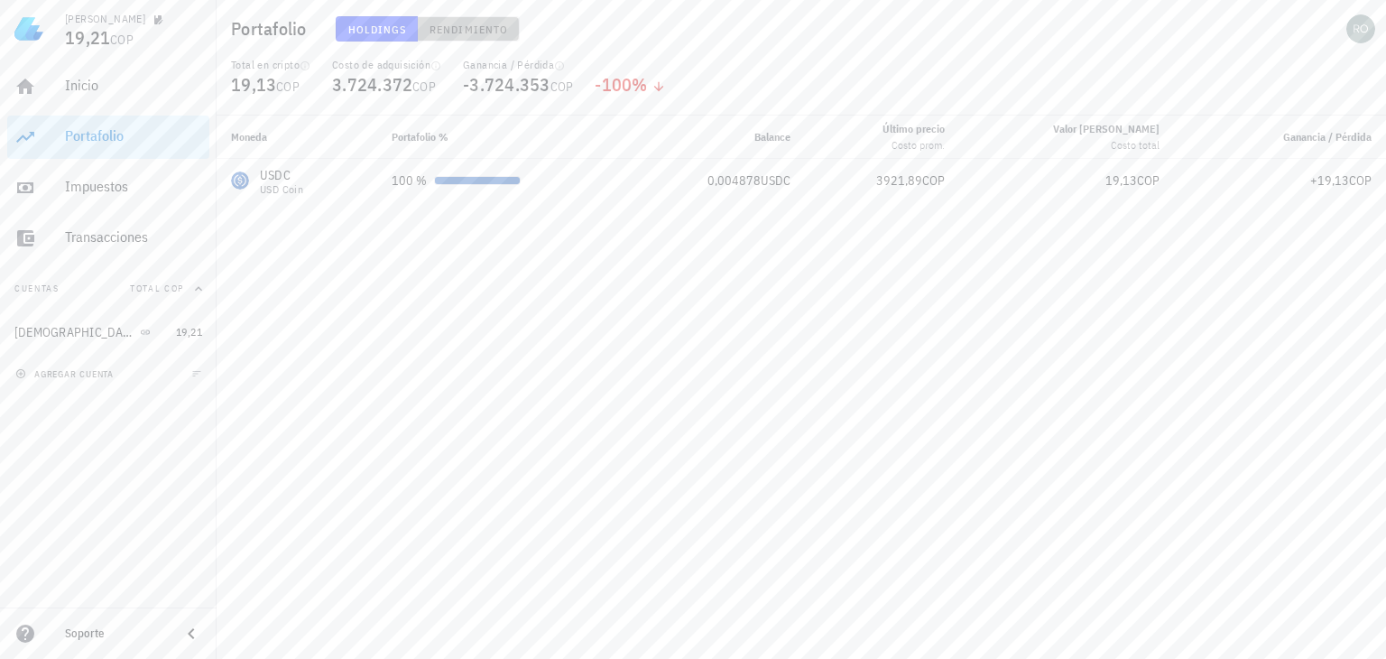
click at [487, 37] on button "Rendimiento" at bounding box center [469, 28] width 102 height 25
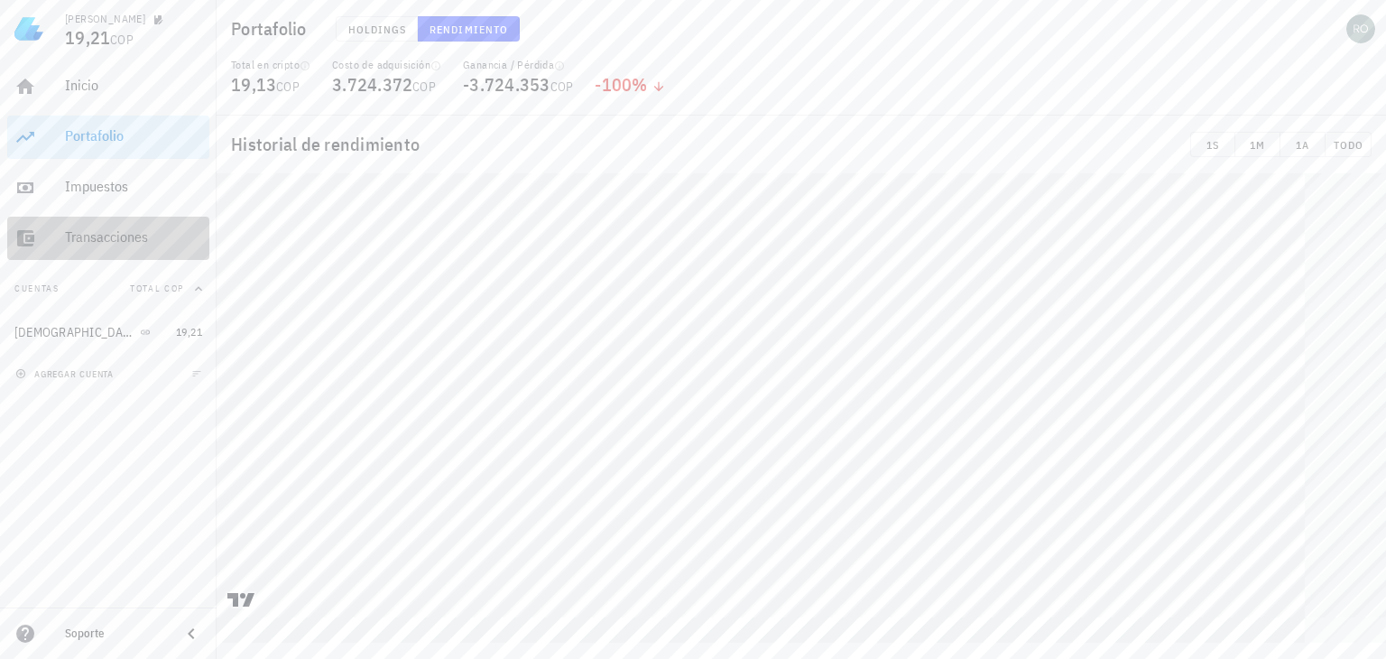
click at [105, 239] on div "Transacciones" at bounding box center [133, 236] width 137 height 17
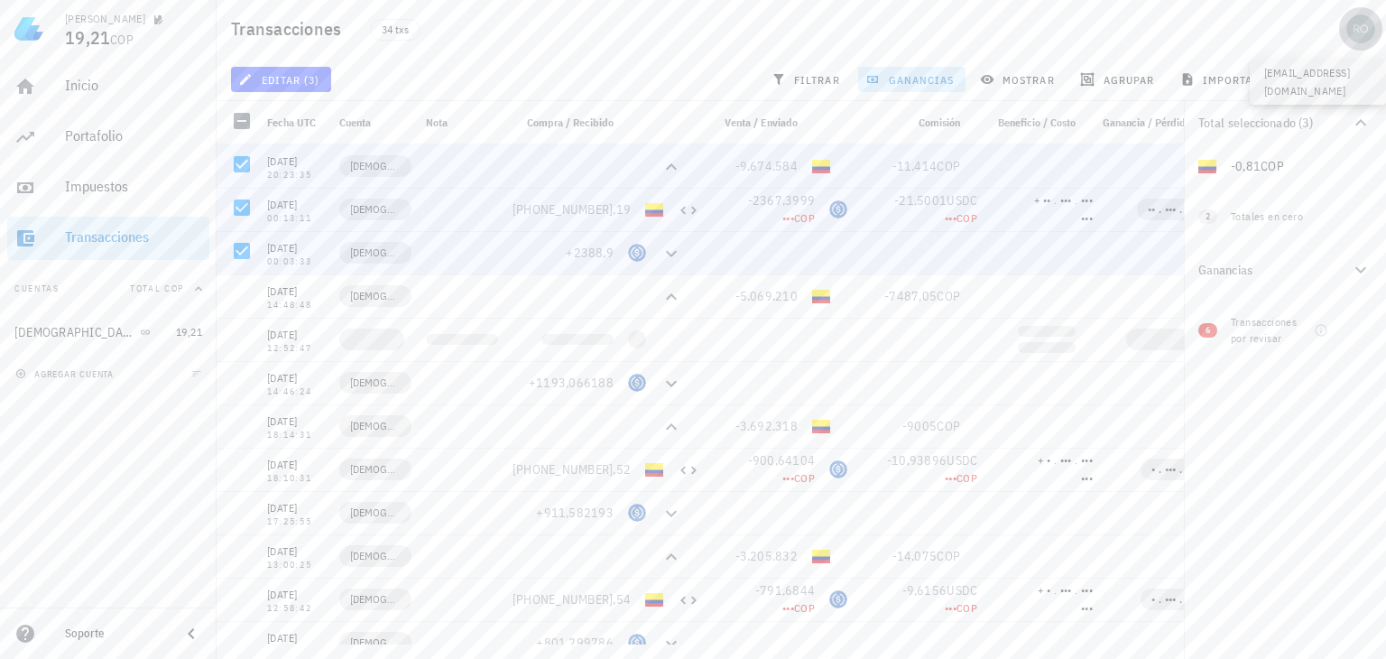
click at [1372, 32] on div "avatar" at bounding box center [1361, 28] width 29 height 29
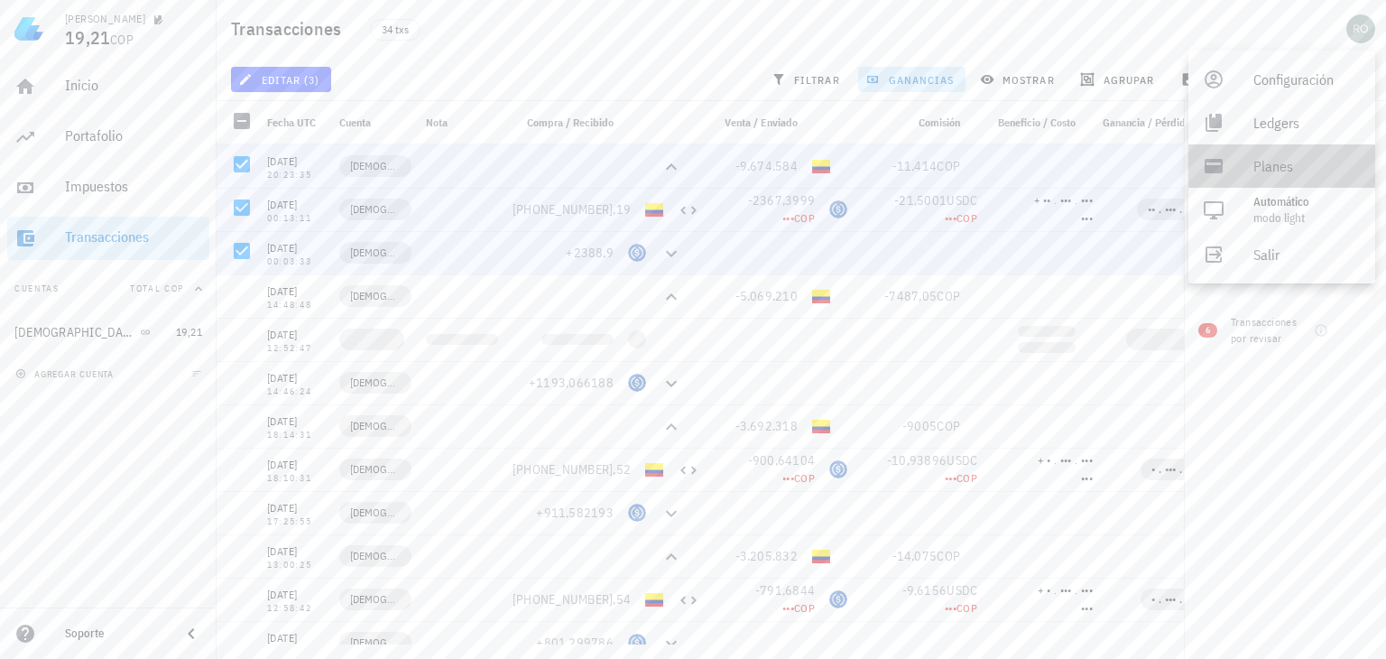
click at [1265, 172] on div "Planes" at bounding box center [1307, 166] width 107 height 36
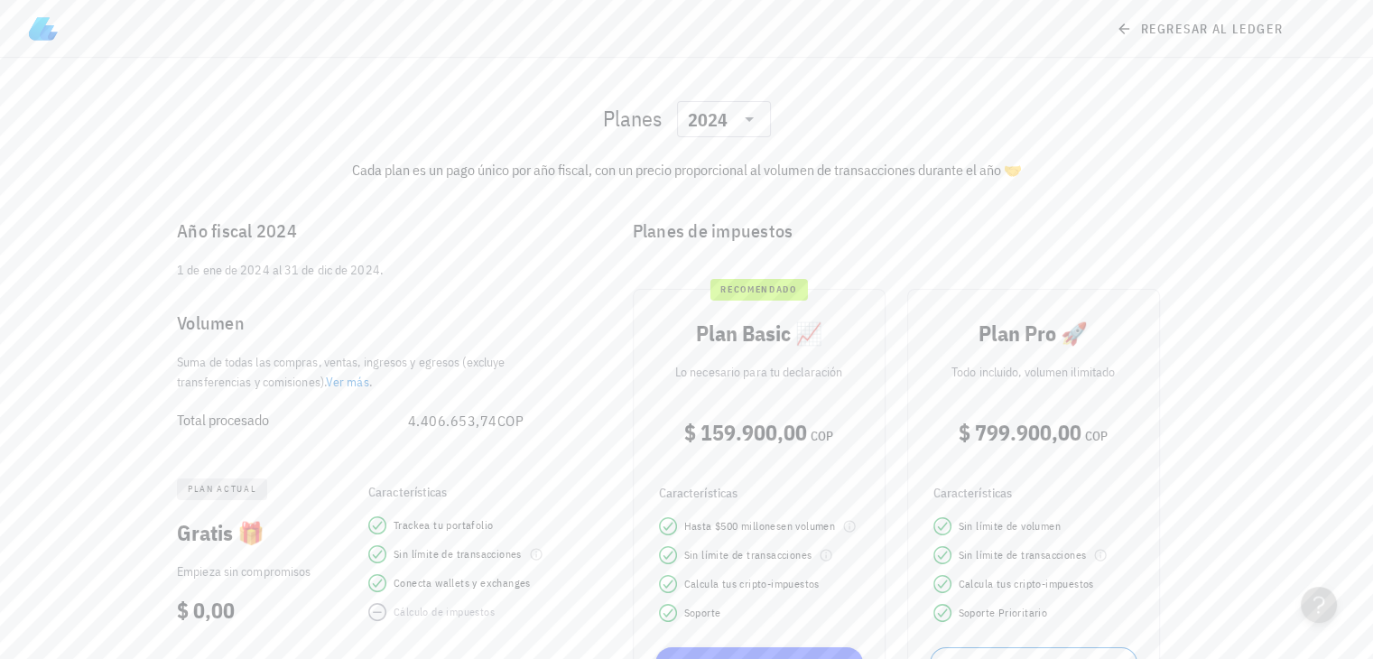
click at [1265, 172] on div "Planes ​ 2024 Cada plan es un pago único por año fiscal, con un precio proporci…" at bounding box center [686, 393] width 1373 height 670
click at [737, 120] on div at bounding box center [747, 119] width 25 height 22
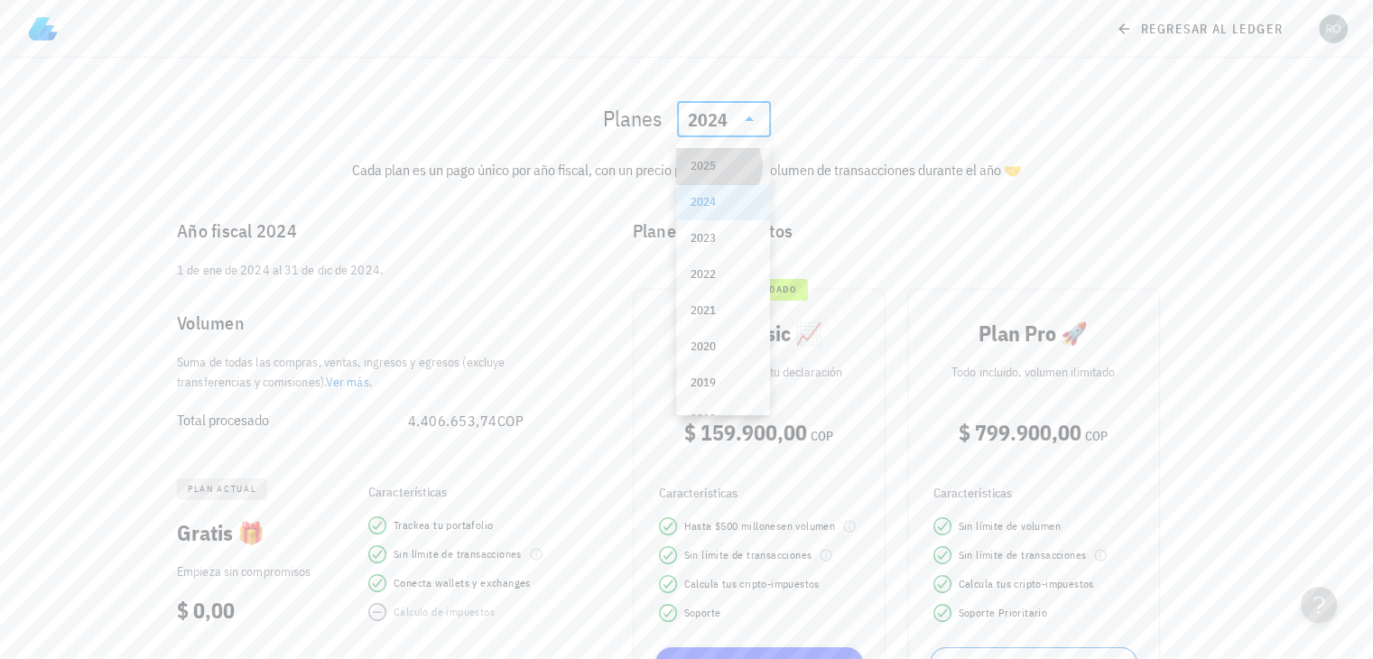
click at [728, 162] on div "2025" at bounding box center [722, 166] width 65 height 14
click at [758, 112] on icon at bounding box center [749, 119] width 22 height 22
click at [729, 203] on div "2024" at bounding box center [722, 202] width 65 height 14
click at [753, 116] on icon at bounding box center [749, 119] width 22 height 22
click at [713, 236] on div "2023" at bounding box center [722, 238] width 65 height 14
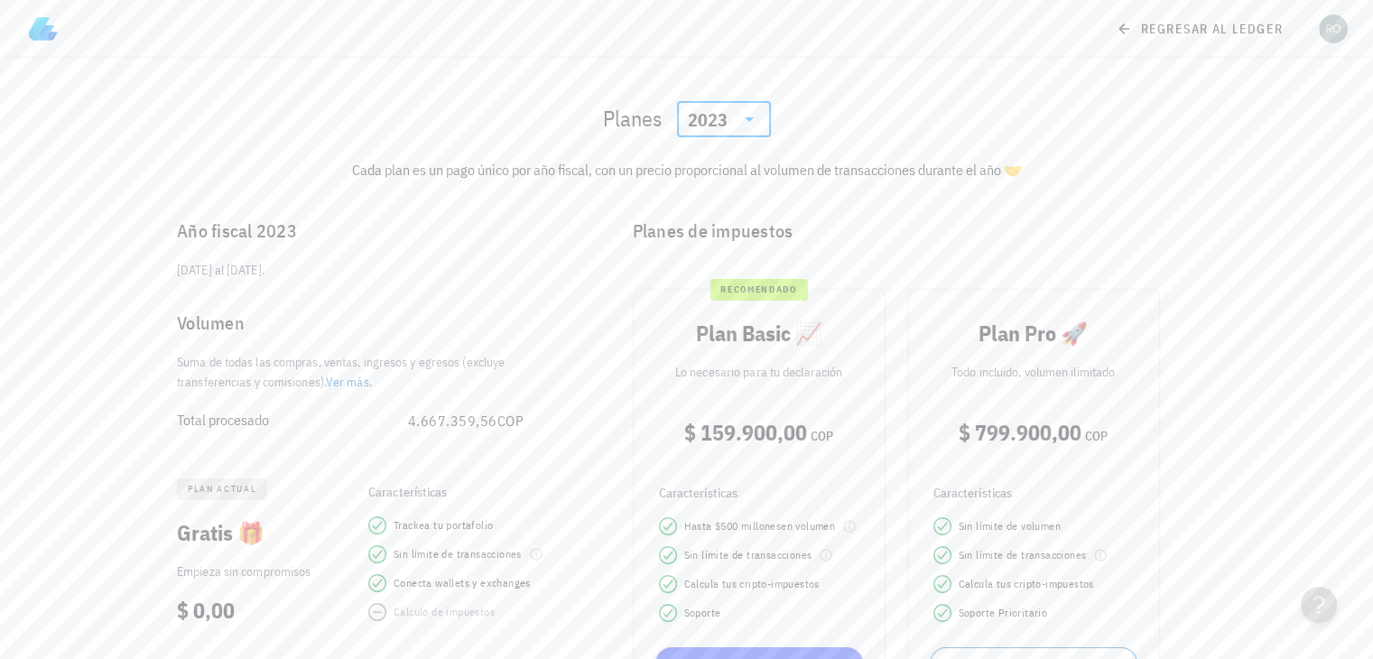
click at [746, 130] on div "2023" at bounding box center [724, 119] width 72 height 36
click at [722, 203] on div "2024" at bounding box center [722, 202] width 65 height 14
click at [755, 127] on icon at bounding box center [749, 119] width 22 height 22
click at [725, 167] on div "2025" at bounding box center [722, 166] width 65 height 14
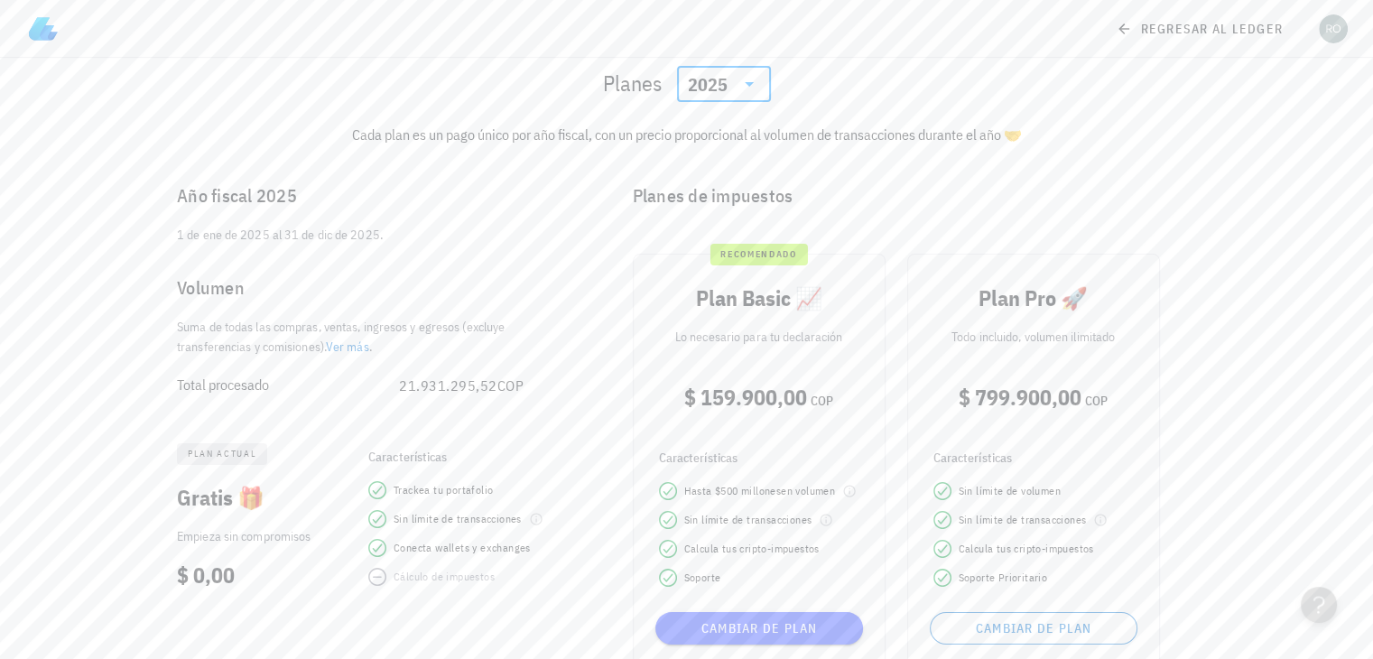
scroll to position [69, 0]
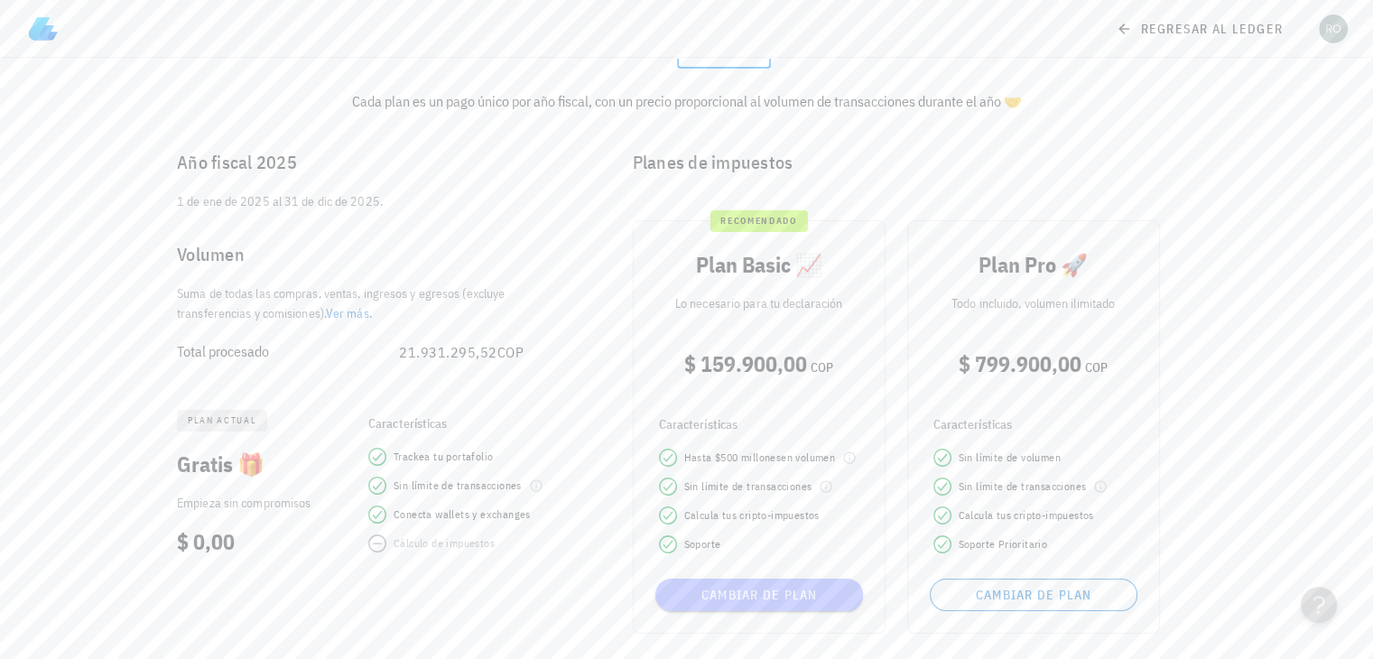
click at [787, 594] on span "Cambiar de plan" at bounding box center [759, 595] width 193 height 16
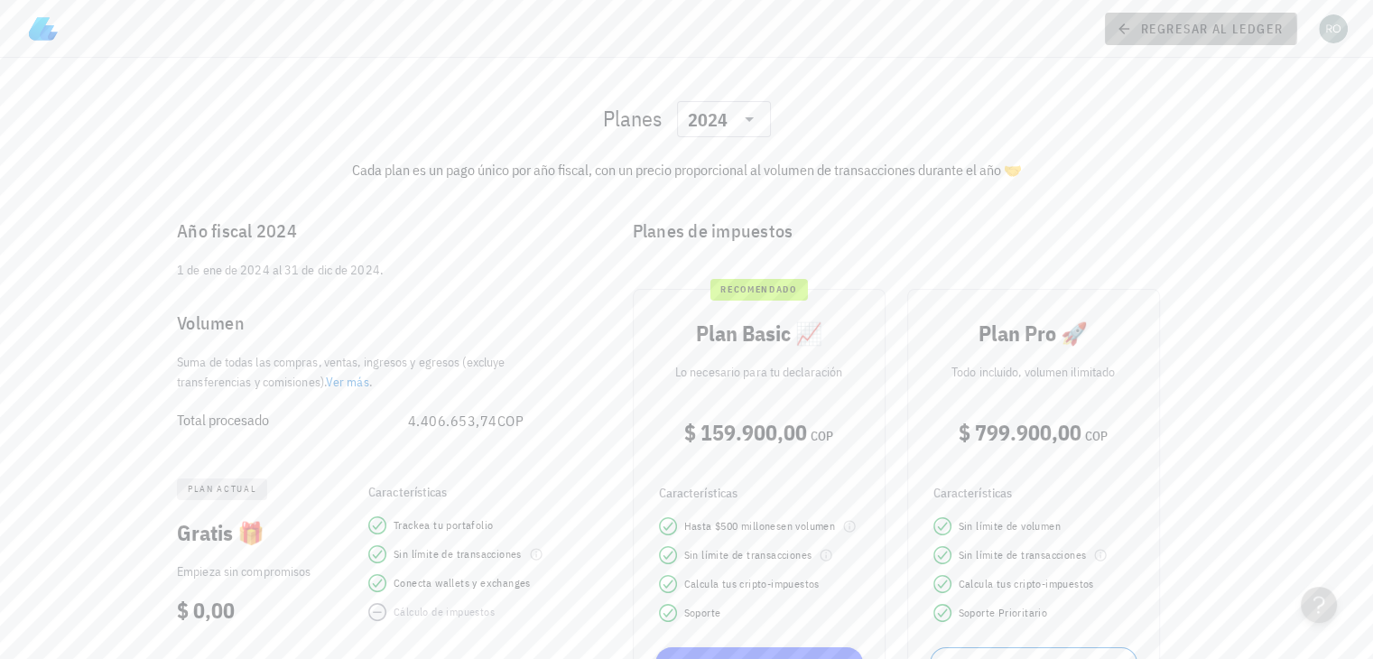
click at [1130, 26] on icon at bounding box center [1124, 29] width 16 height 22
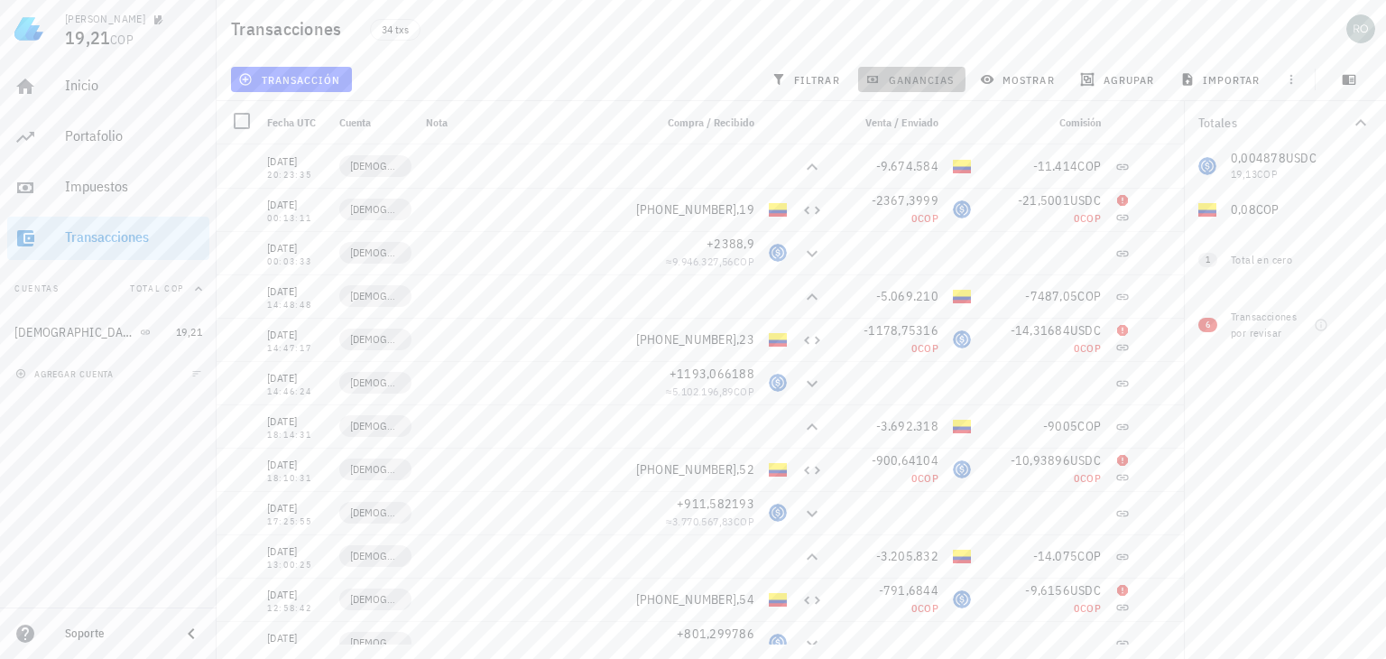
click at [910, 76] on span "ganancias" at bounding box center [911, 79] width 85 height 14
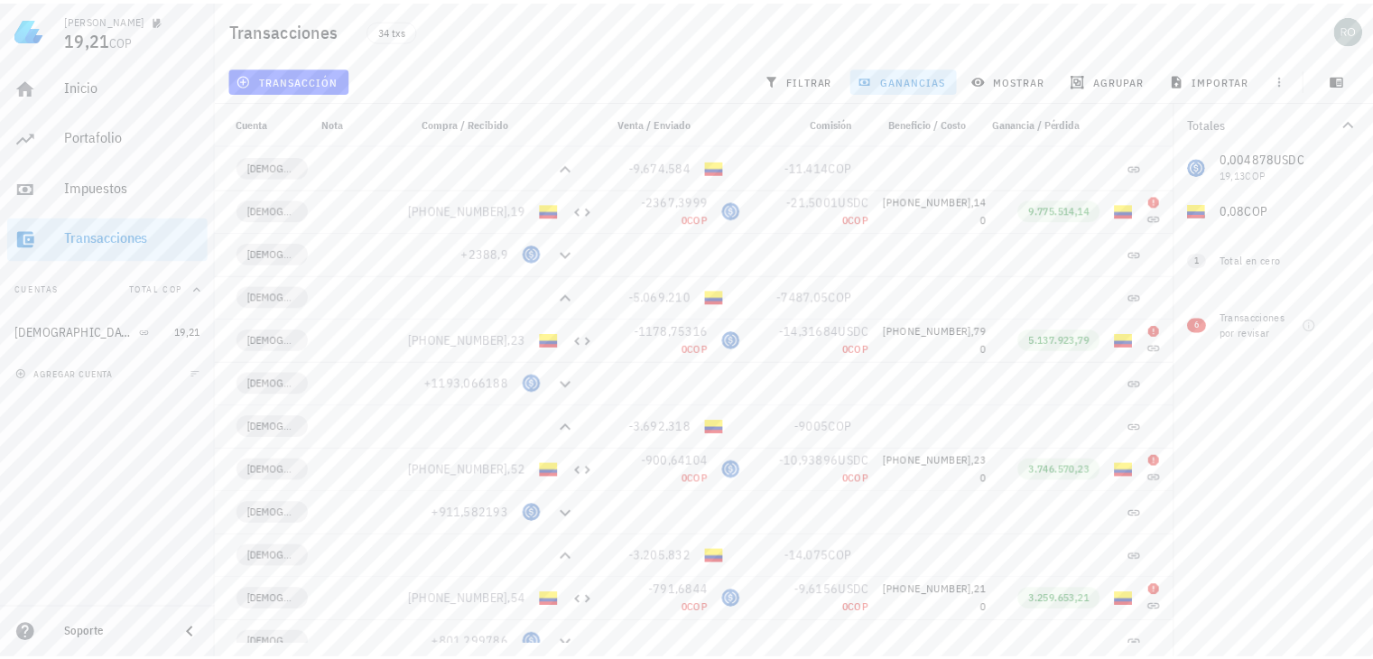
scroll to position [0, 123]
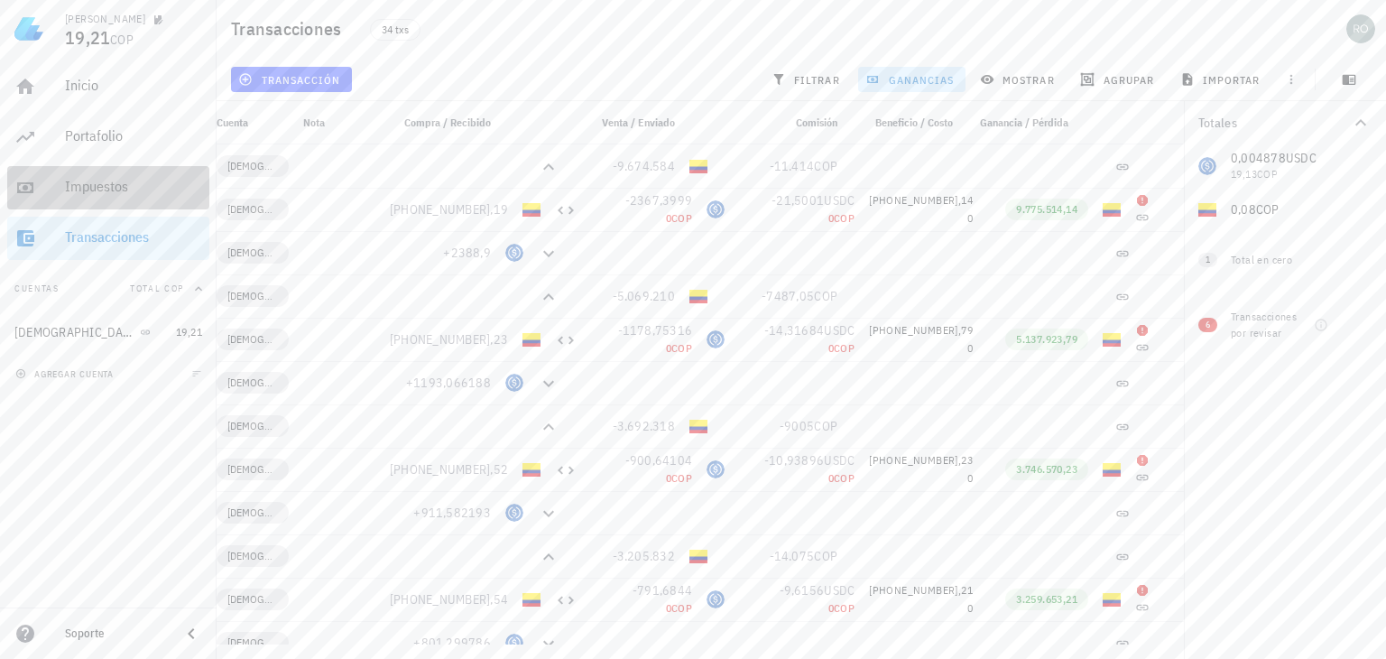
click at [82, 181] on div "Impuestos" at bounding box center [133, 186] width 137 height 17
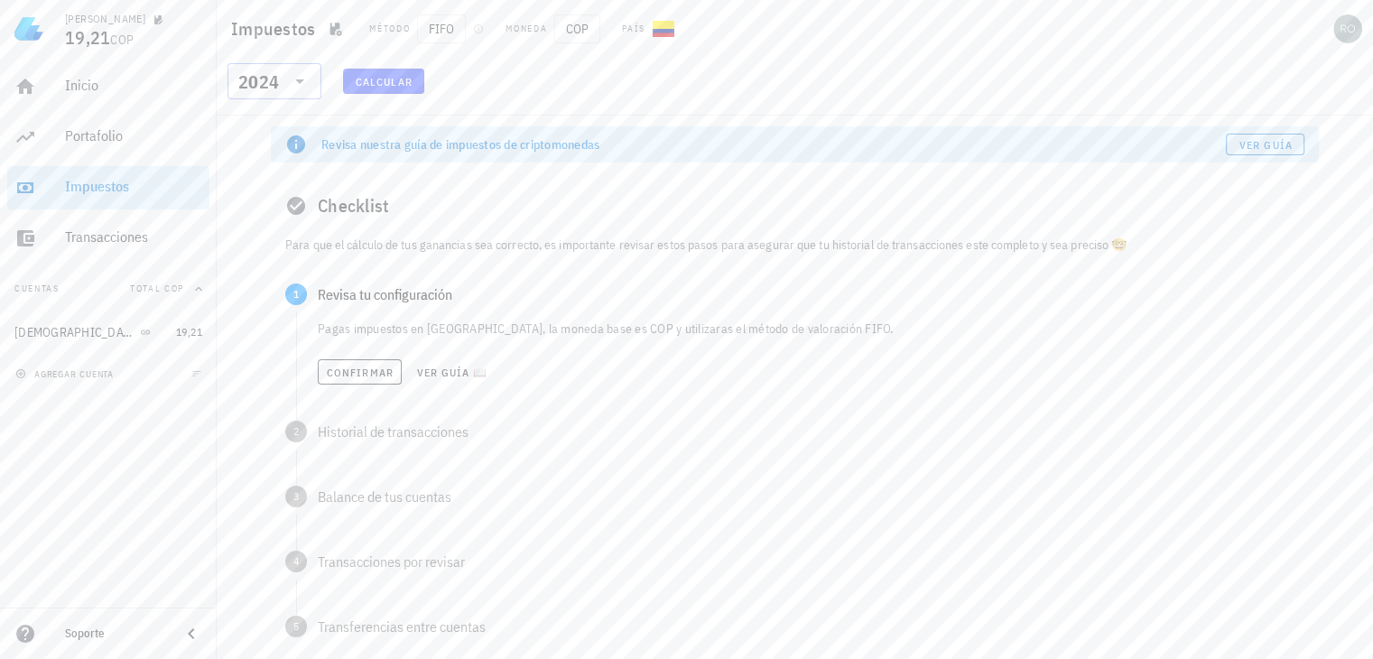
click at [302, 88] on icon at bounding box center [300, 81] width 22 height 22
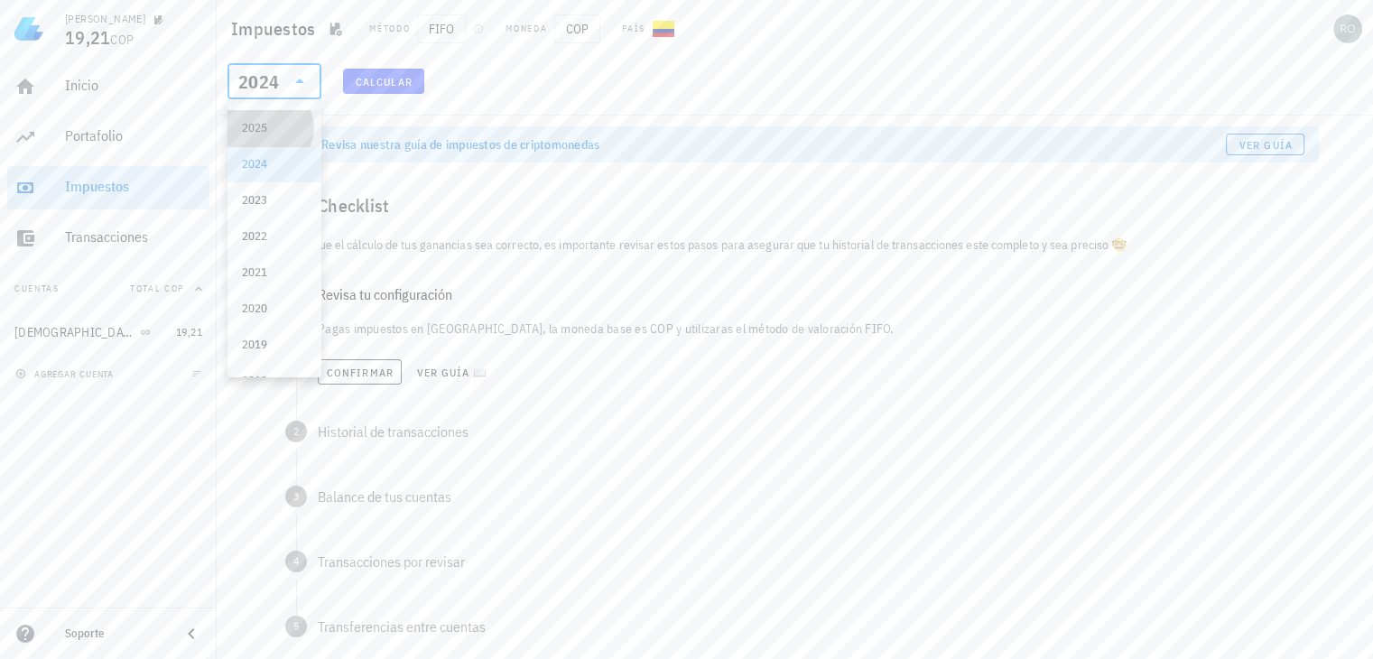
click at [274, 125] on div "2025" at bounding box center [274, 128] width 65 height 14
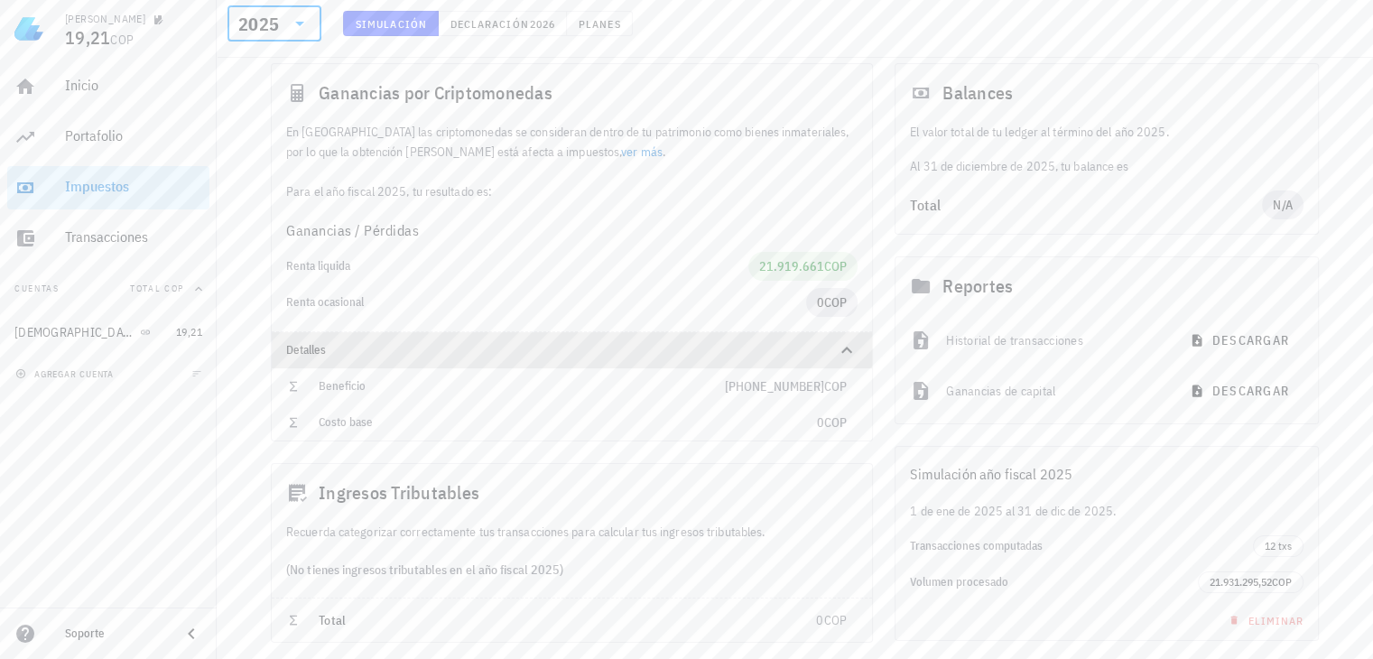
scroll to position [169, 0]
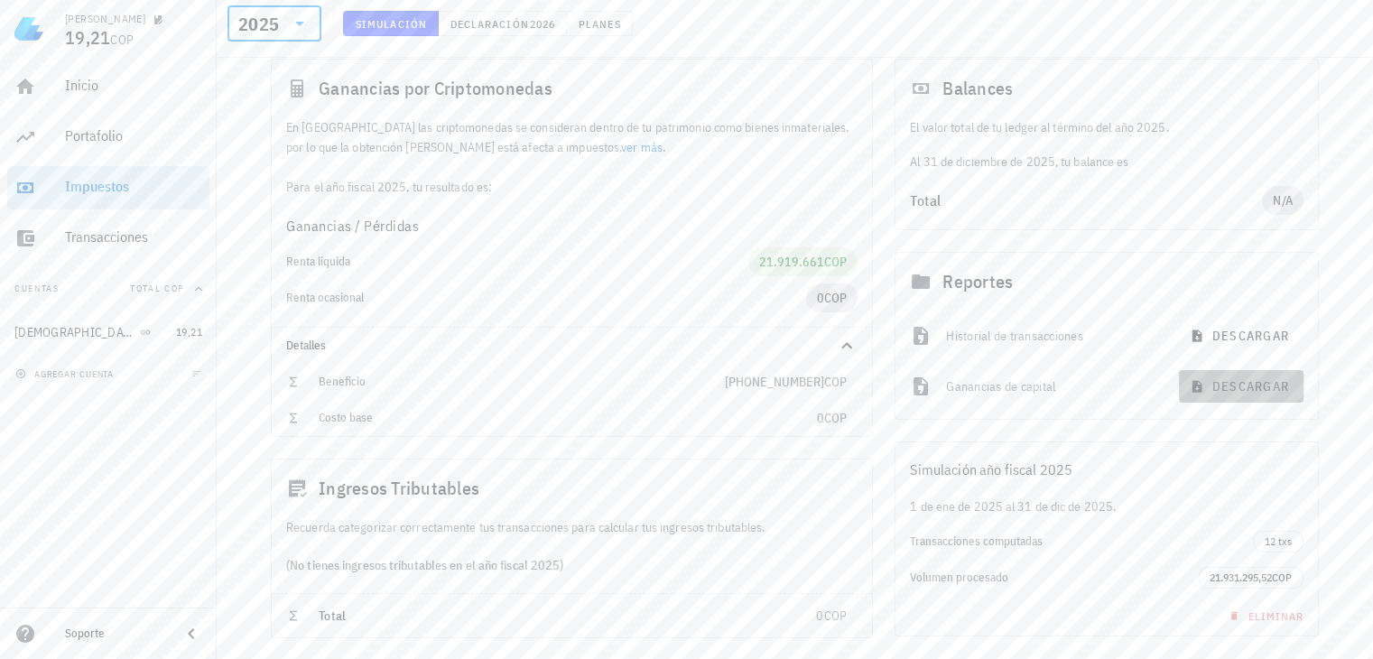
click at [1229, 380] on span "descargar" at bounding box center [1241, 386] width 96 height 16
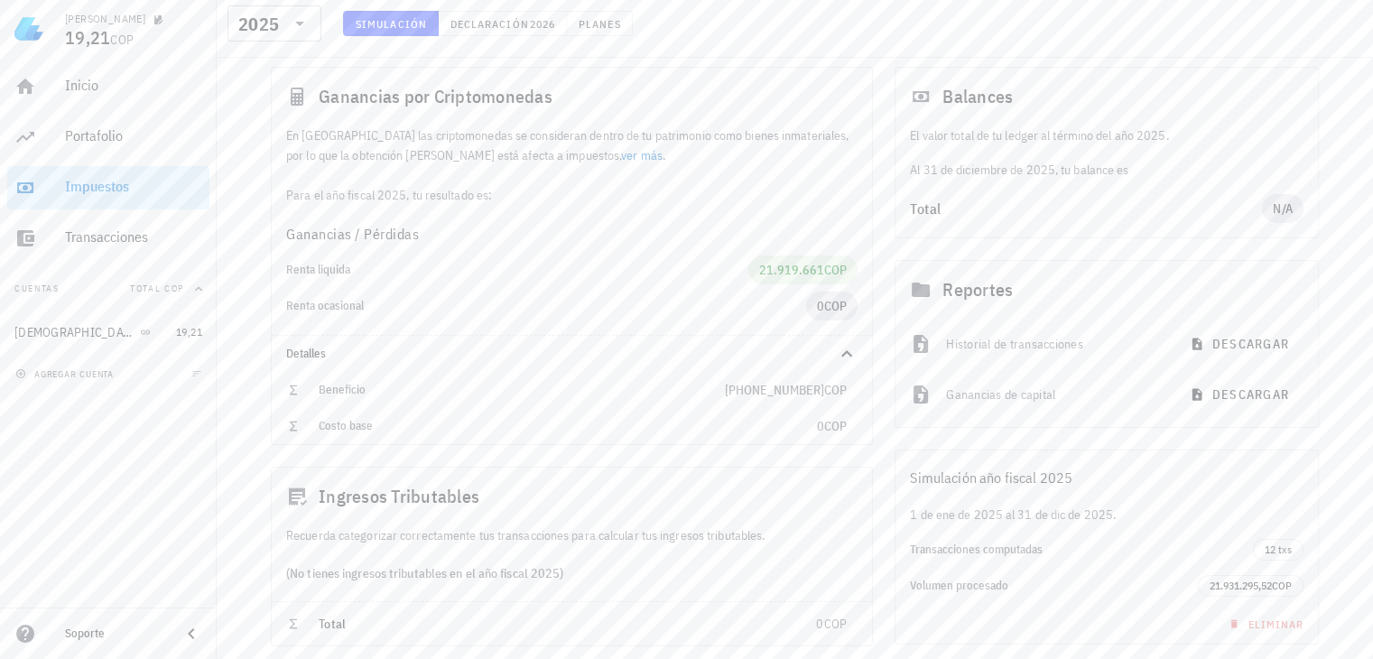
scroll to position [181, 0]
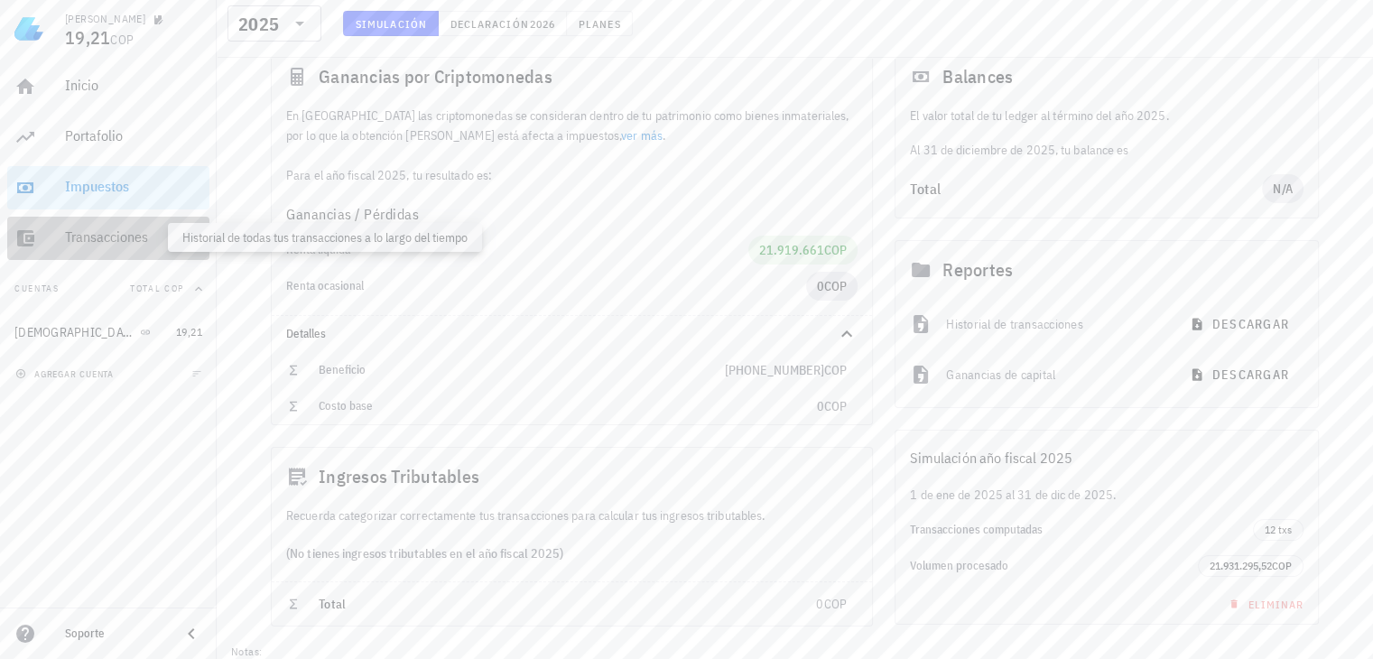
click at [97, 235] on div "Transacciones" at bounding box center [133, 236] width 137 height 17
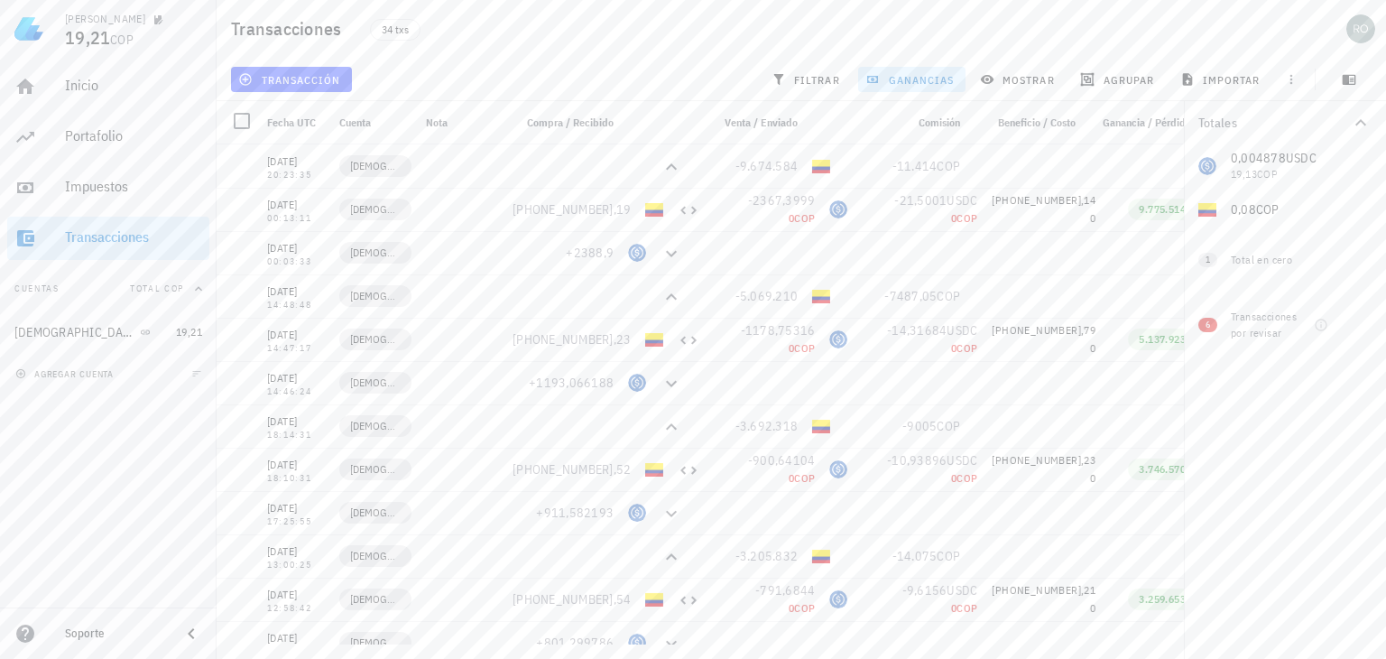
click at [915, 82] on span "ganancias" at bounding box center [911, 79] width 85 height 14
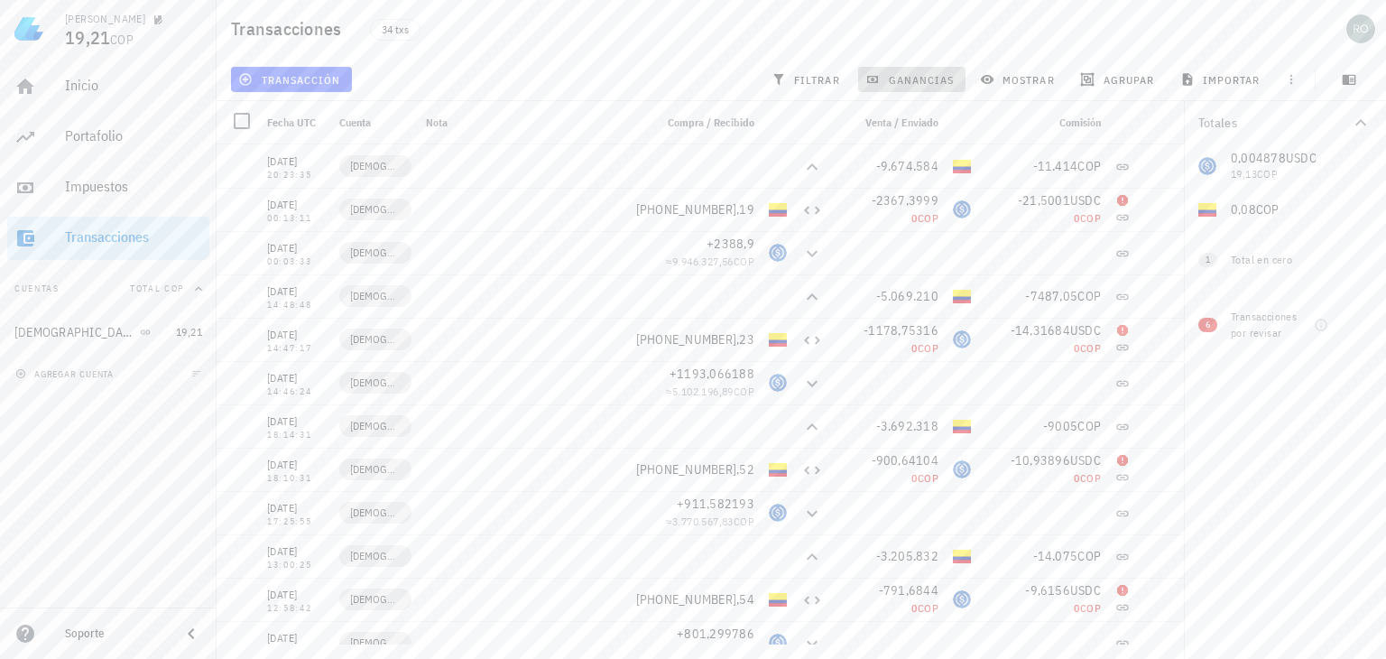
click at [888, 77] on span "ganancias" at bounding box center [911, 79] width 85 height 14
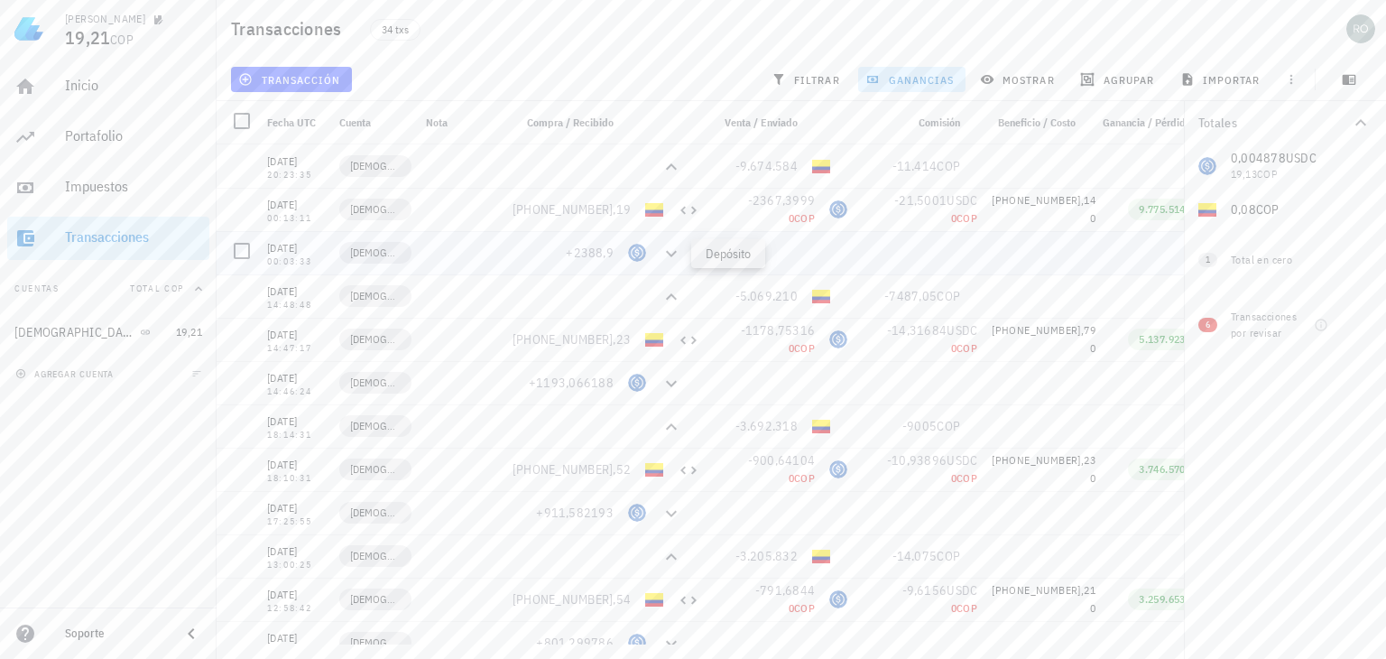
click at [668, 257] on icon at bounding box center [672, 254] width 22 height 22
click at [668, 246] on icon at bounding box center [672, 254] width 22 height 22
click at [239, 169] on div at bounding box center [242, 164] width 31 height 31
click at [248, 207] on div at bounding box center [242, 207] width 31 height 31
click at [242, 254] on div at bounding box center [242, 251] width 31 height 31
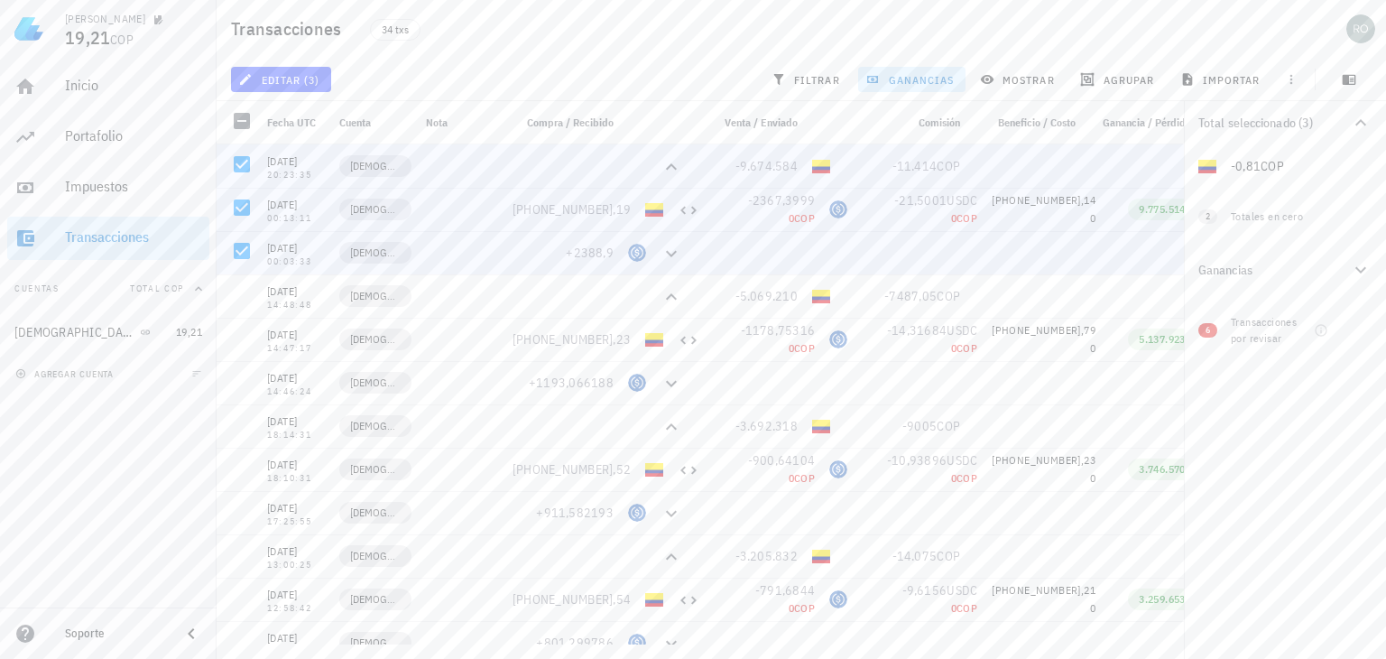
click at [896, 74] on span "ganancias" at bounding box center [911, 79] width 85 height 14
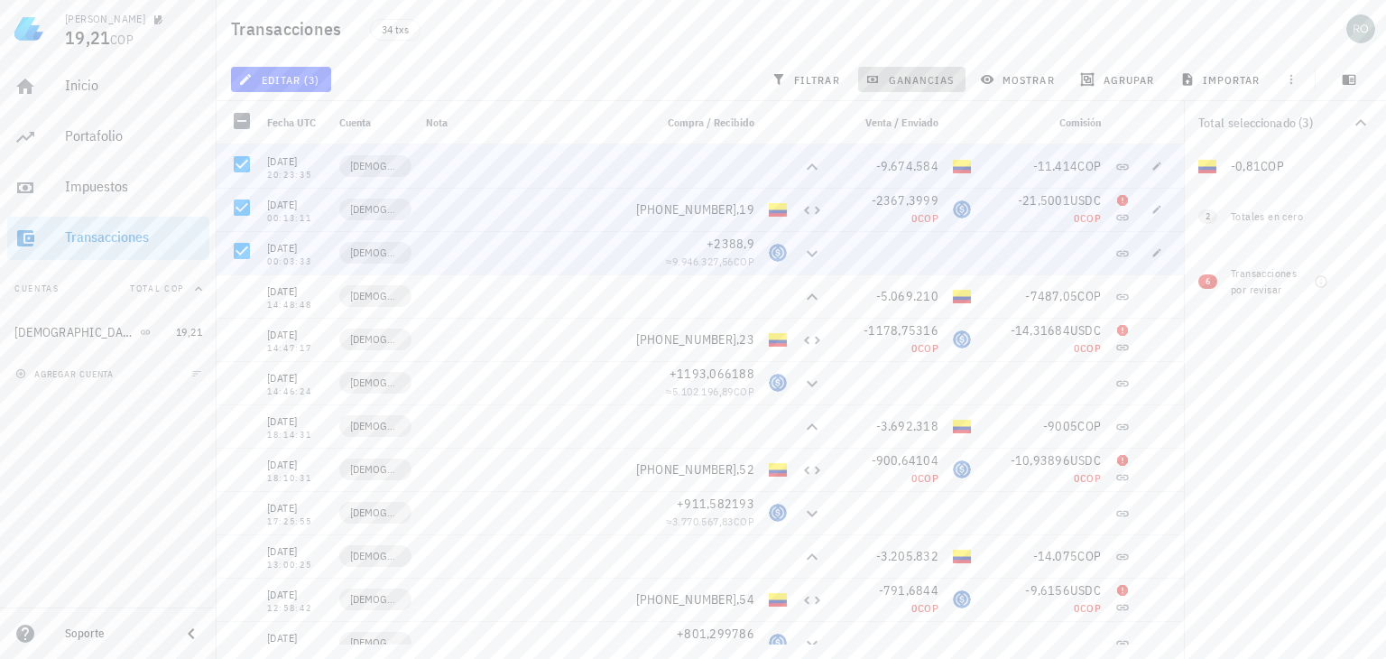
click at [902, 77] on span "ganancias" at bounding box center [911, 79] width 85 height 14
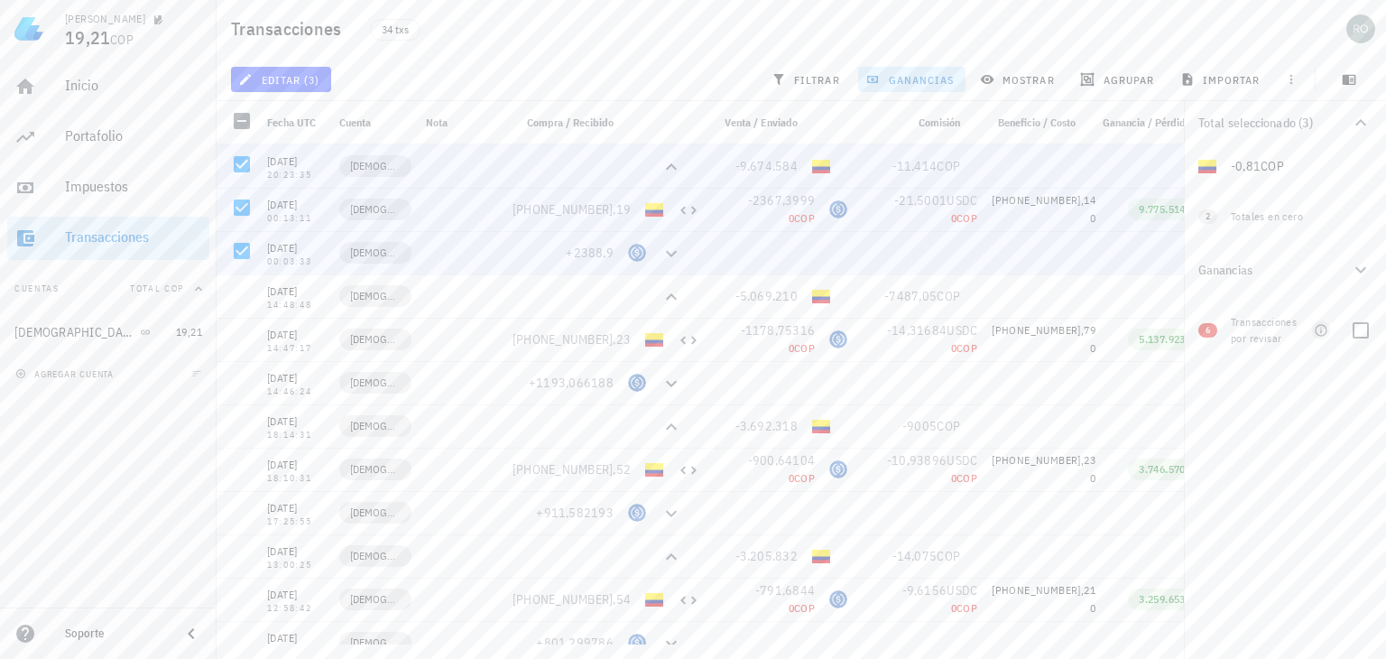
click at [1318, 331] on icon "button" at bounding box center [1321, 330] width 14 height 14
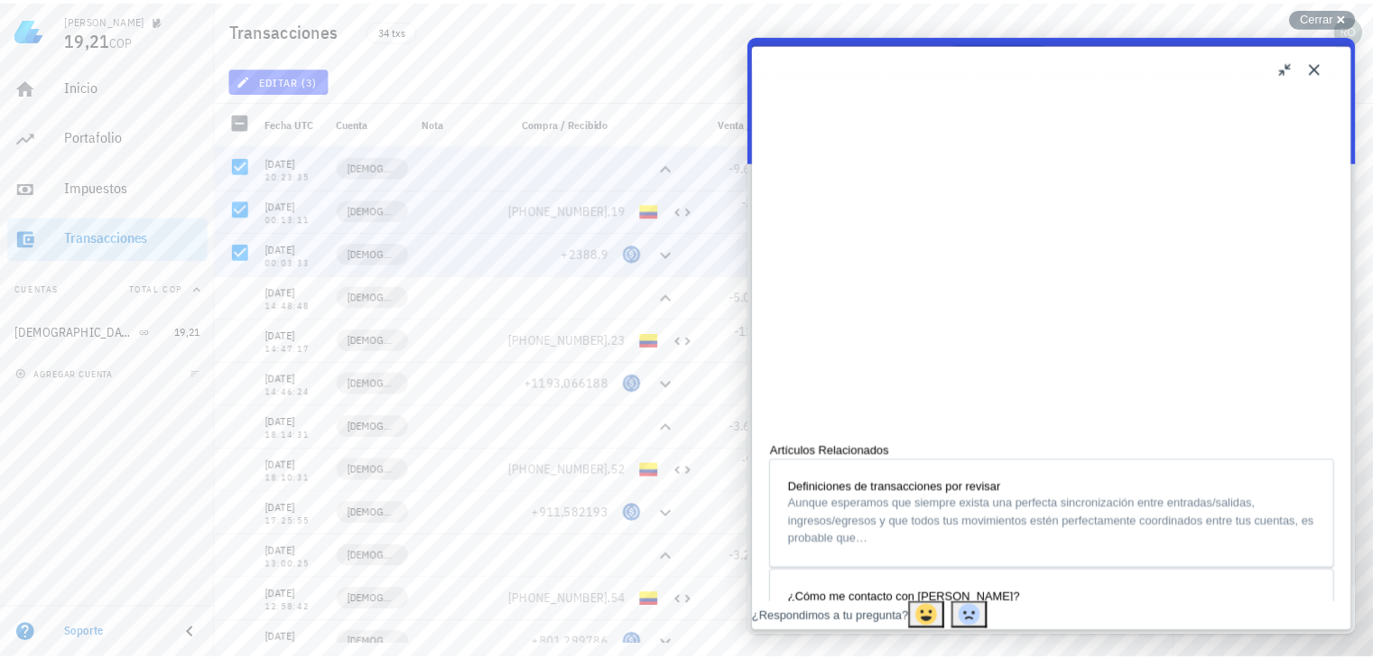
scroll to position [1173, 0]
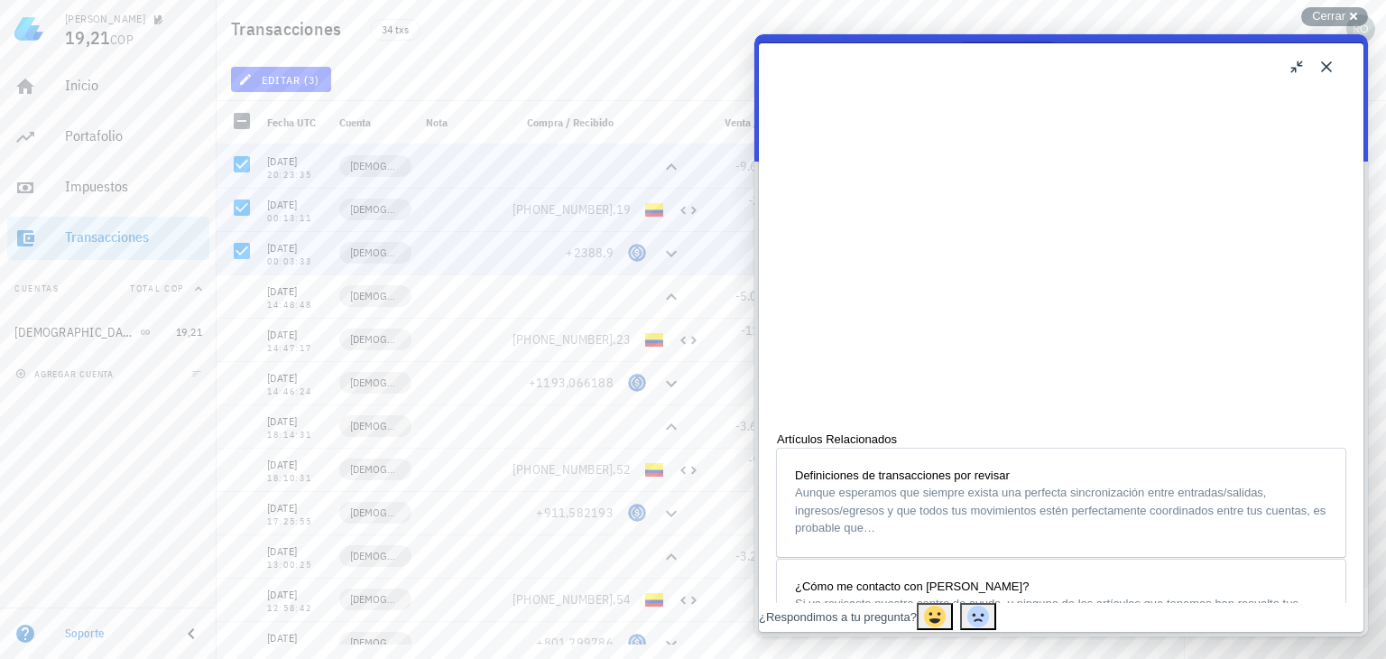
click at [1321, 67] on button "Close" at bounding box center [1326, 66] width 29 height 29
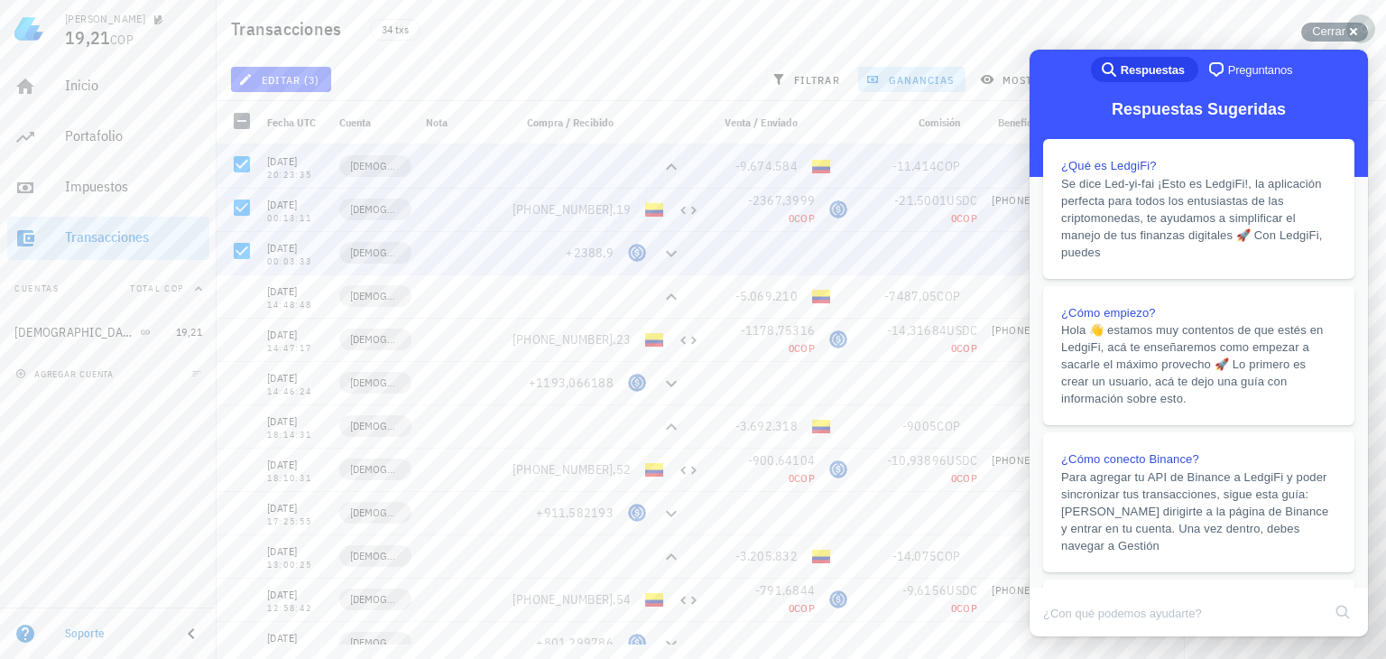
click at [995, 25] on div "Transacciones 34 txs" at bounding box center [802, 29] width 1170 height 58
click at [1350, 33] on div "Cerrar cross-small" at bounding box center [1335, 32] width 67 height 19
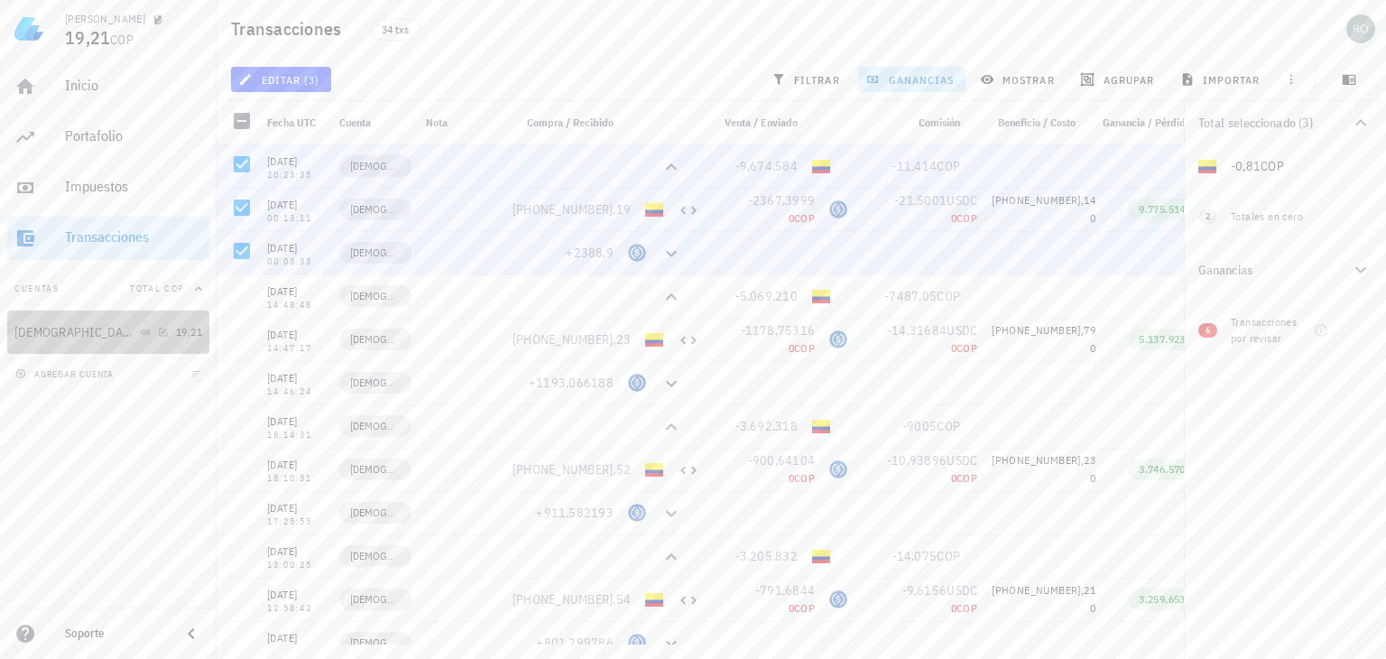
click at [120, 330] on div "[DEMOGRAPHIC_DATA]" at bounding box center [91, 332] width 154 height 17
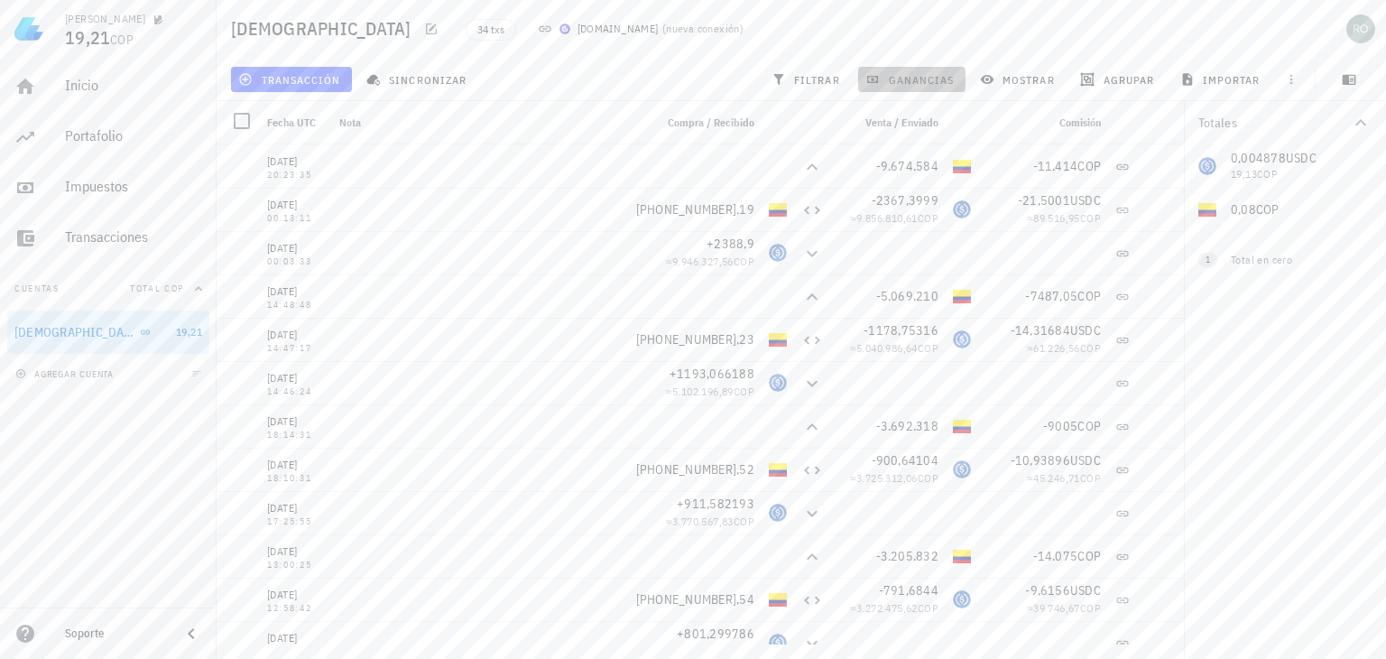
click at [917, 81] on span "ganancias" at bounding box center [911, 79] width 85 height 14
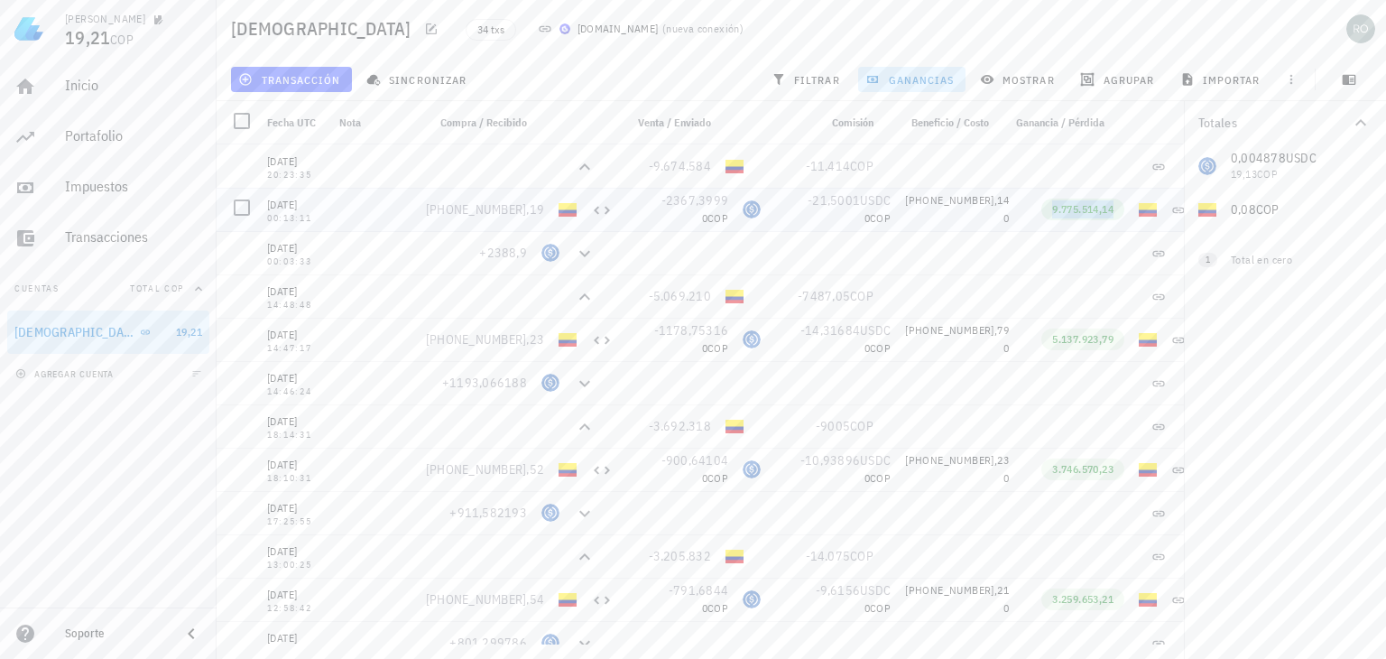
click at [1056, 210] on span "9.775.514,14" at bounding box center [1082, 209] width 61 height 14
click at [911, 81] on span "ganancias" at bounding box center [911, 79] width 85 height 14
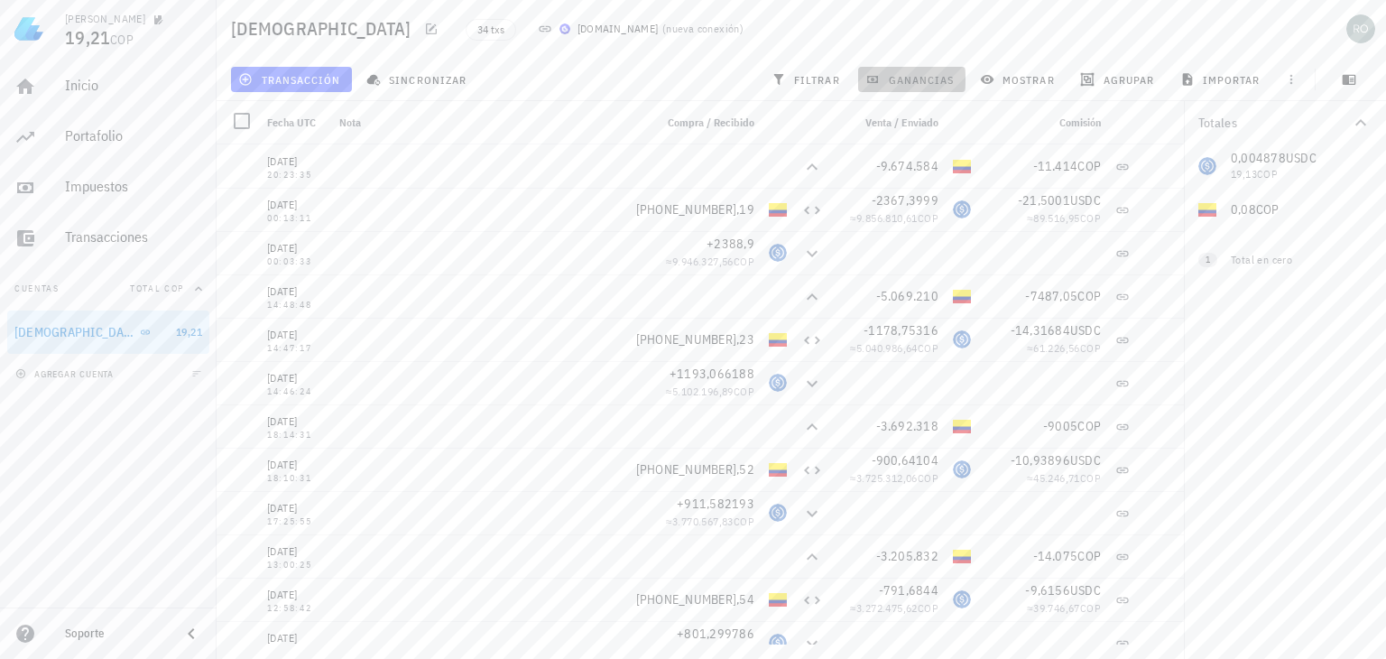
click at [911, 81] on span "ganancias" at bounding box center [911, 79] width 85 height 14
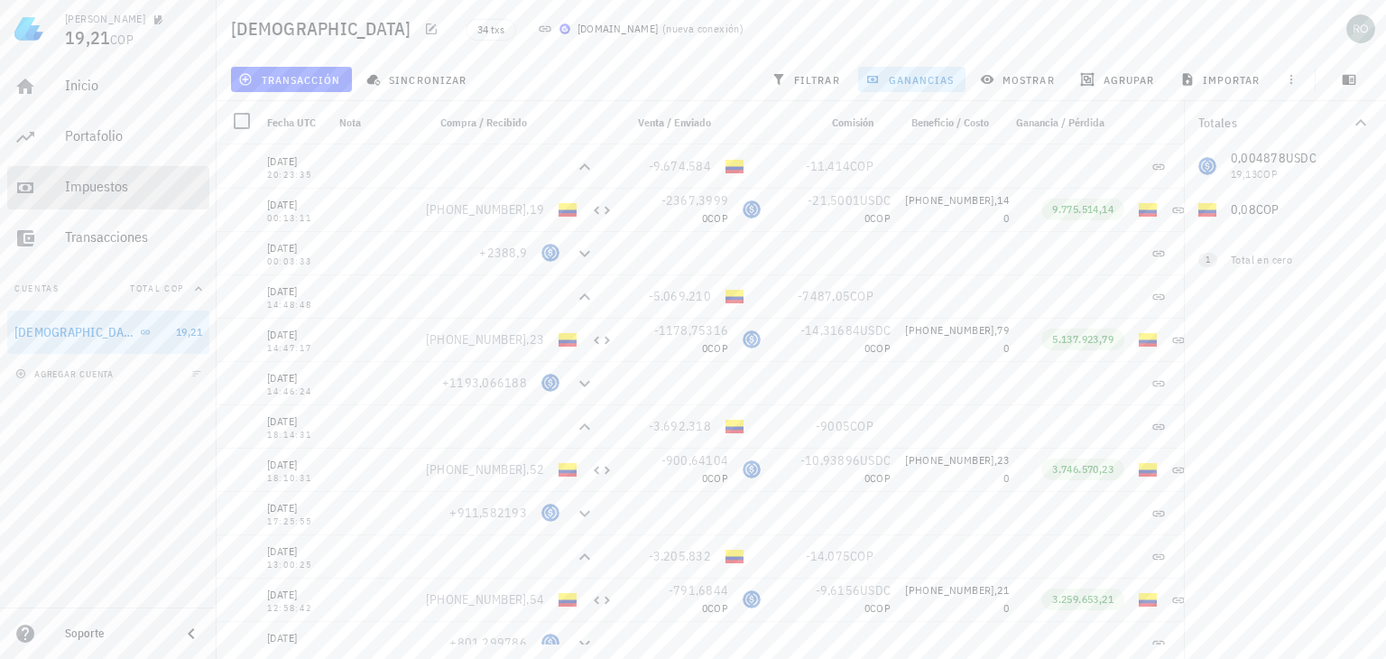
click at [87, 197] on div "Impuestos" at bounding box center [133, 187] width 137 height 41
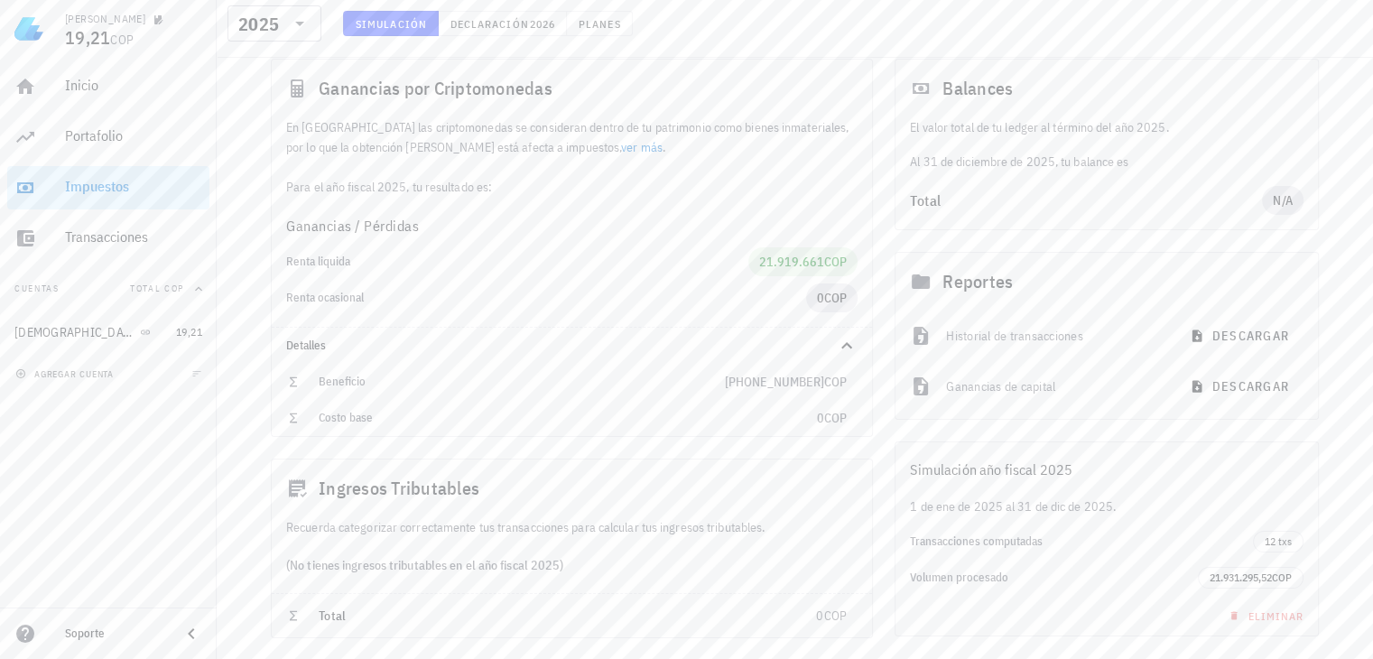
scroll to position [79, 0]
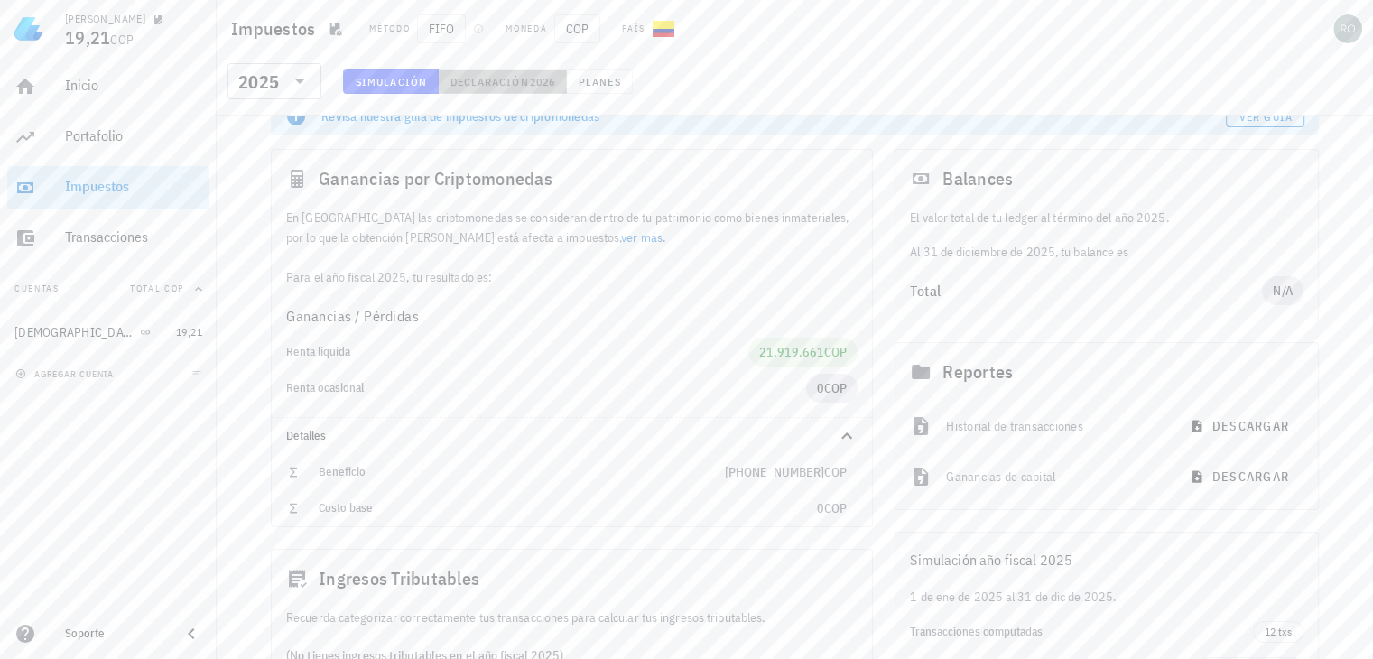
click at [524, 79] on span "Declaración" at bounding box center [488, 82] width 79 height 14
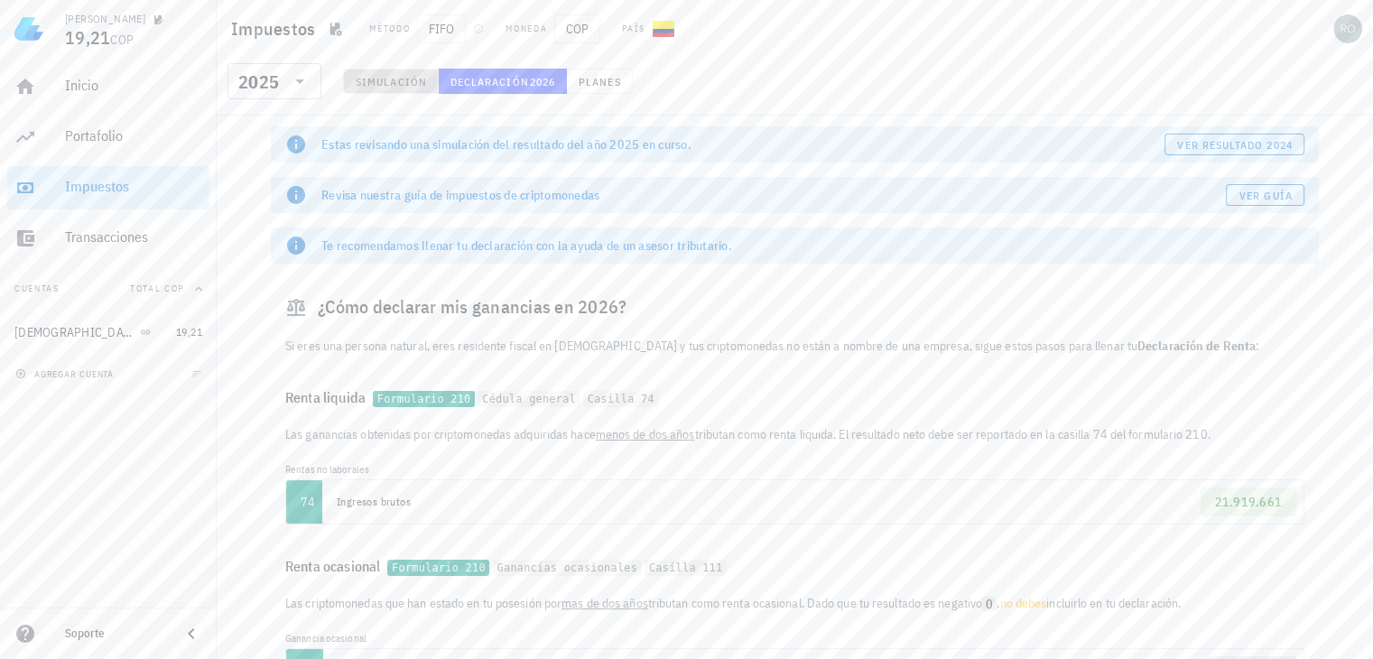
click at [364, 84] on span "Simulación" at bounding box center [391, 82] width 72 height 14
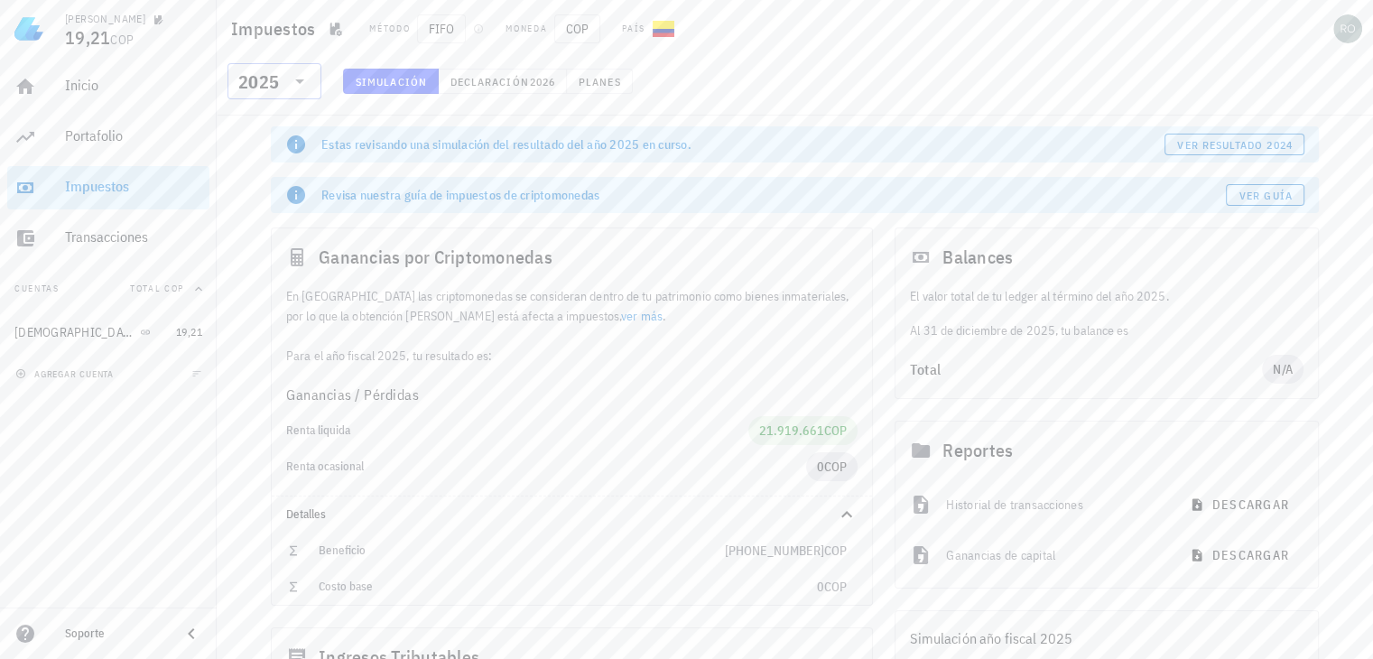
click at [303, 84] on icon at bounding box center [300, 81] width 22 height 22
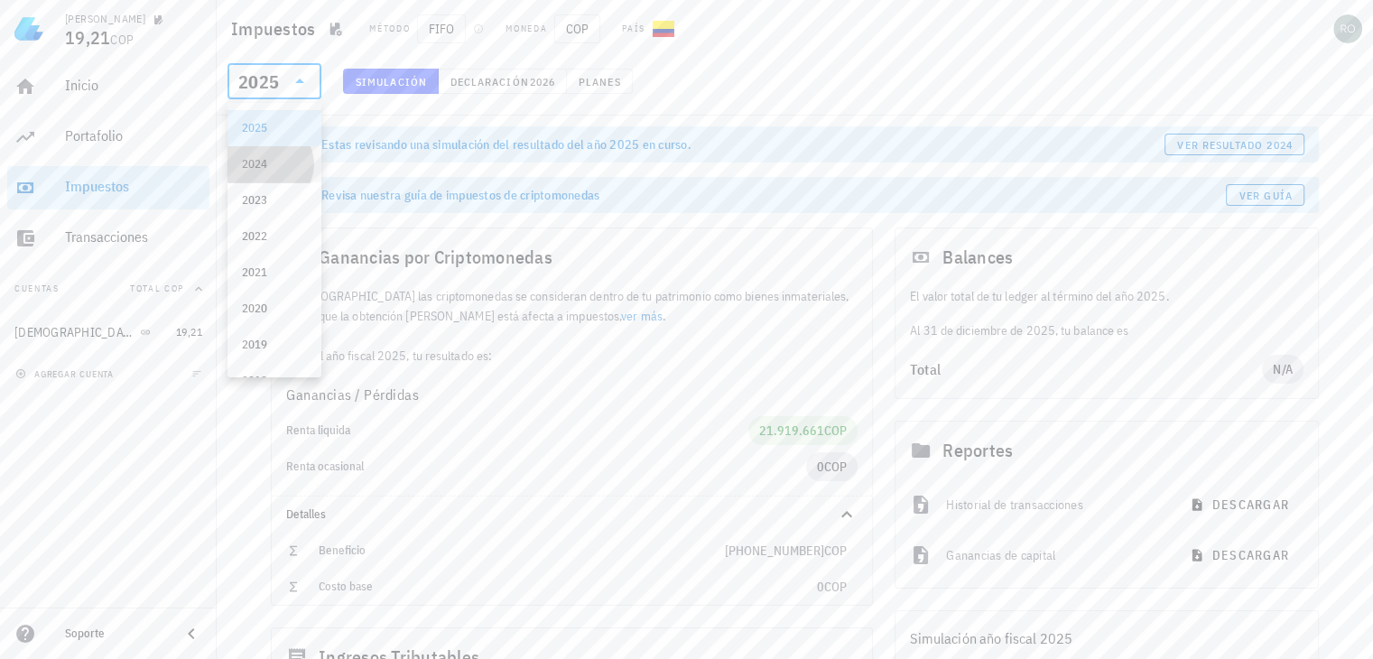
click at [281, 169] on div "2024" at bounding box center [274, 164] width 65 height 14
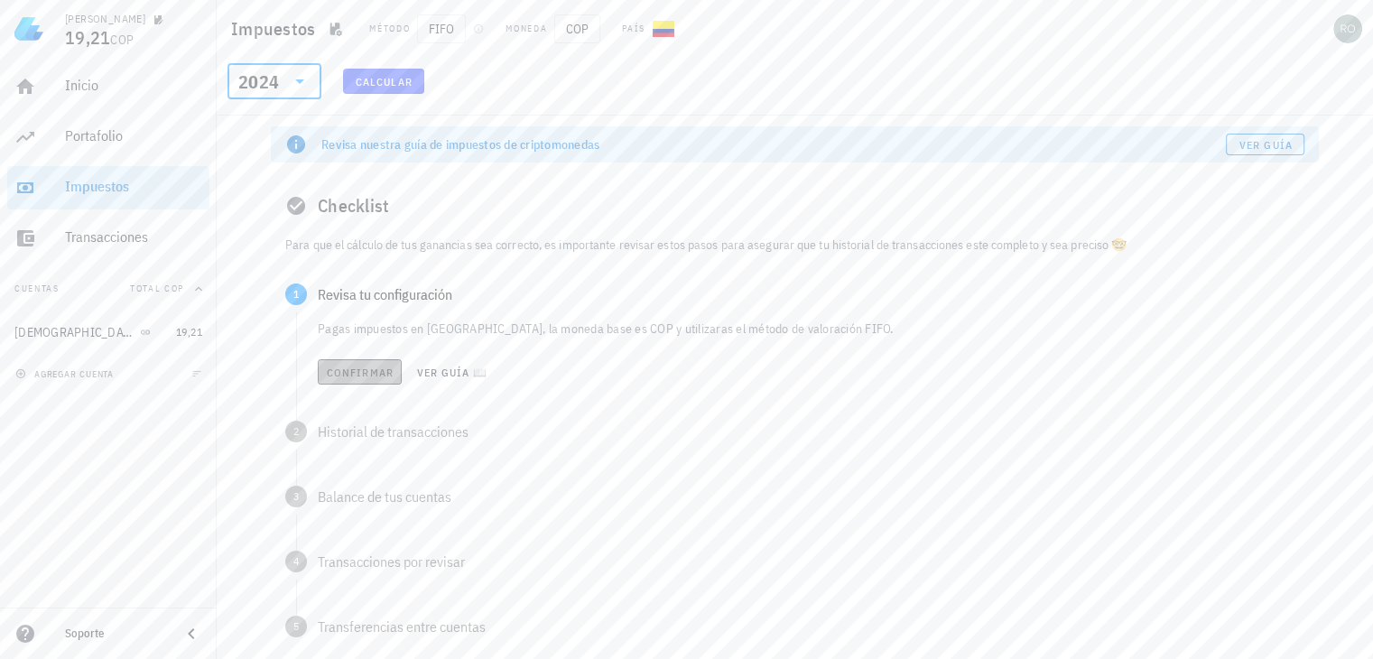
click at [355, 374] on span "Confirmar" at bounding box center [360, 373] width 68 height 14
click at [357, 438] on span "Confirmar" at bounding box center [360, 438] width 68 height 14
click at [357, 503] on span "Confirmar" at bounding box center [360, 503] width 68 height 14
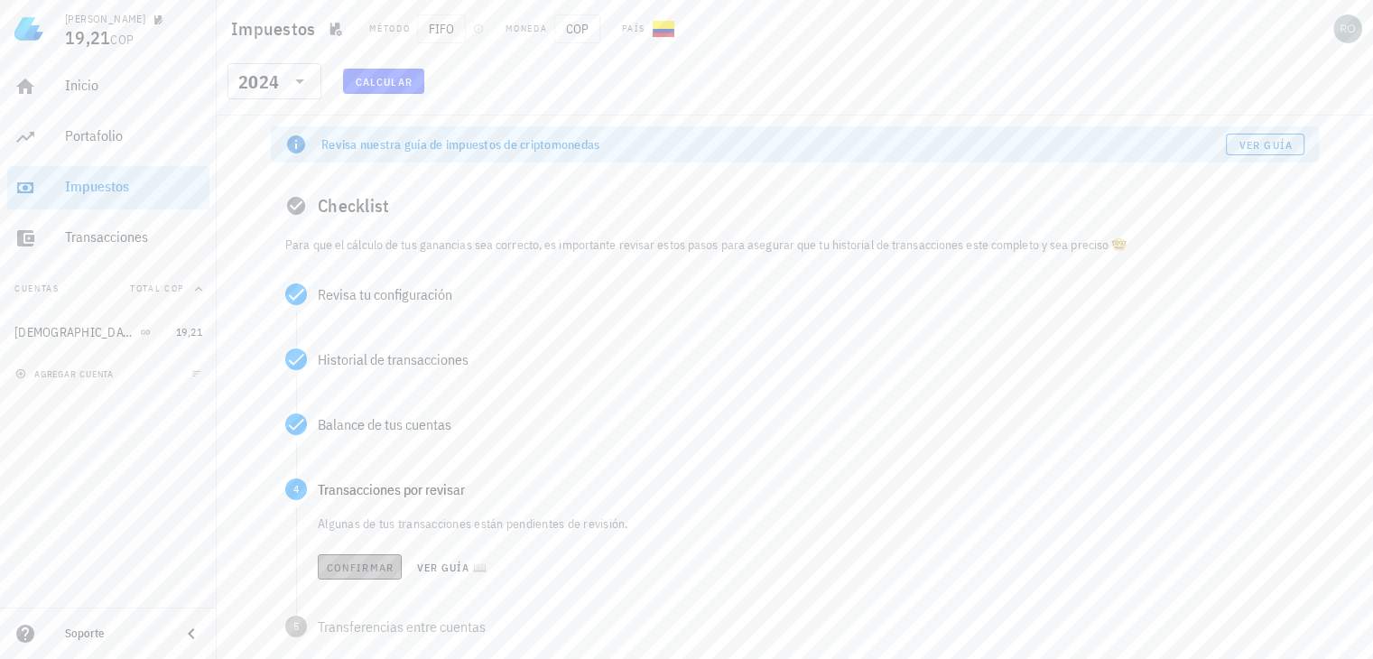
click at [350, 575] on button "Confirmar" at bounding box center [360, 566] width 84 height 25
click at [386, 633] on span "Confirmar" at bounding box center [359, 633] width 68 height 14
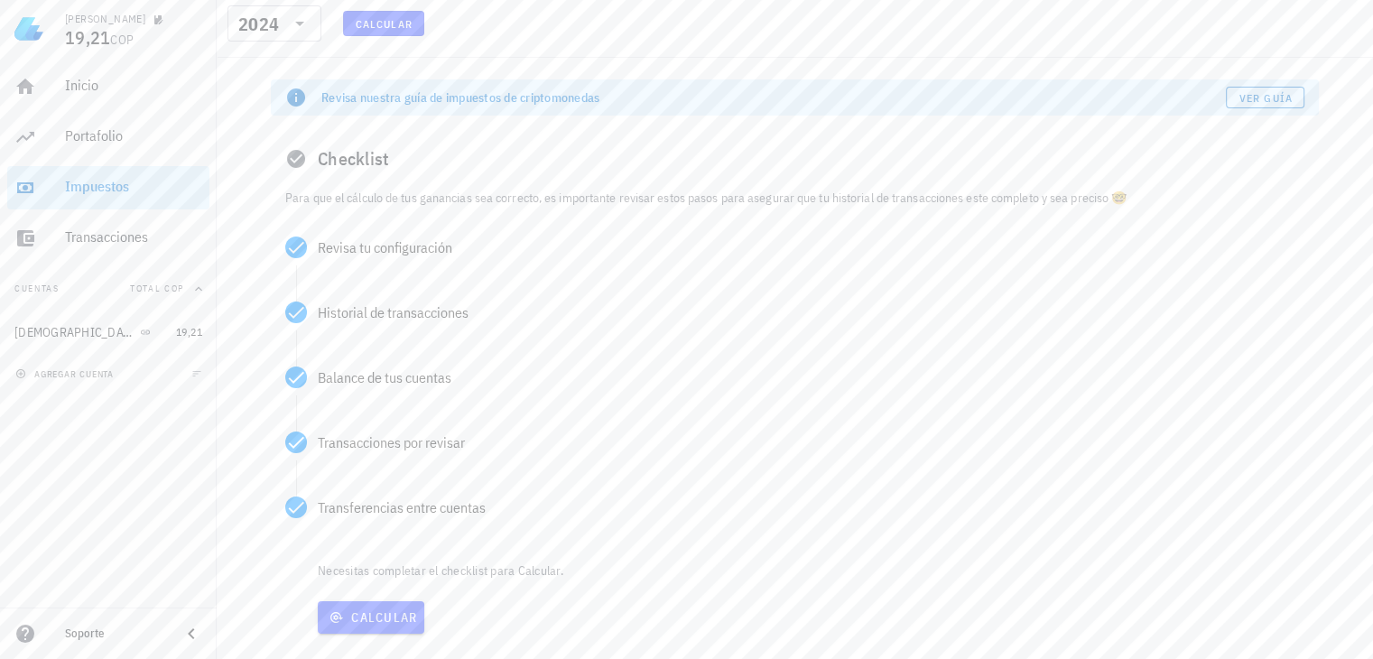
scroll to position [83, 0]
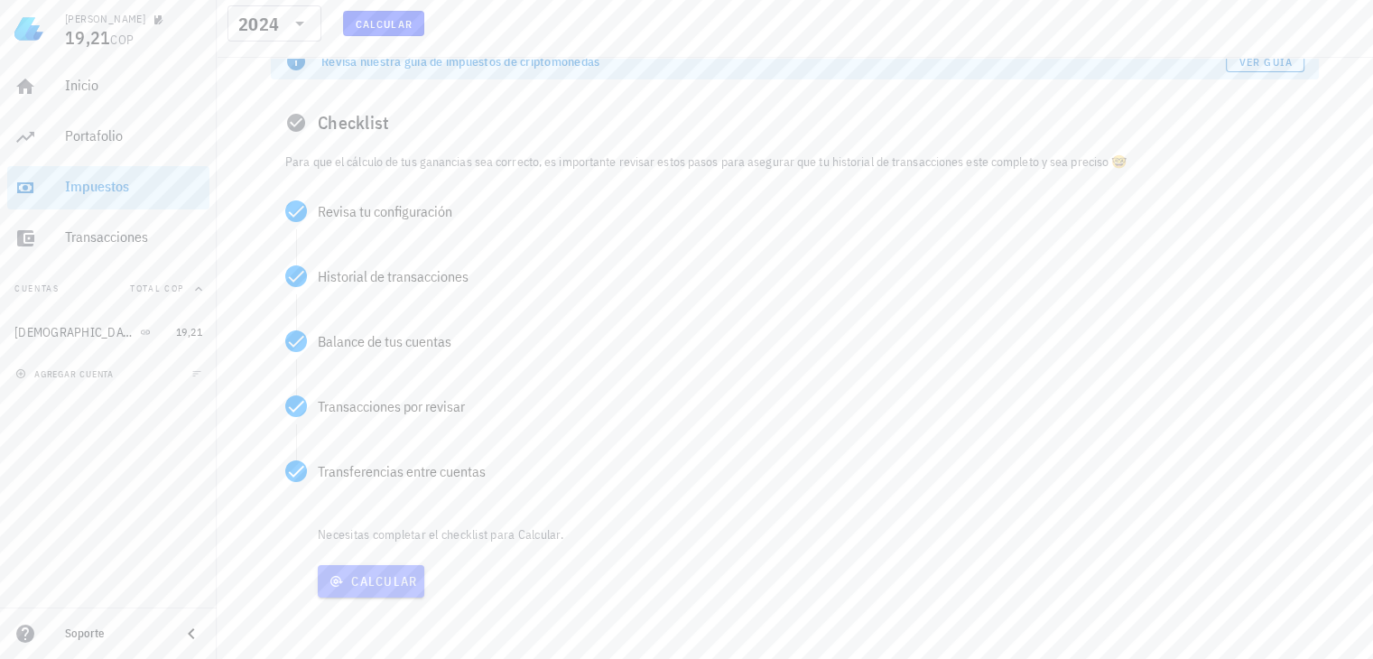
click at [376, 576] on span "Calcular" at bounding box center [371, 581] width 92 height 16
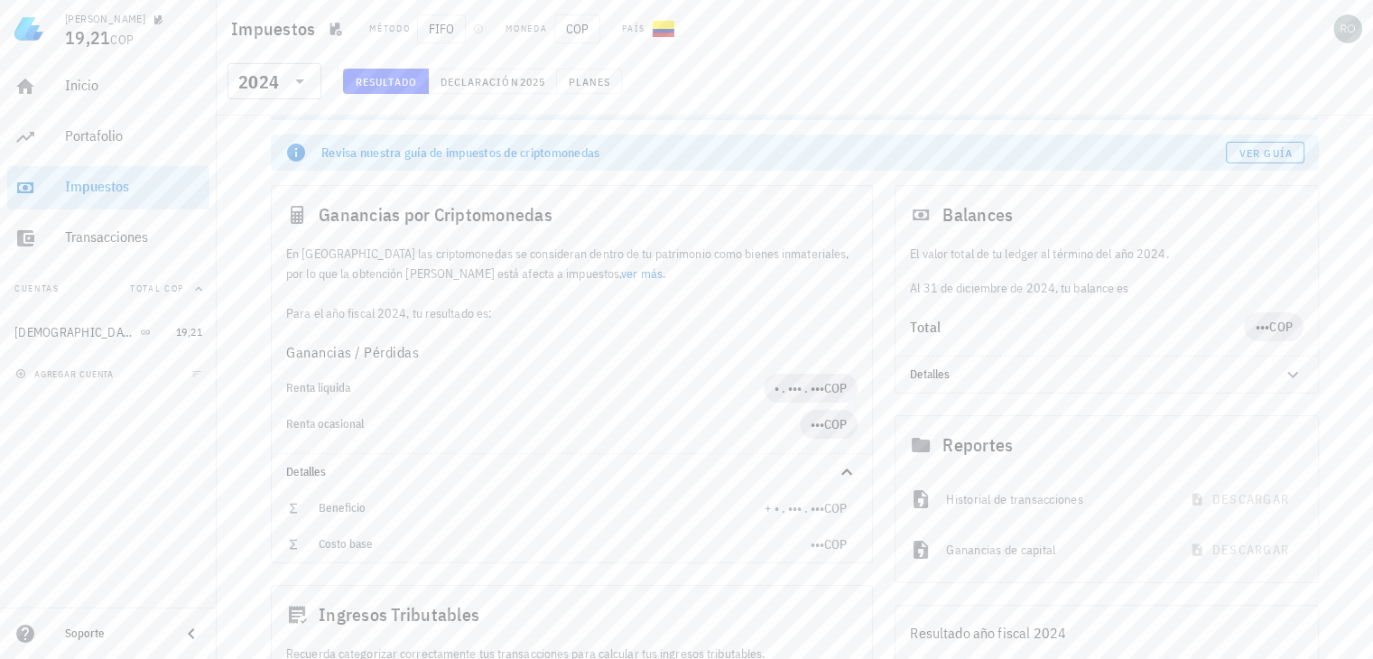
scroll to position [23, 0]
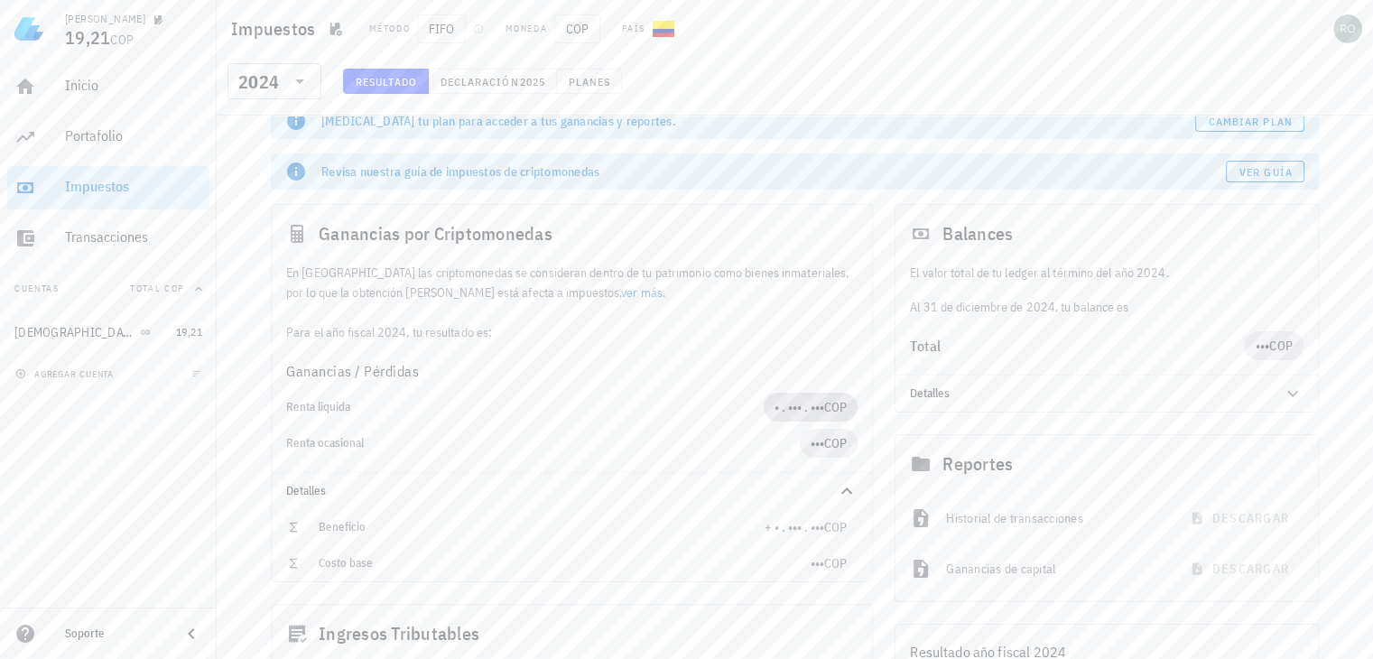
click at [792, 410] on span "• . ••• . •••" at bounding box center [799, 407] width 50 height 16
click at [300, 88] on icon at bounding box center [300, 81] width 22 height 22
click at [272, 131] on div "2025" at bounding box center [274, 128] width 65 height 14
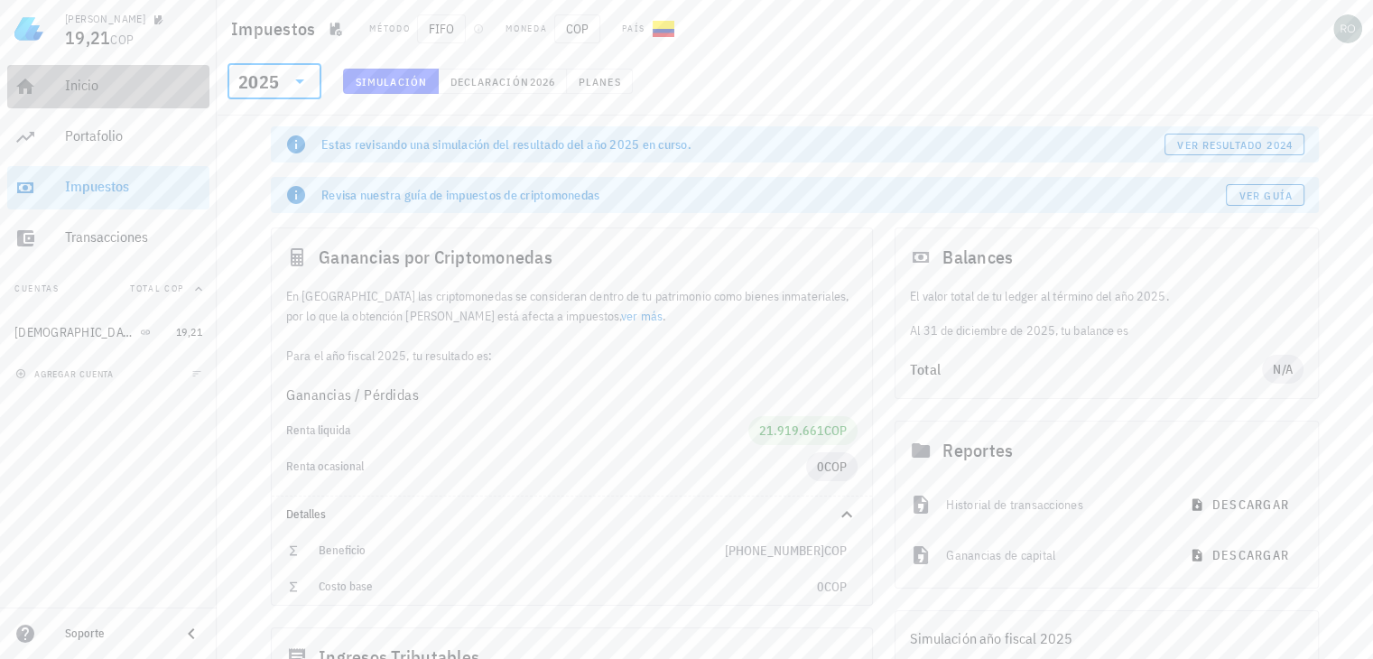
click at [97, 93] on div "Inicio" at bounding box center [133, 85] width 137 height 17
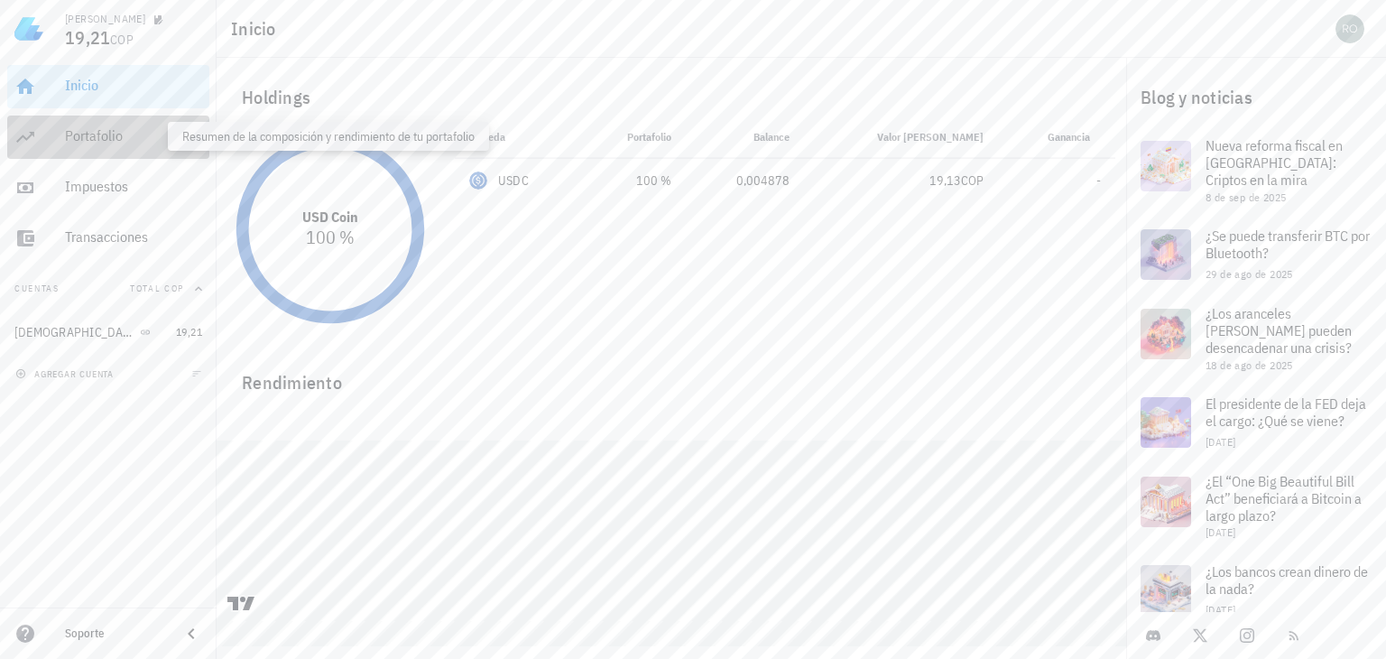
click at [112, 140] on div "Portafolio" at bounding box center [133, 135] width 137 height 17
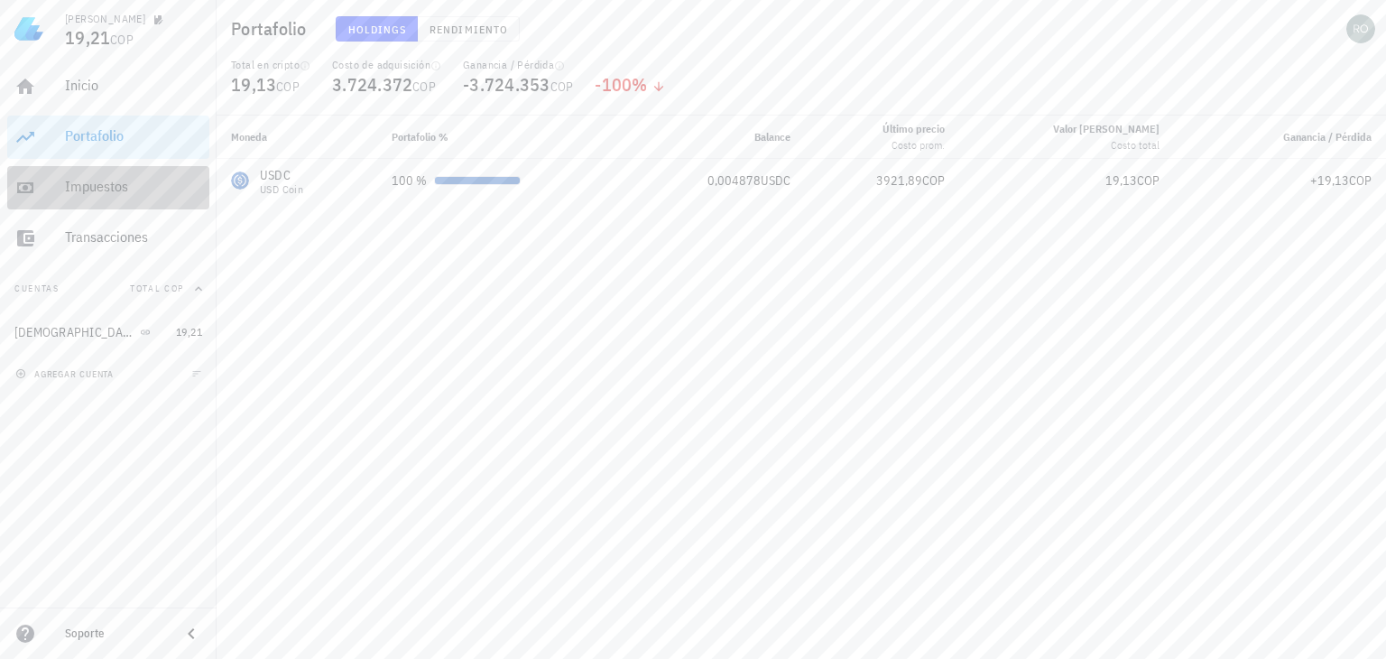
click at [79, 196] on div "Impuestos" at bounding box center [133, 187] width 137 height 41
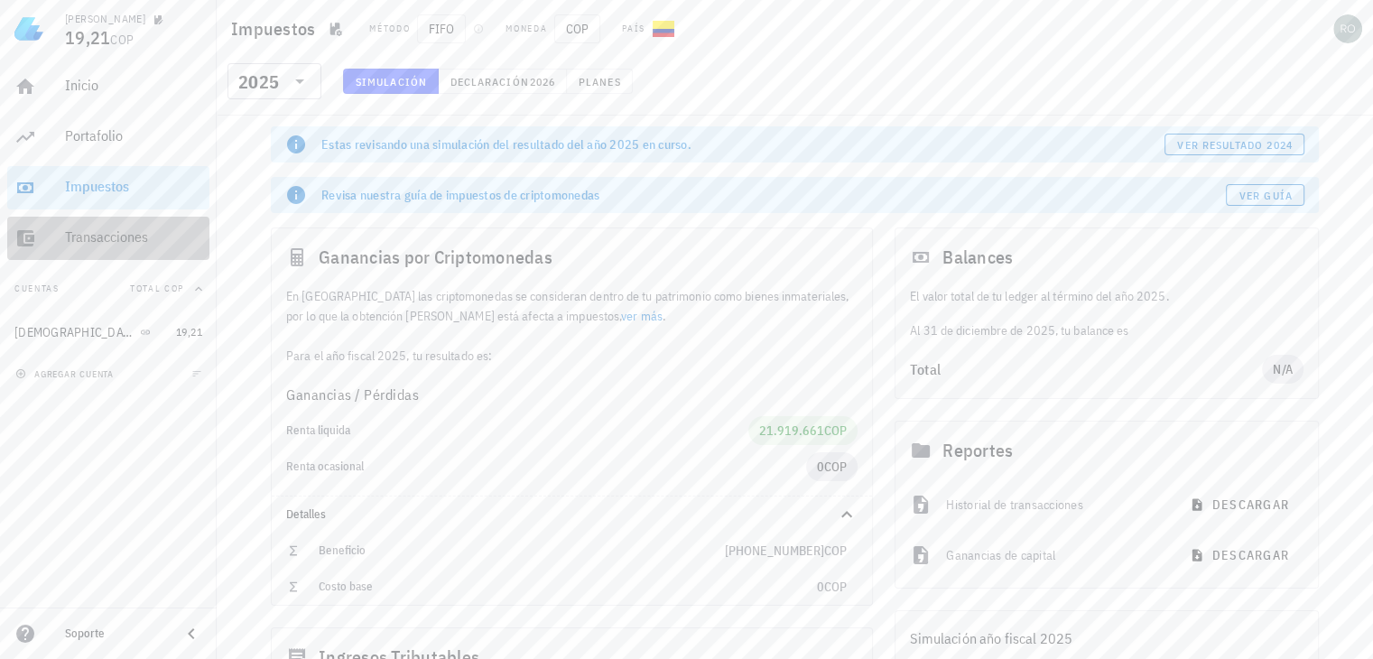
click at [106, 242] on div "Transacciones" at bounding box center [133, 236] width 137 height 17
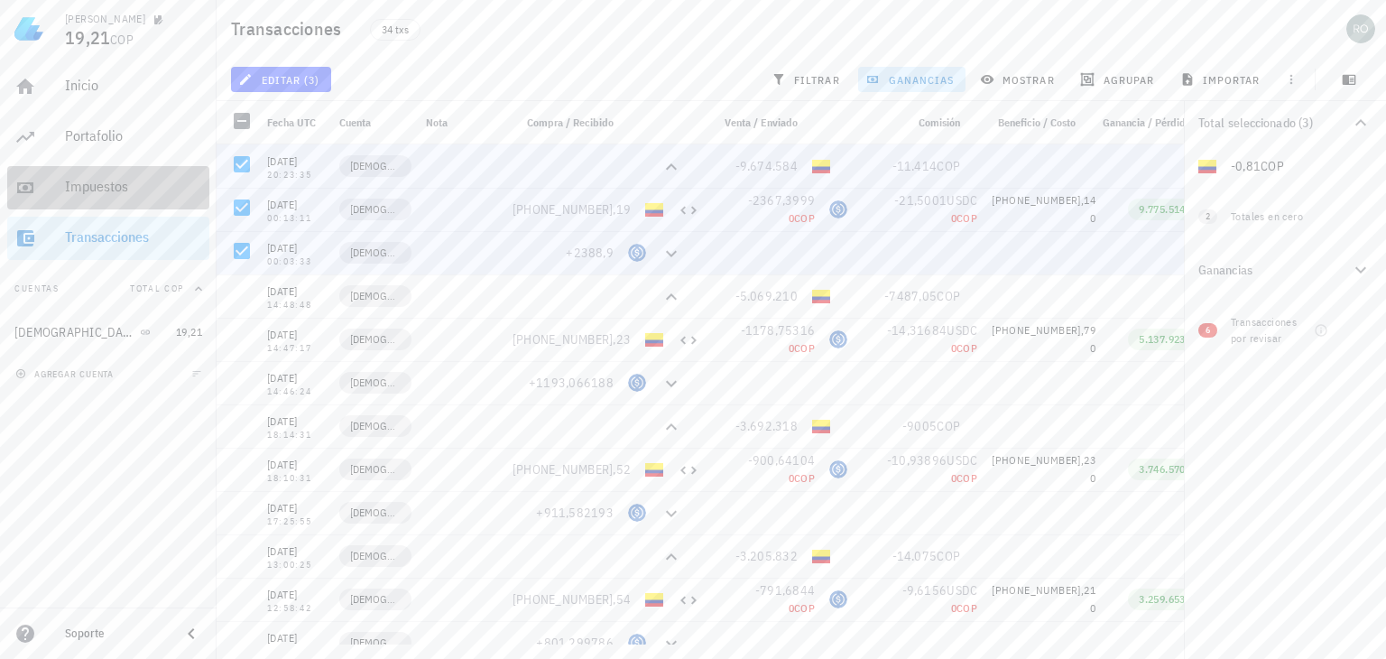
click at [137, 192] on div "Impuestos" at bounding box center [133, 186] width 137 height 17
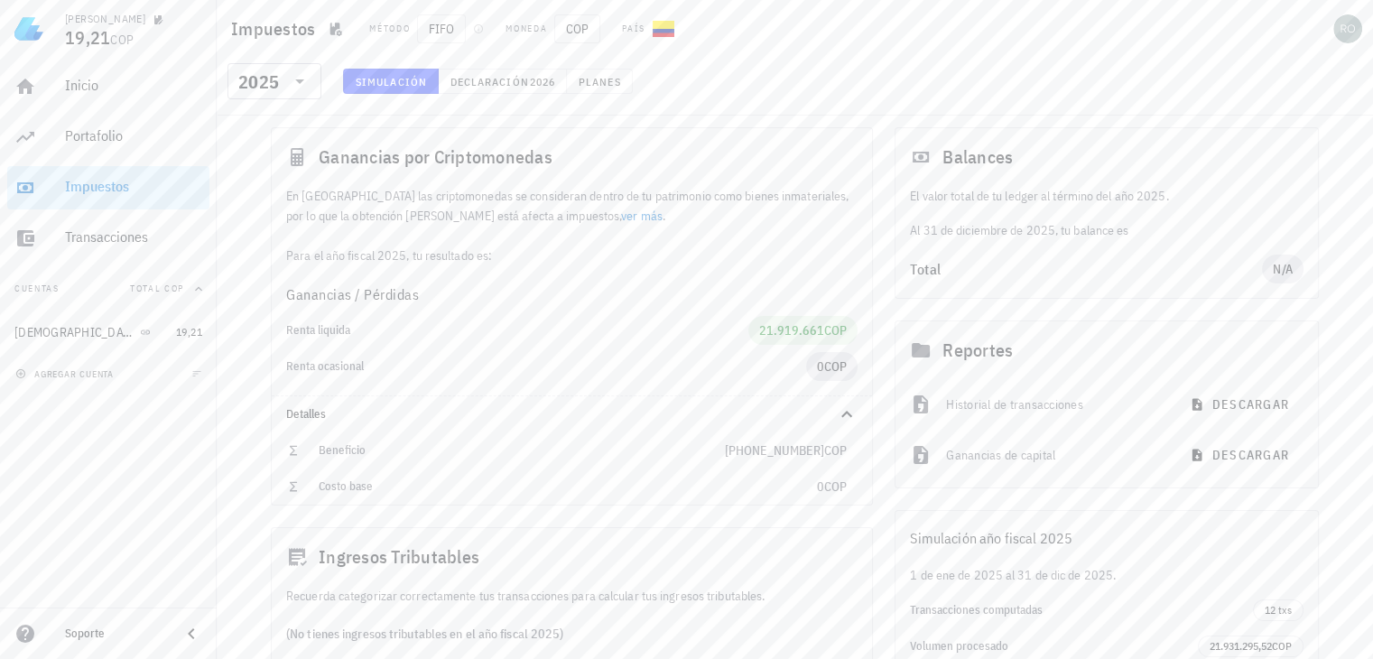
scroll to position [90, 0]
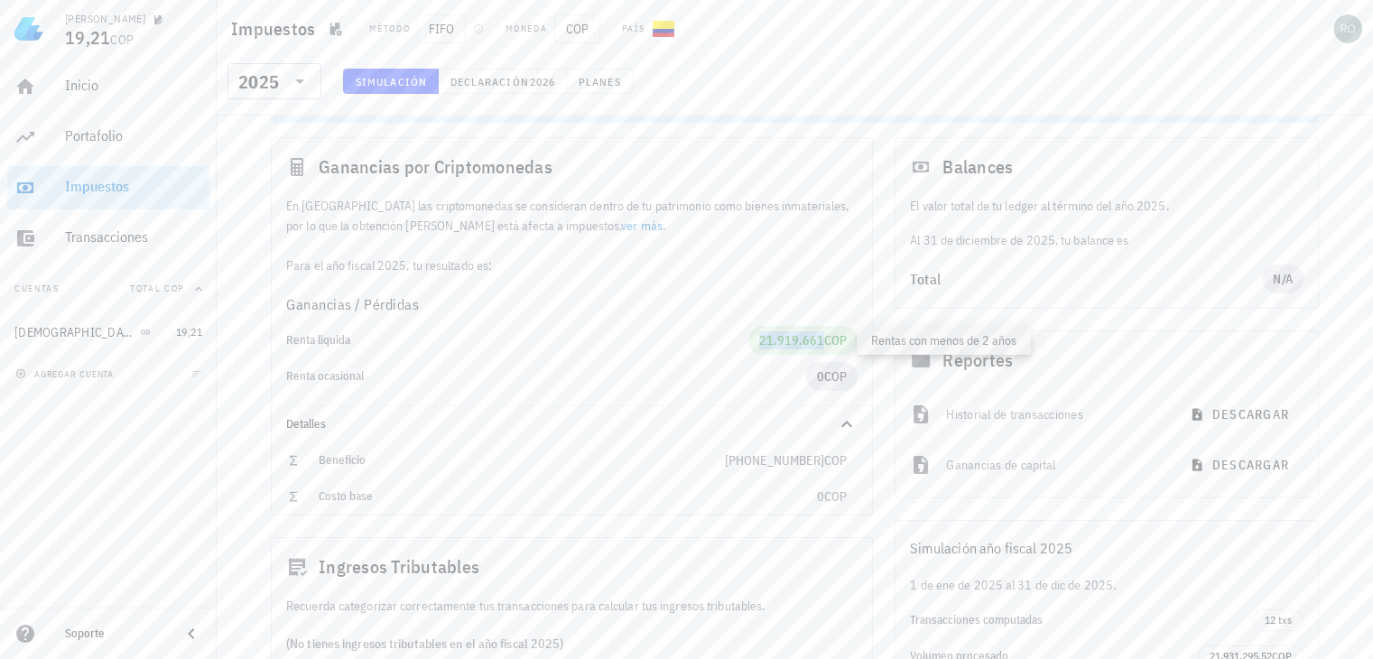
click at [805, 342] on span "21.919.661" at bounding box center [791, 340] width 65 height 16
click at [708, 342] on div "Renta liquida" at bounding box center [517, 340] width 462 height 14
click at [621, 230] on link "ver más" at bounding box center [642, 226] width 42 height 16
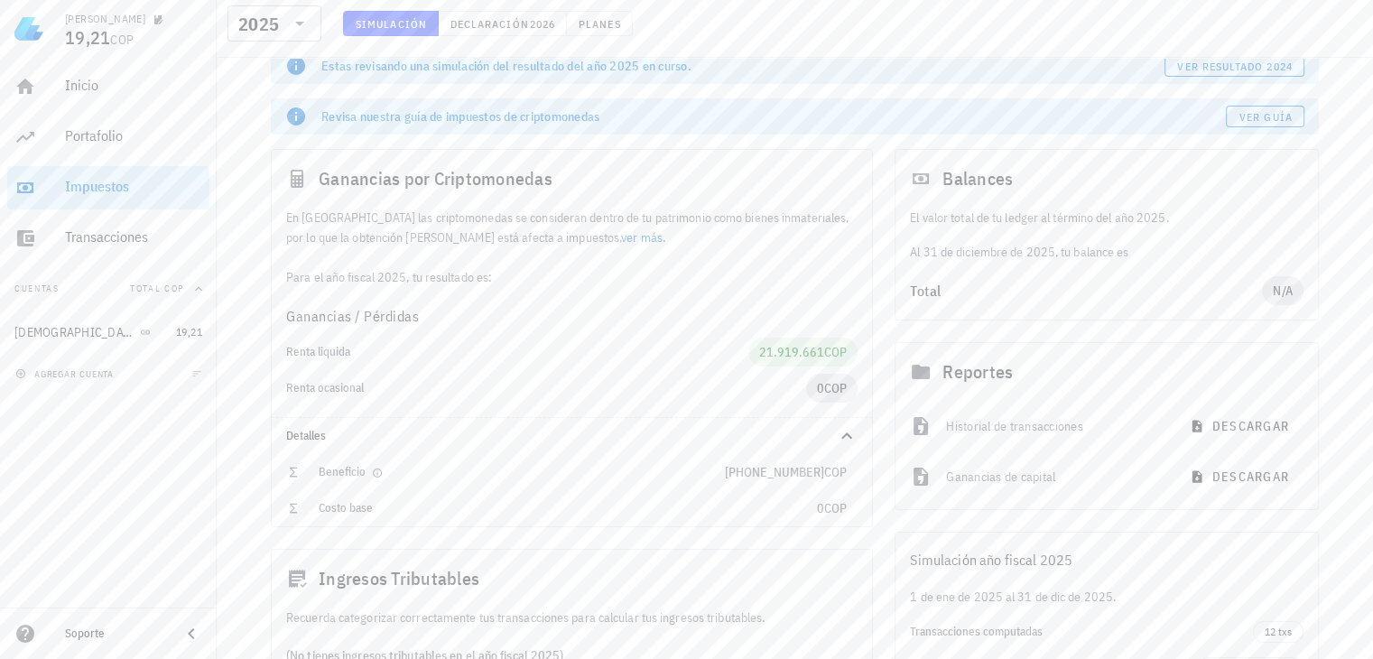
scroll to position [169, 0]
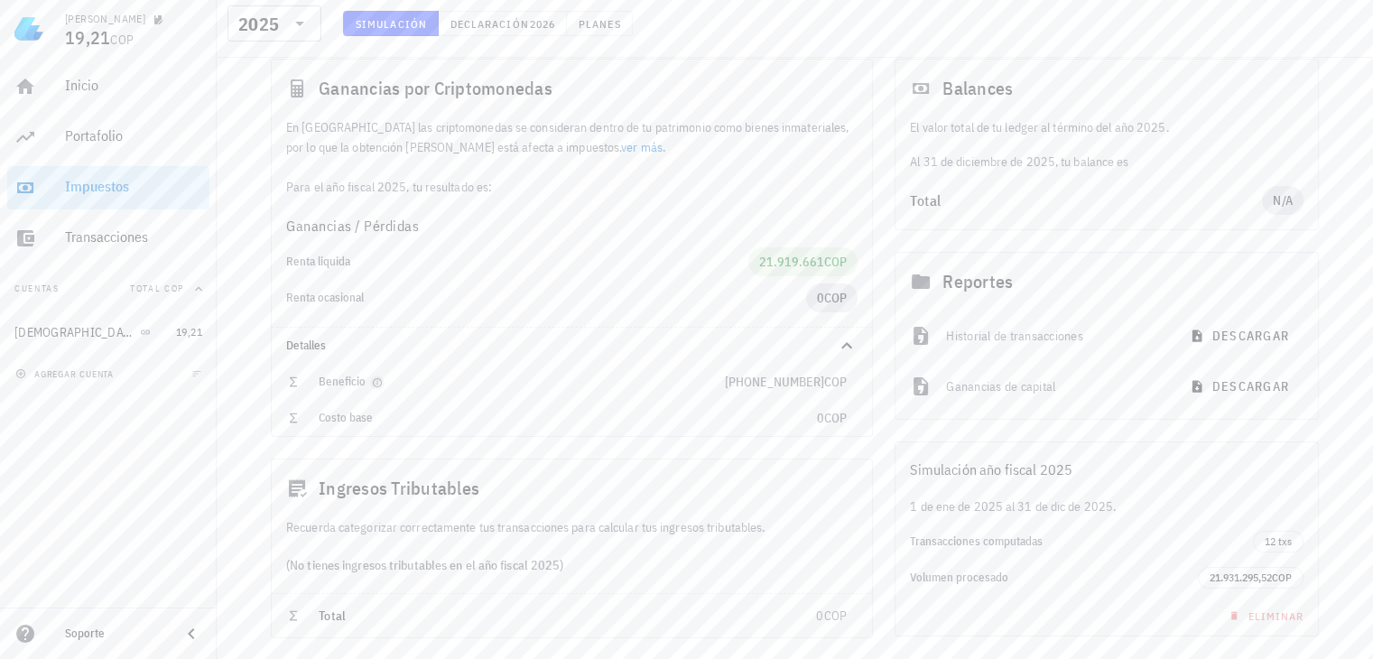
click at [375, 383] on icon "button" at bounding box center [377, 382] width 11 height 11
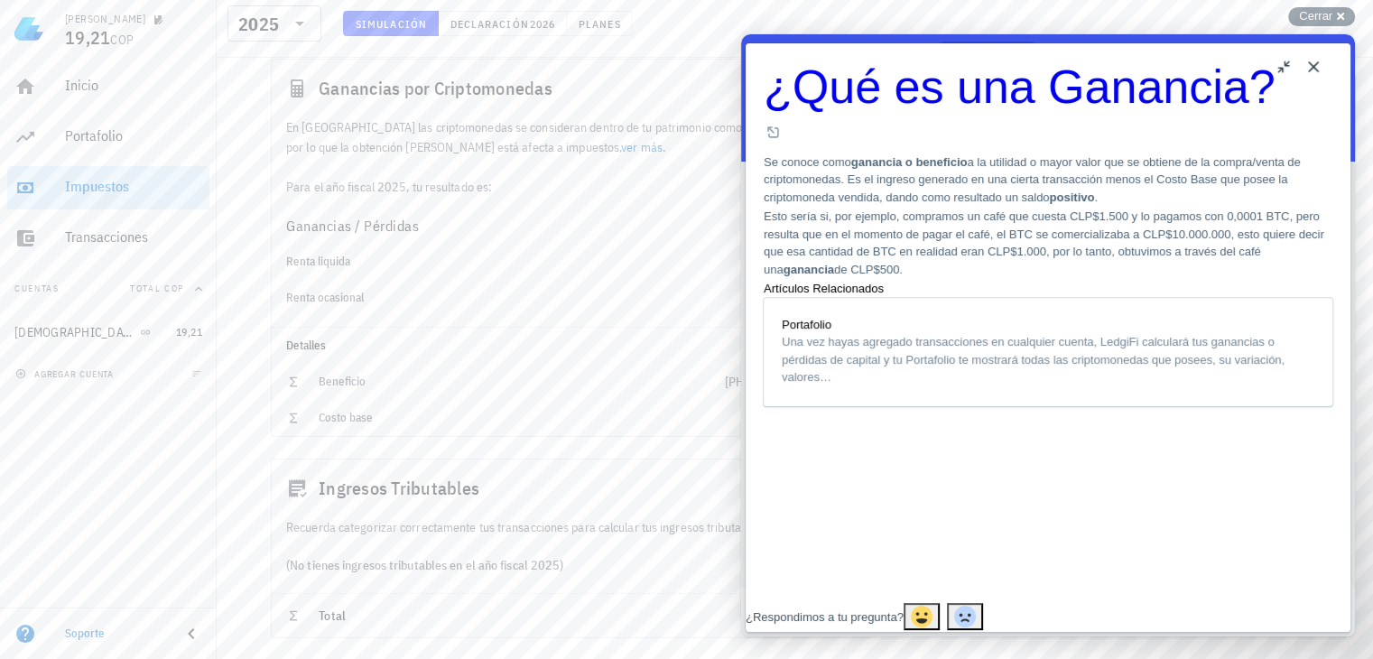
scroll to position [17, 0]
click at [1314, 62] on button "Close" at bounding box center [1313, 66] width 29 height 29
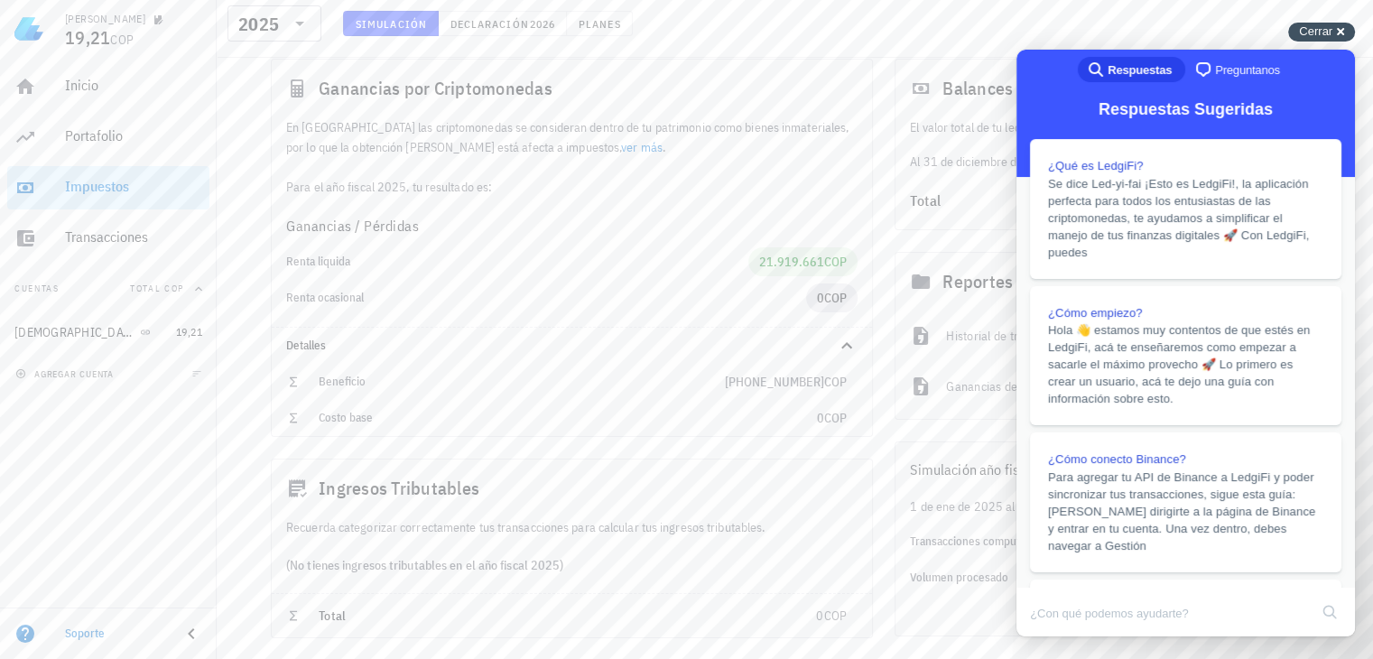
click at [1329, 32] on span "Cerrar" at bounding box center [1315, 31] width 33 height 14
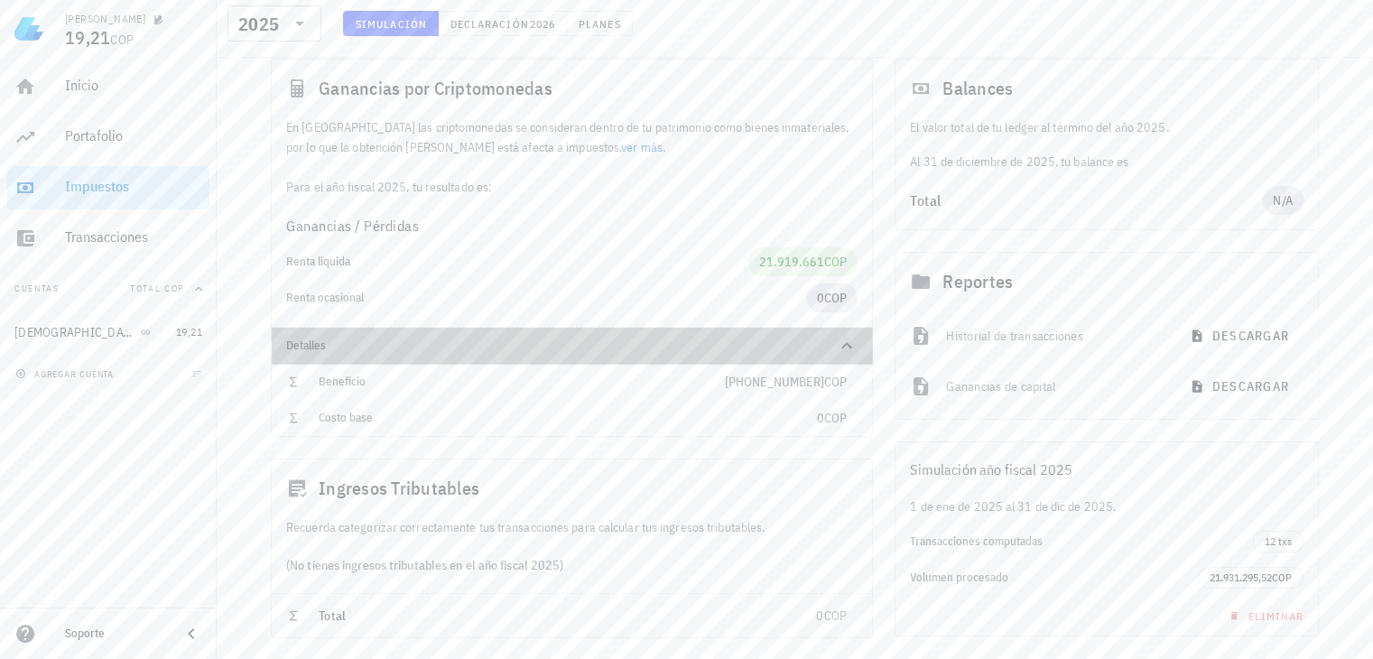
click at [841, 344] on icon at bounding box center [847, 346] width 22 height 22
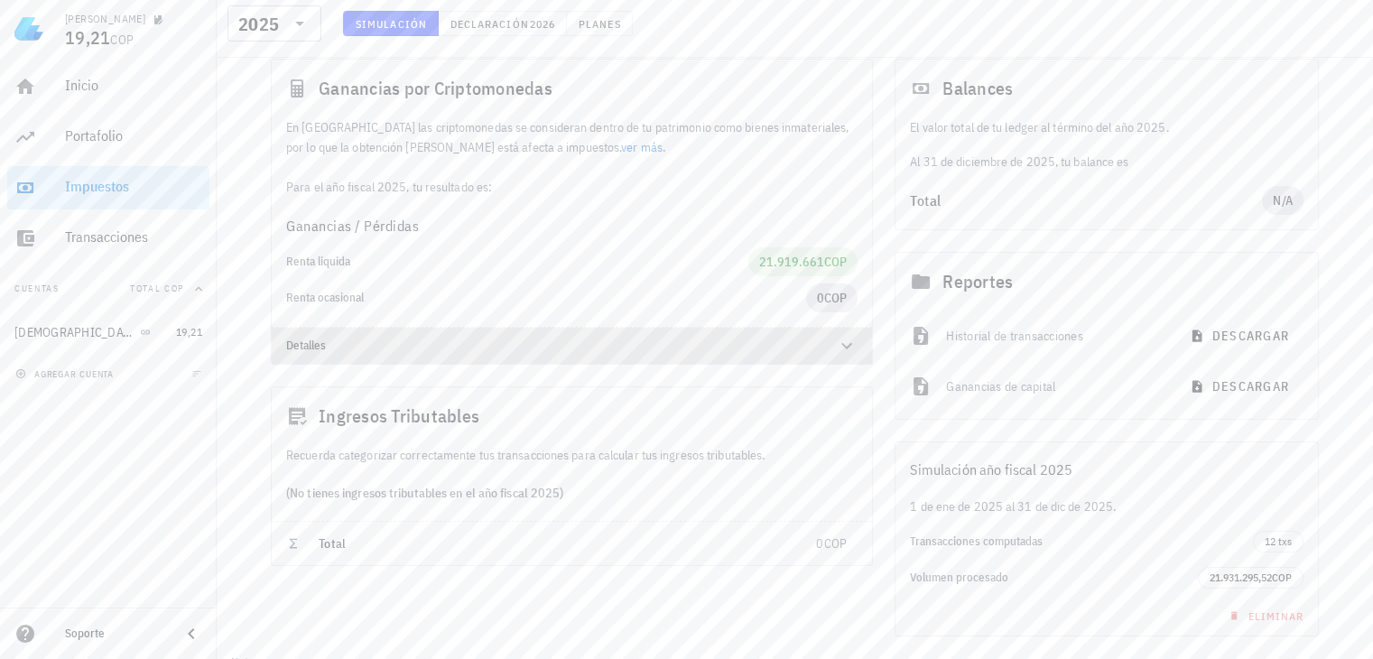
click at [841, 344] on icon at bounding box center [847, 346] width 22 height 22
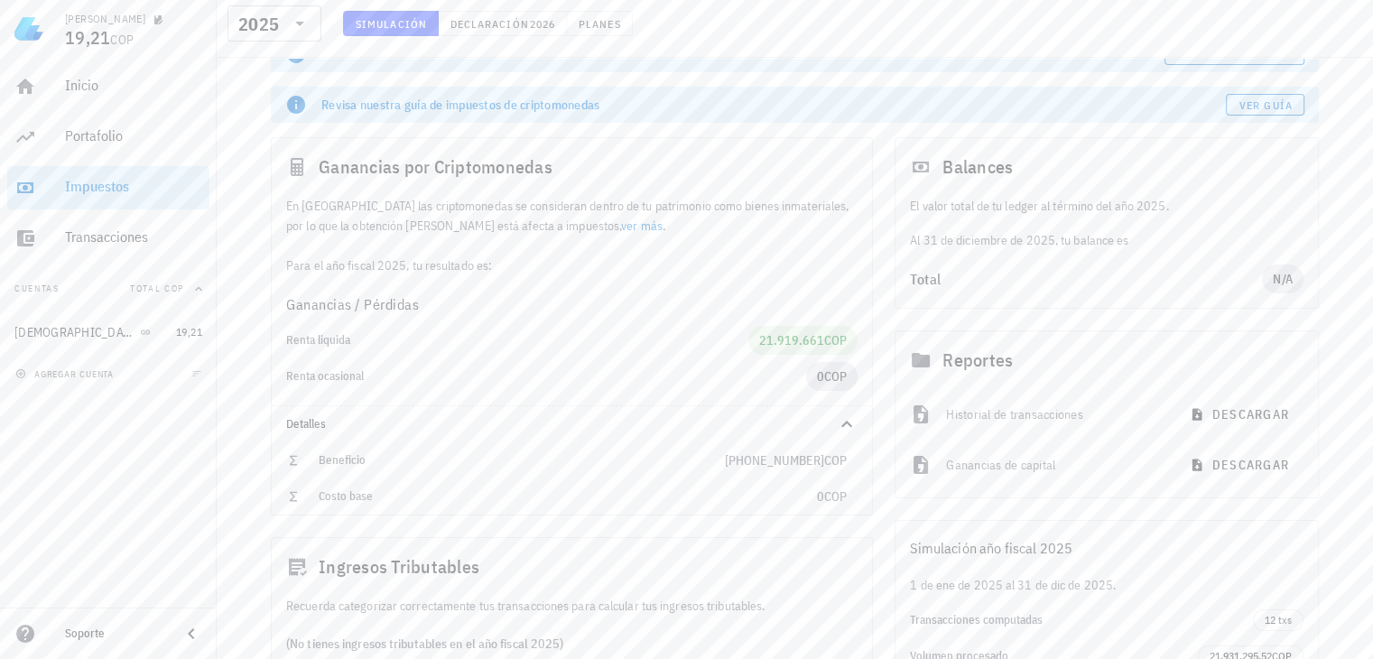
scroll to position [181, 0]
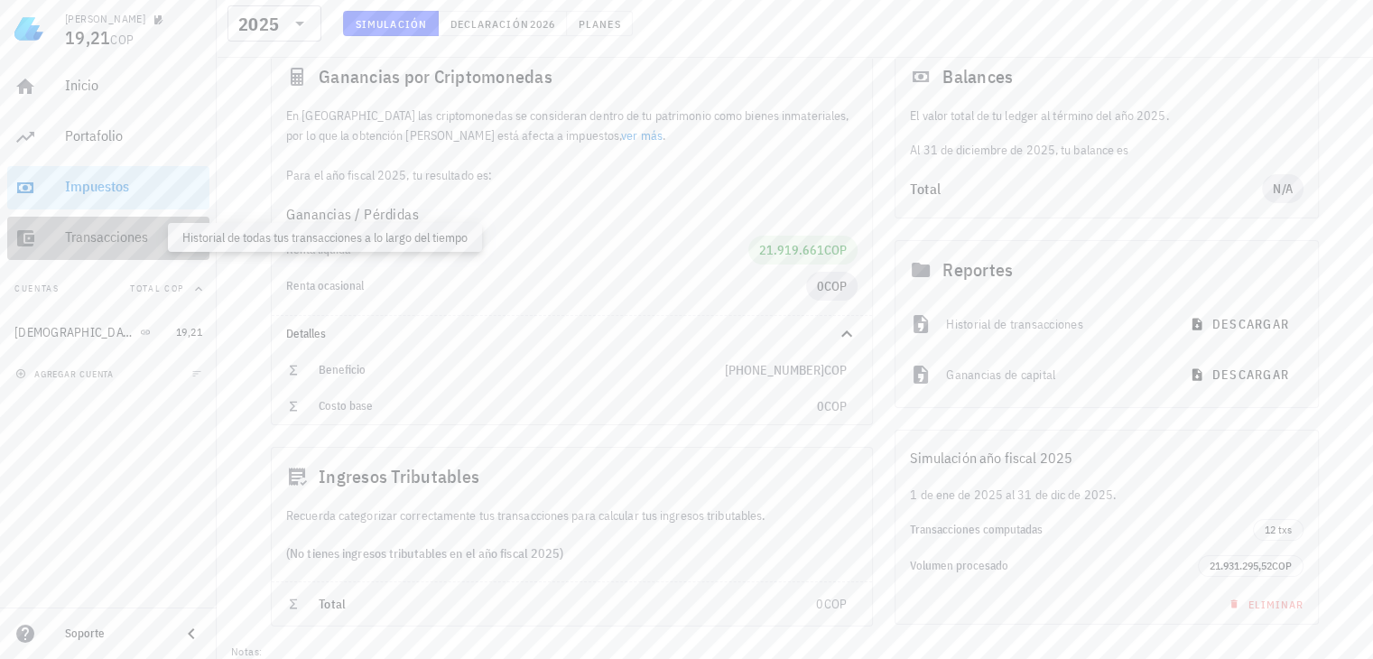
click at [101, 236] on div "Transacciones" at bounding box center [133, 236] width 137 height 17
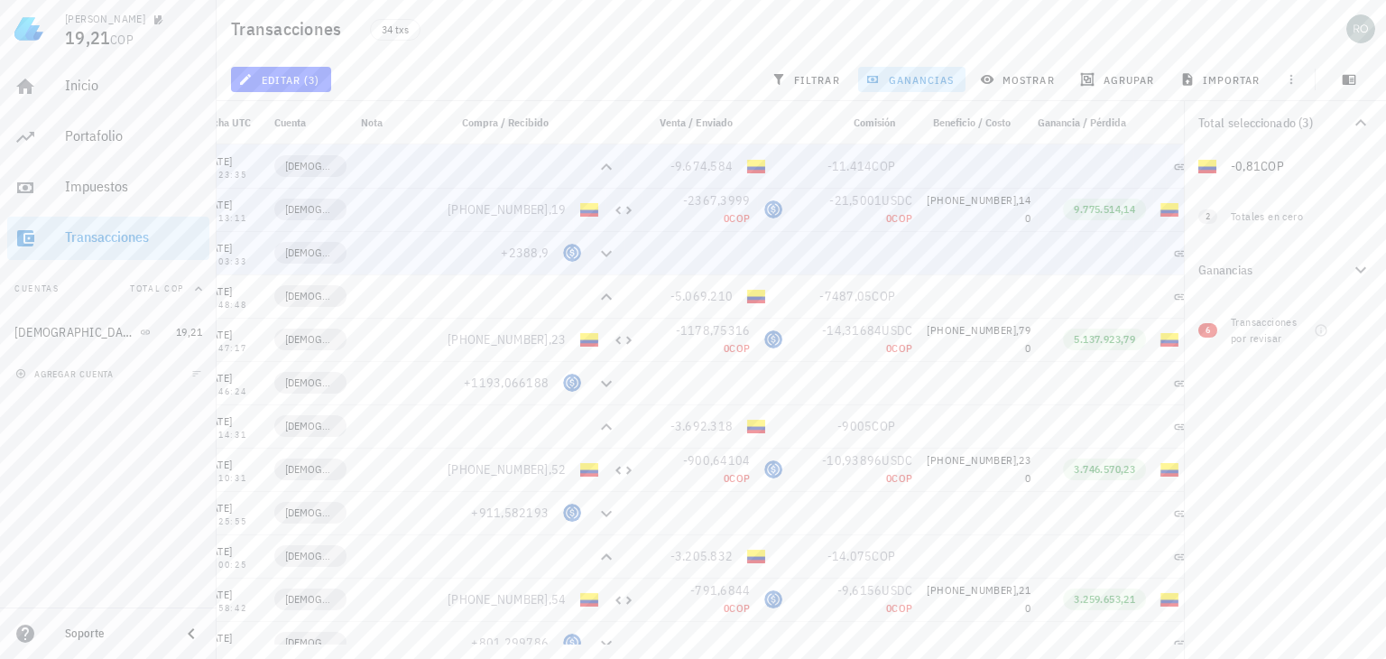
scroll to position [0, 46]
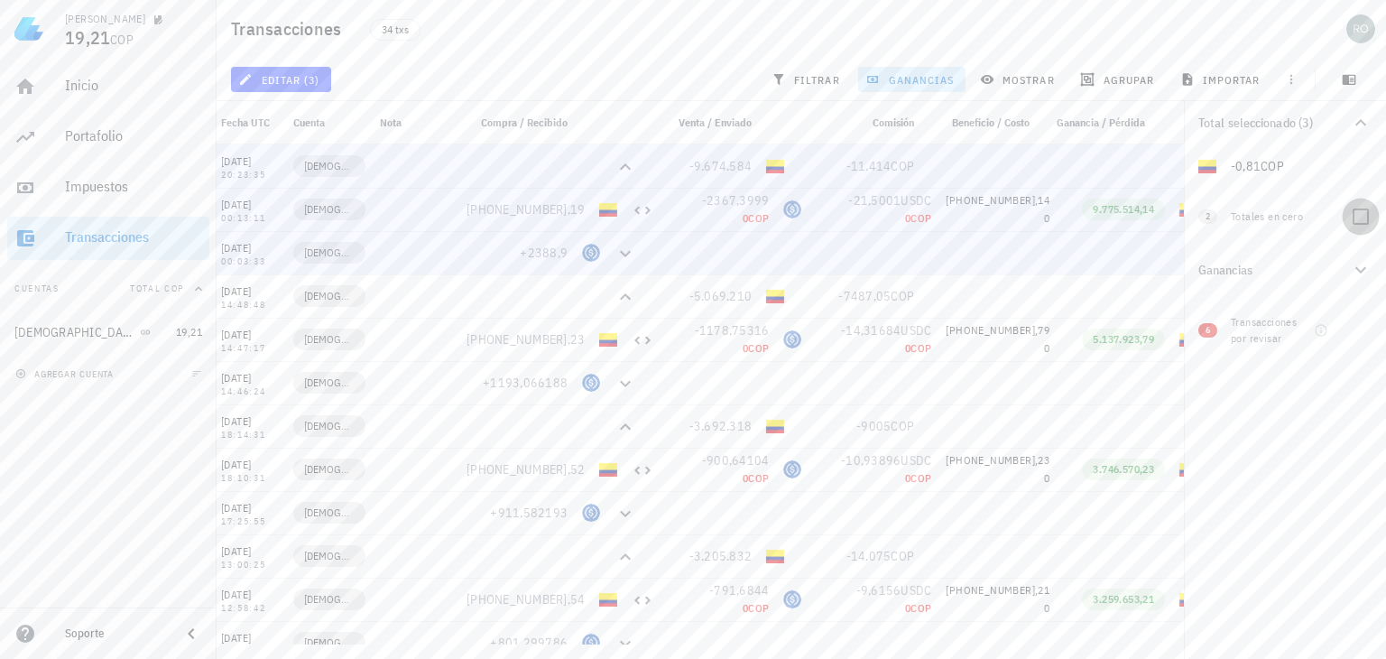
click at [1357, 214] on div at bounding box center [1361, 216] width 31 height 31
checkbox input "true"
click at [1363, 358] on icon "button" at bounding box center [1361, 357] width 22 height 22
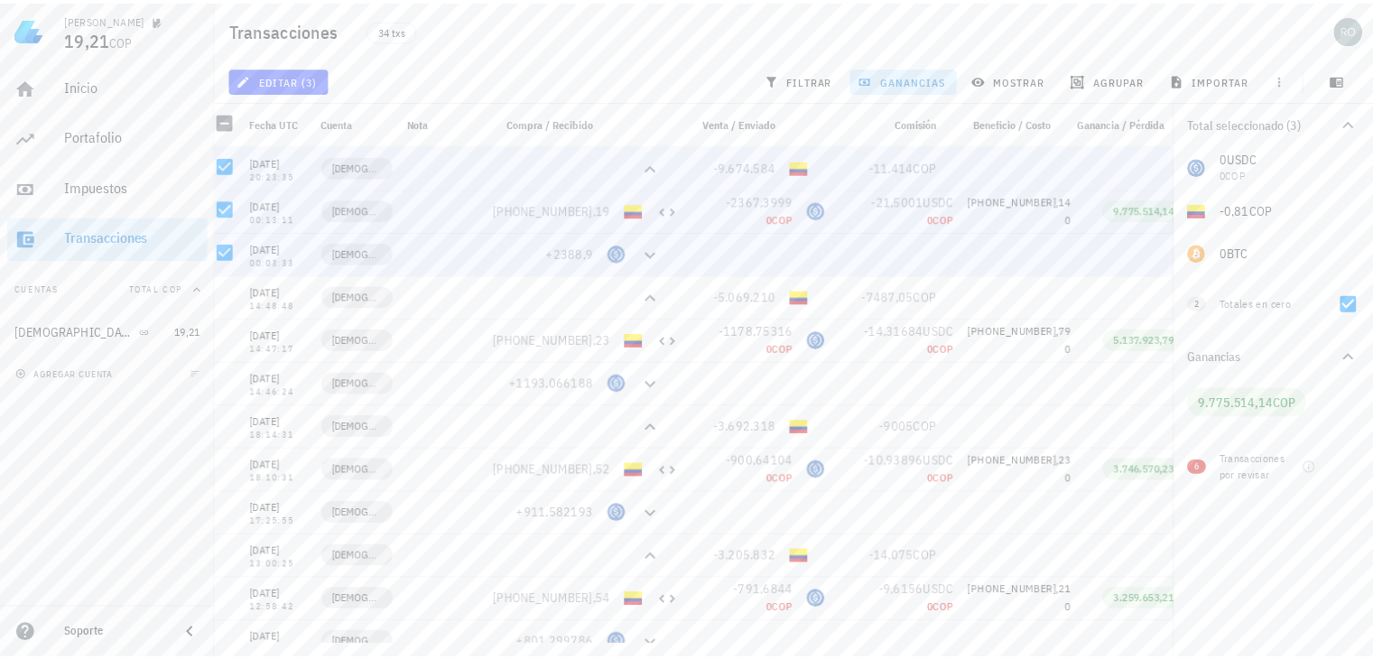
scroll to position [0, 0]
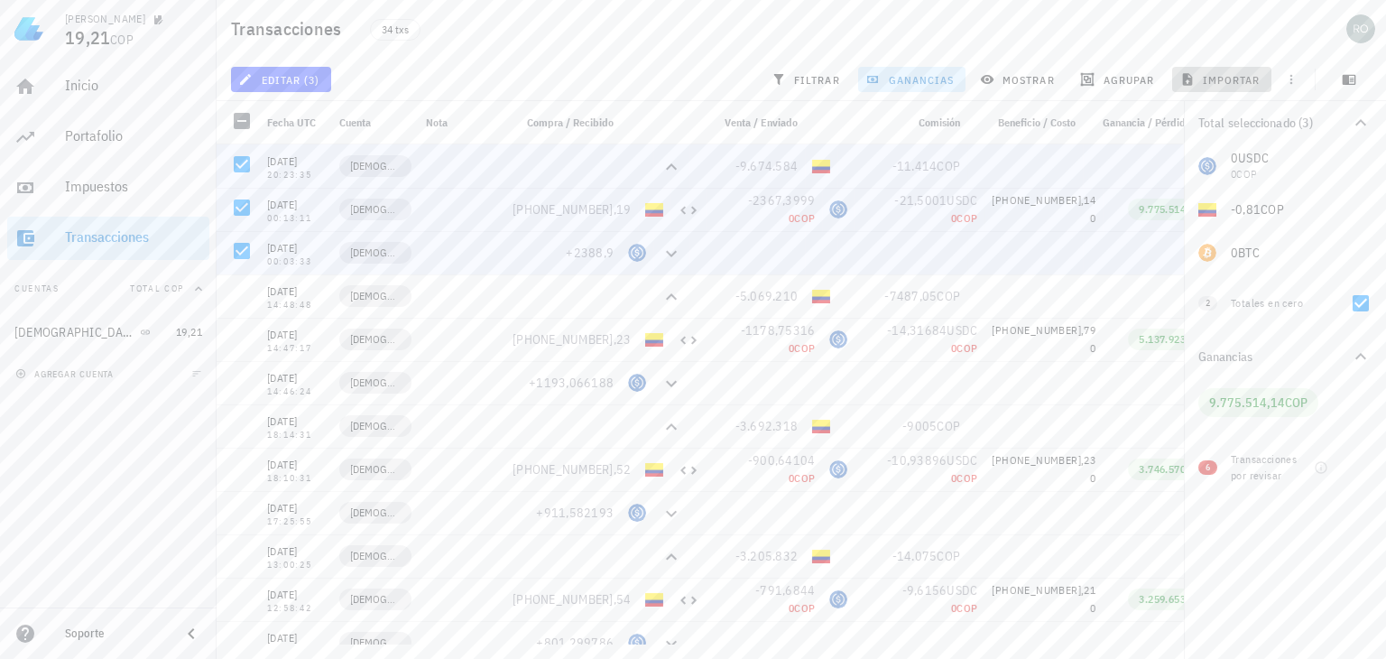
click at [1232, 84] on span "importar" at bounding box center [1222, 79] width 77 height 14
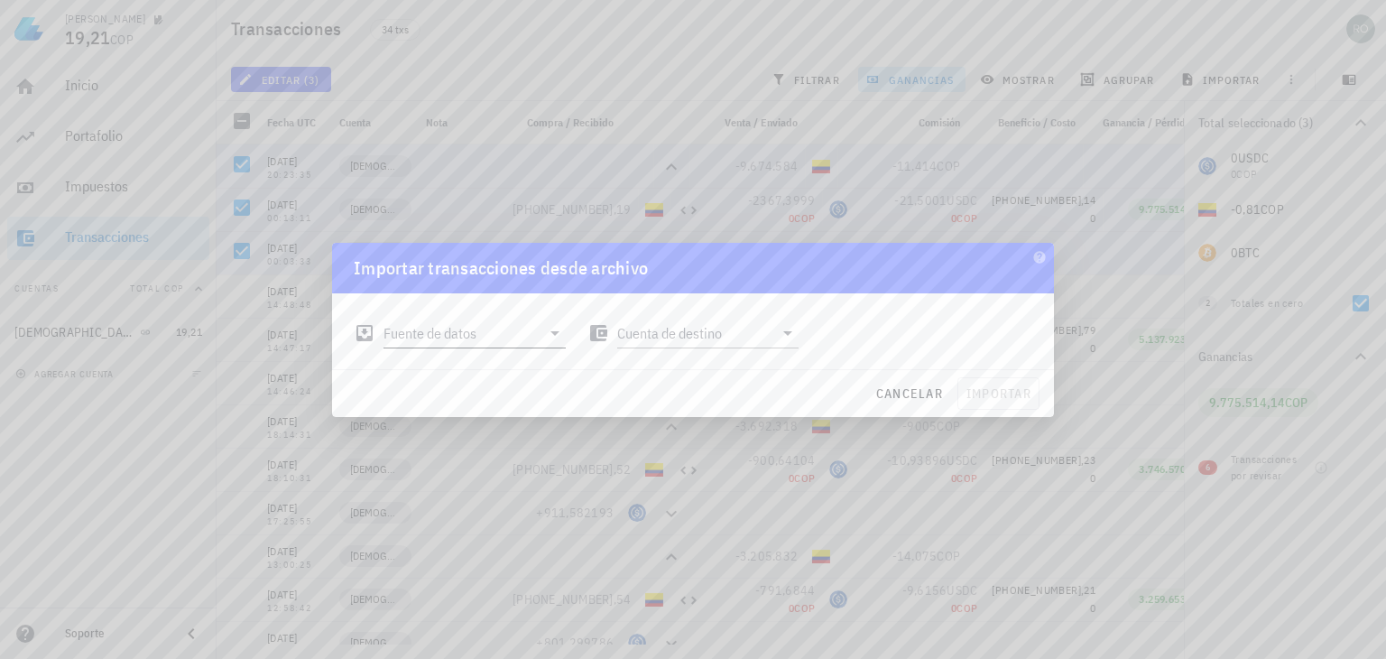
click at [552, 336] on icon at bounding box center [555, 333] width 22 height 22
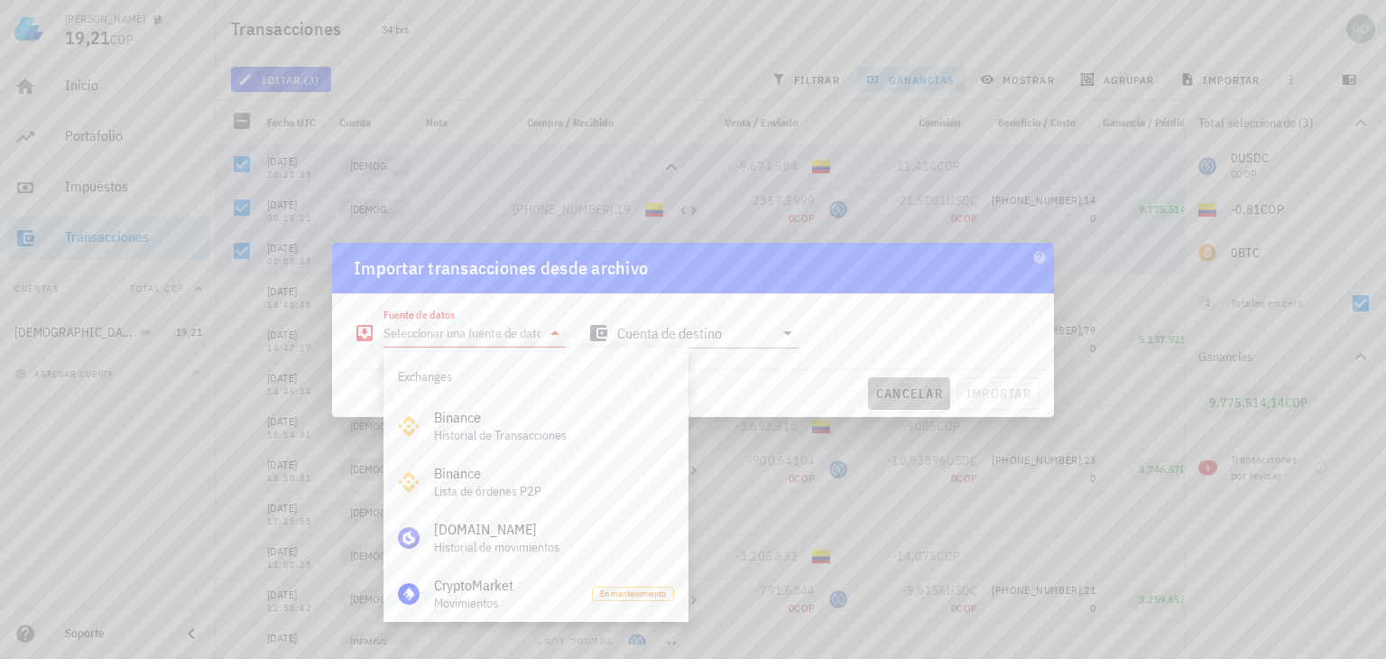
click at [877, 393] on span "cancelar" at bounding box center [910, 393] width 68 height 16
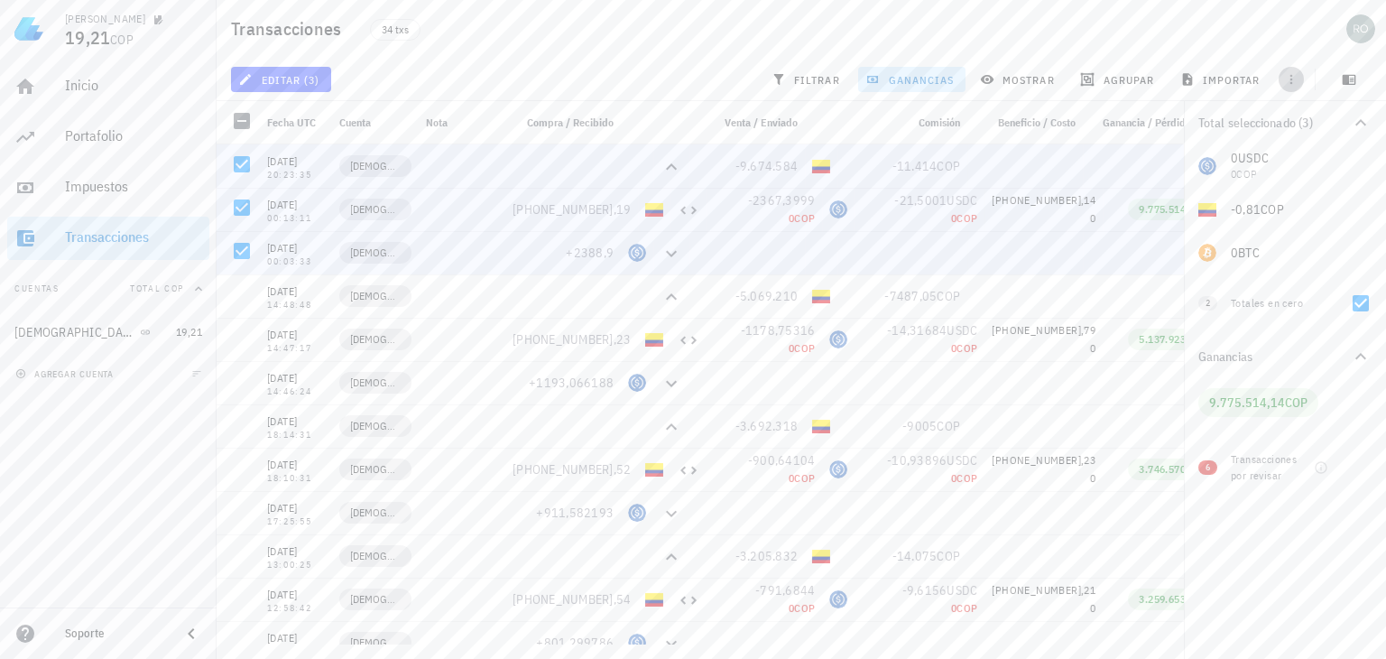
click at [1294, 82] on icon "button" at bounding box center [1291, 79] width 14 height 14
click at [1332, 133] on button "exportar" at bounding box center [1312, 124] width 98 height 25
click at [1359, 29] on div "avatar" at bounding box center [1361, 28] width 29 height 29
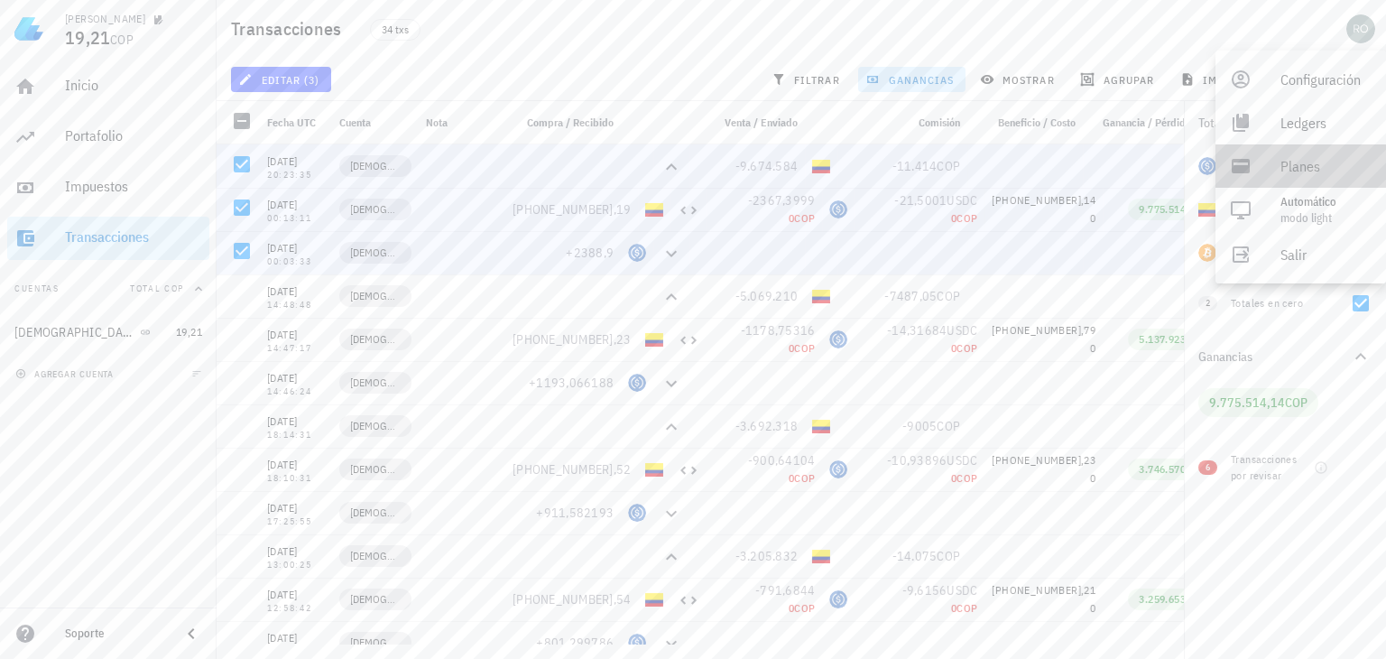
click at [1265, 171] on link "Planes" at bounding box center [1301, 165] width 171 height 43
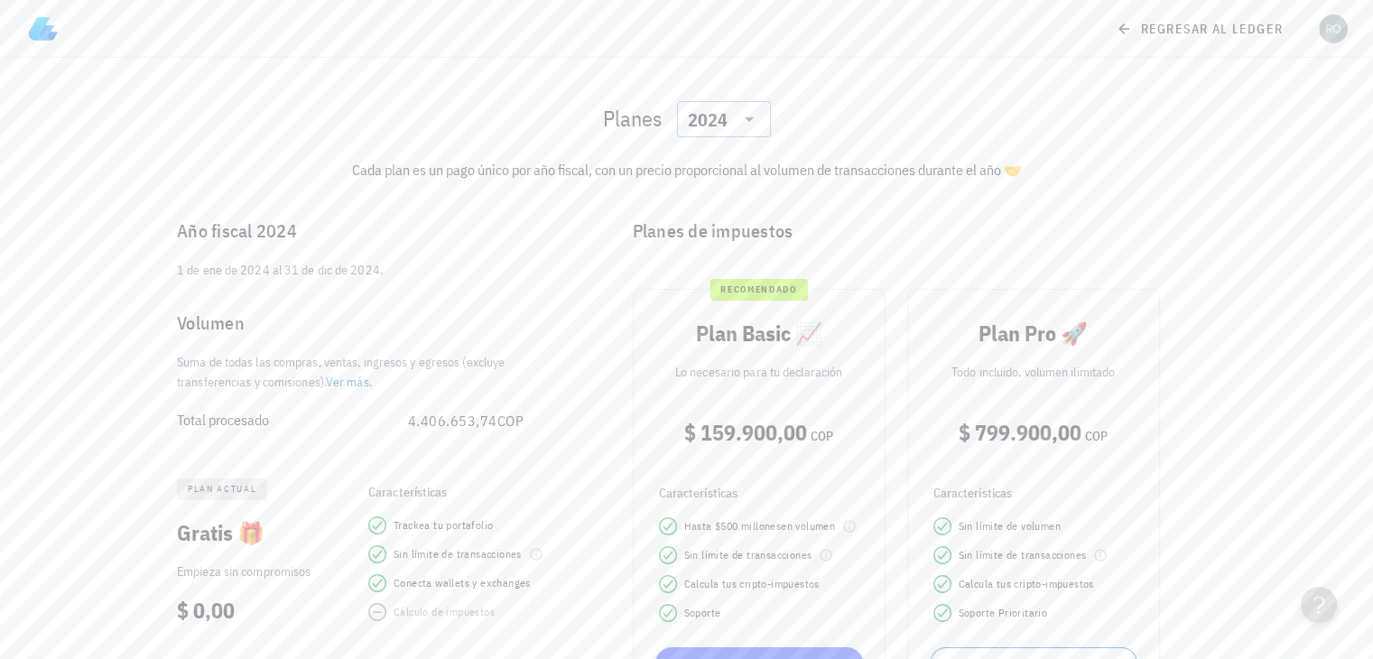
click at [752, 117] on icon at bounding box center [749, 119] width 22 height 22
click at [713, 161] on div "2025" at bounding box center [722, 166] width 65 height 14
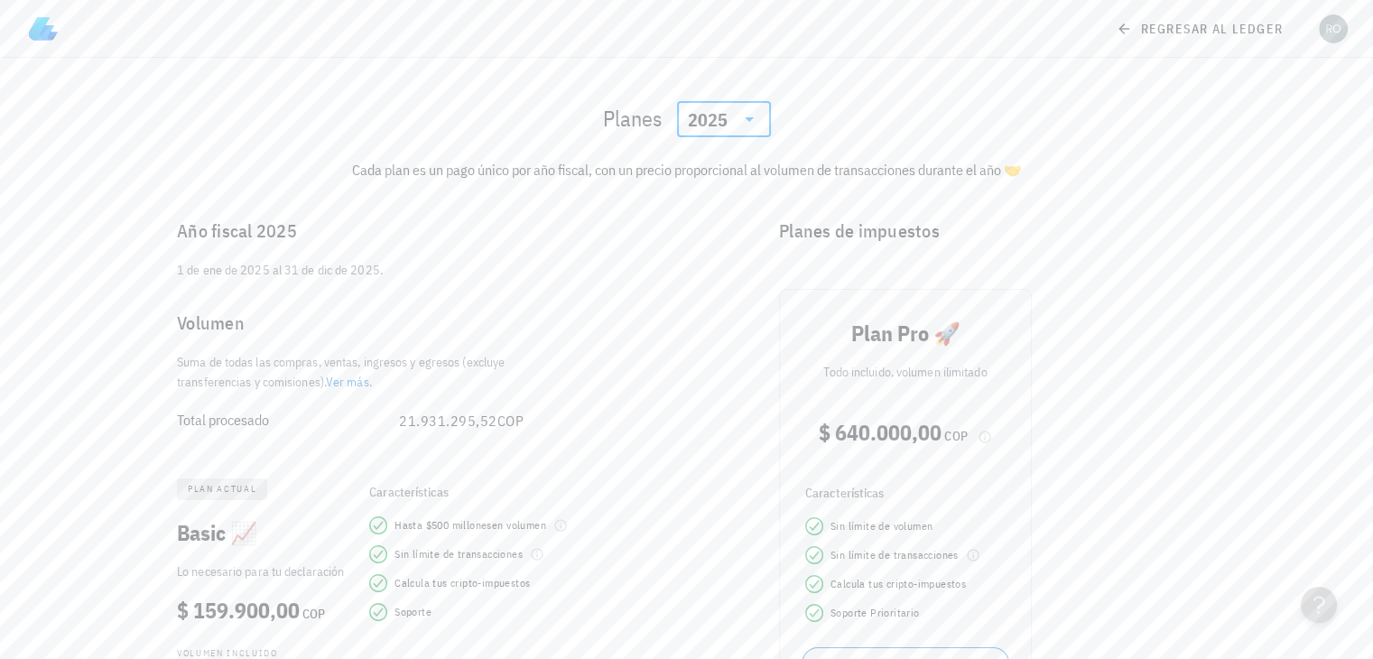
click at [743, 118] on icon at bounding box center [749, 119] width 22 height 22
click at [745, 120] on icon at bounding box center [749, 118] width 9 height 5
click at [1122, 24] on icon at bounding box center [1124, 29] width 16 height 22
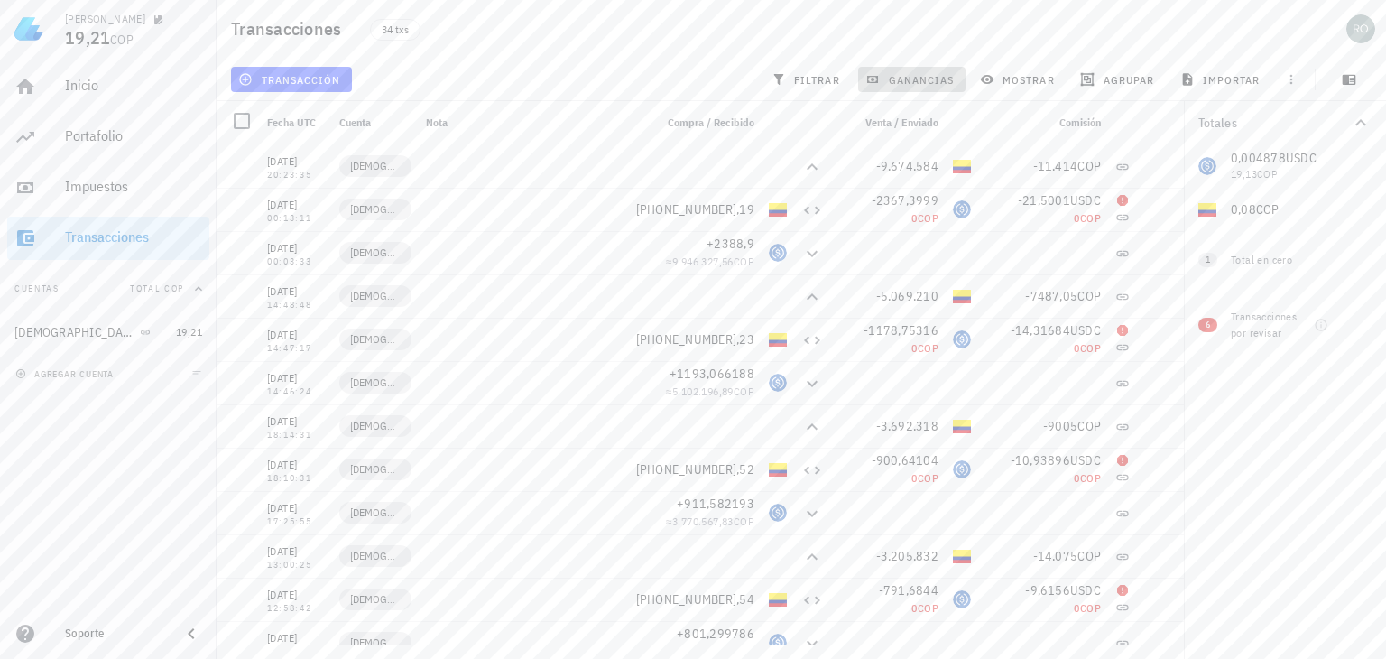
click at [901, 82] on span "ganancias" at bounding box center [911, 79] width 85 height 14
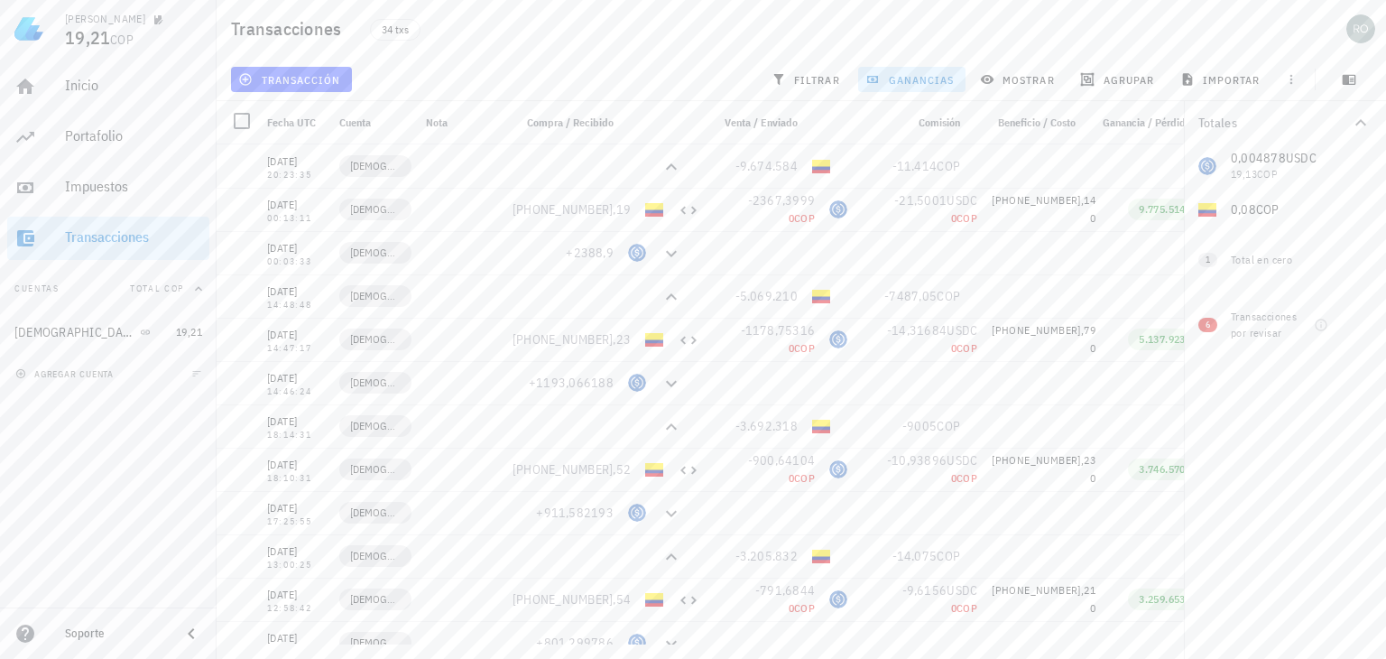
scroll to position [0, 123]
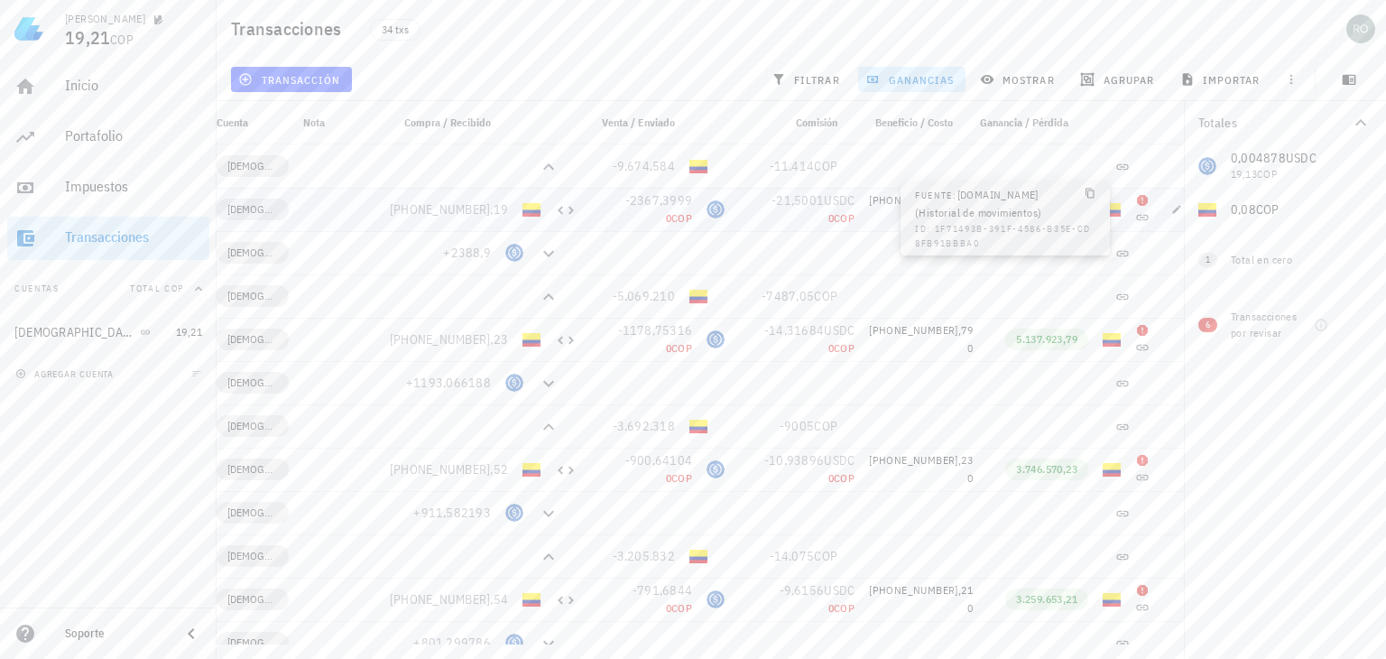
click at [1136, 219] on icon at bounding box center [1142, 218] width 12 height 6
click at [1136, 215] on icon at bounding box center [1142, 218] width 12 height 6
click at [1172, 210] on icon "button" at bounding box center [1177, 209] width 11 height 11
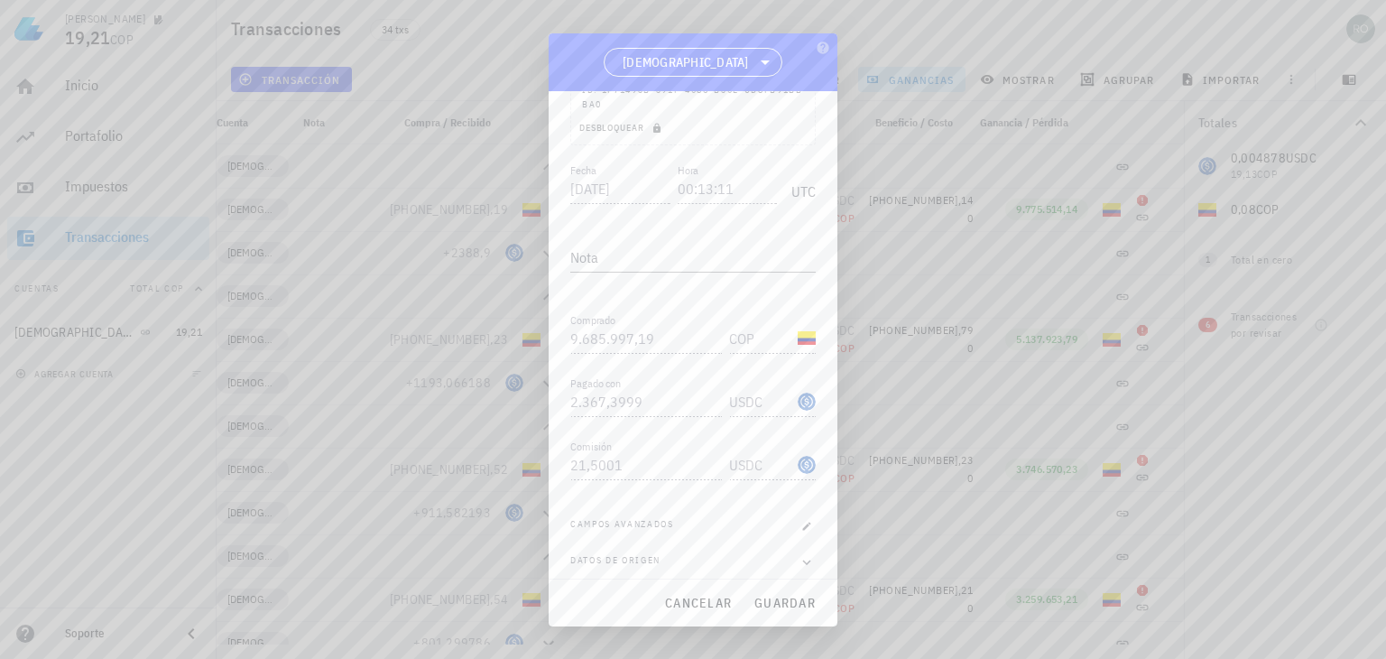
scroll to position [178, 0]
click at [774, 598] on span "guardar" at bounding box center [785, 603] width 62 height 16
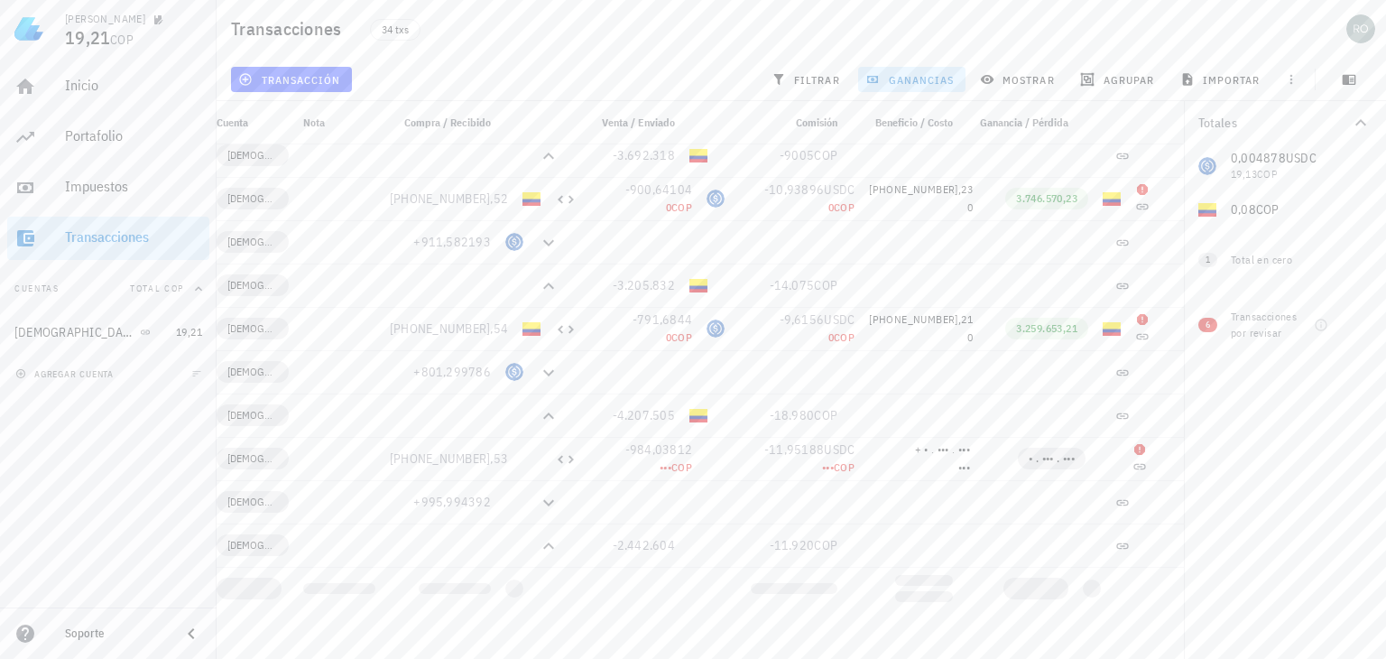
scroll to position [0, 0]
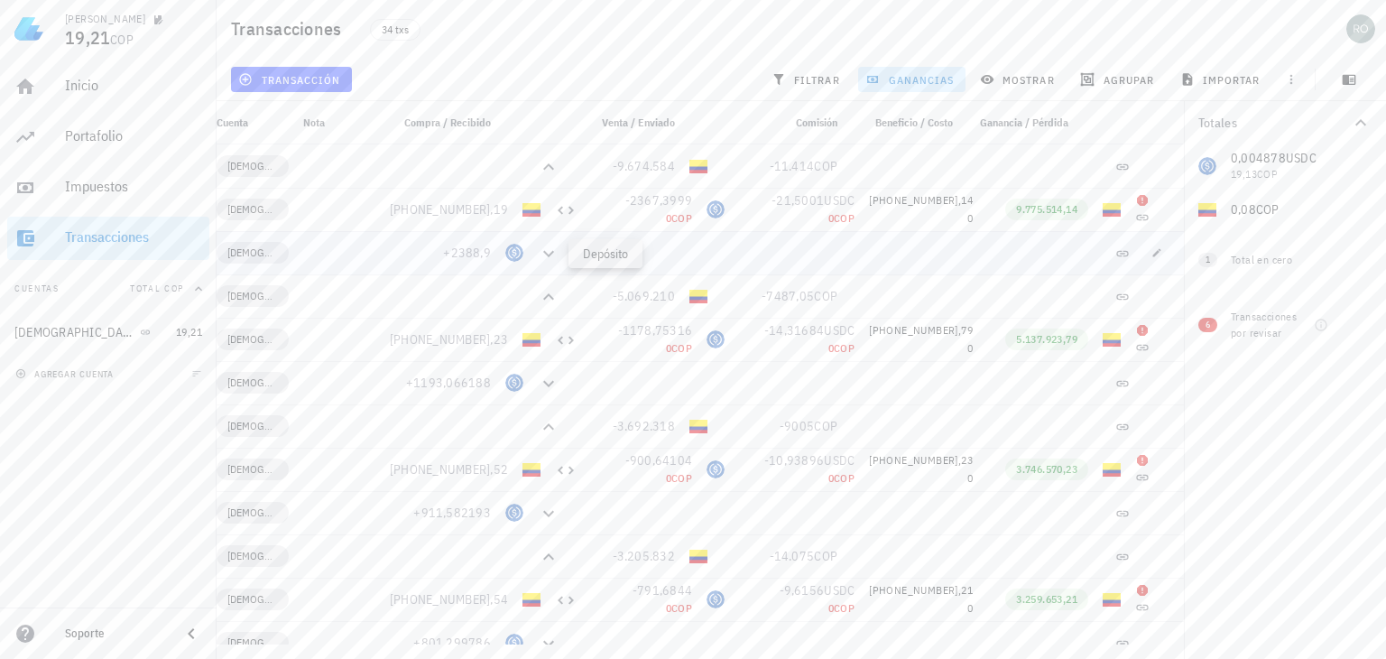
click at [551, 250] on icon at bounding box center [549, 254] width 22 height 22
click at [549, 255] on icon at bounding box center [548, 253] width 11 height 6
click at [549, 257] on icon at bounding box center [549, 254] width 22 height 22
drag, startPoint x: 551, startPoint y: 268, endPoint x: 552, endPoint y: 279, distance: 11.0
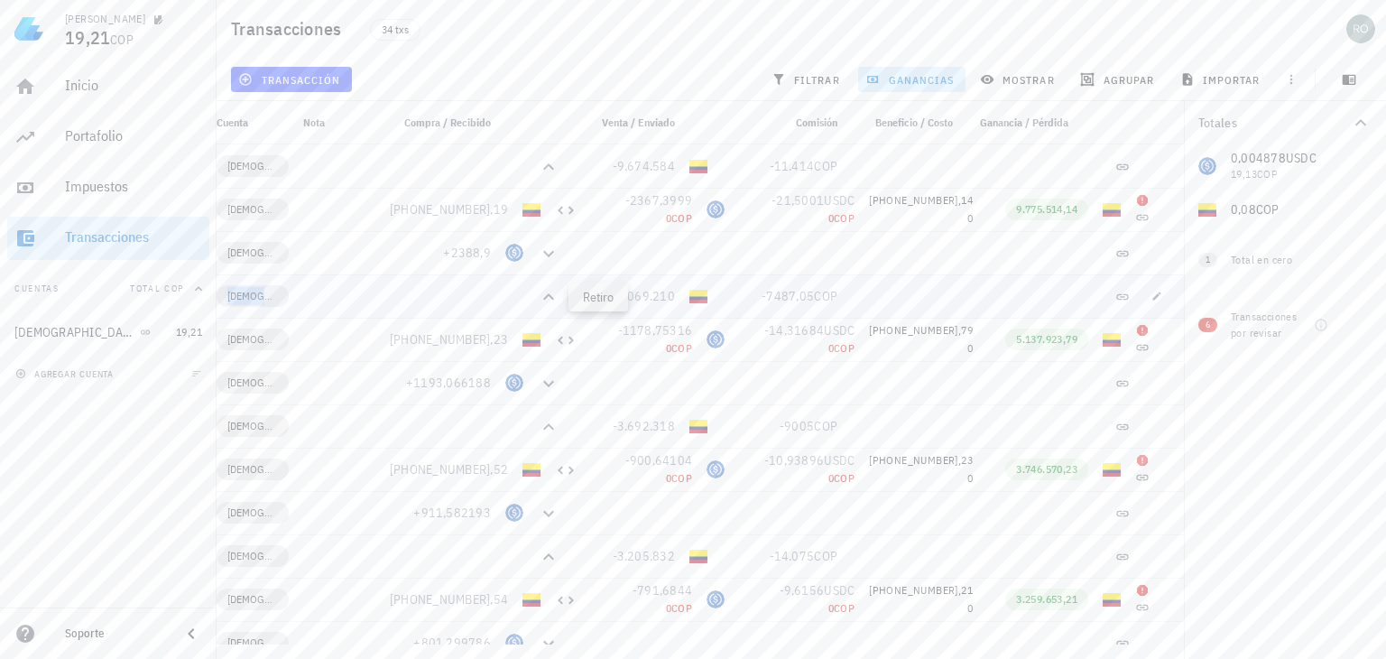
click at [556, 295] on icon at bounding box center [549, 297] width 22 height 22
click at [1366, 30] on div "avatar" at bounding box center [1361, 28] width 29 height 29
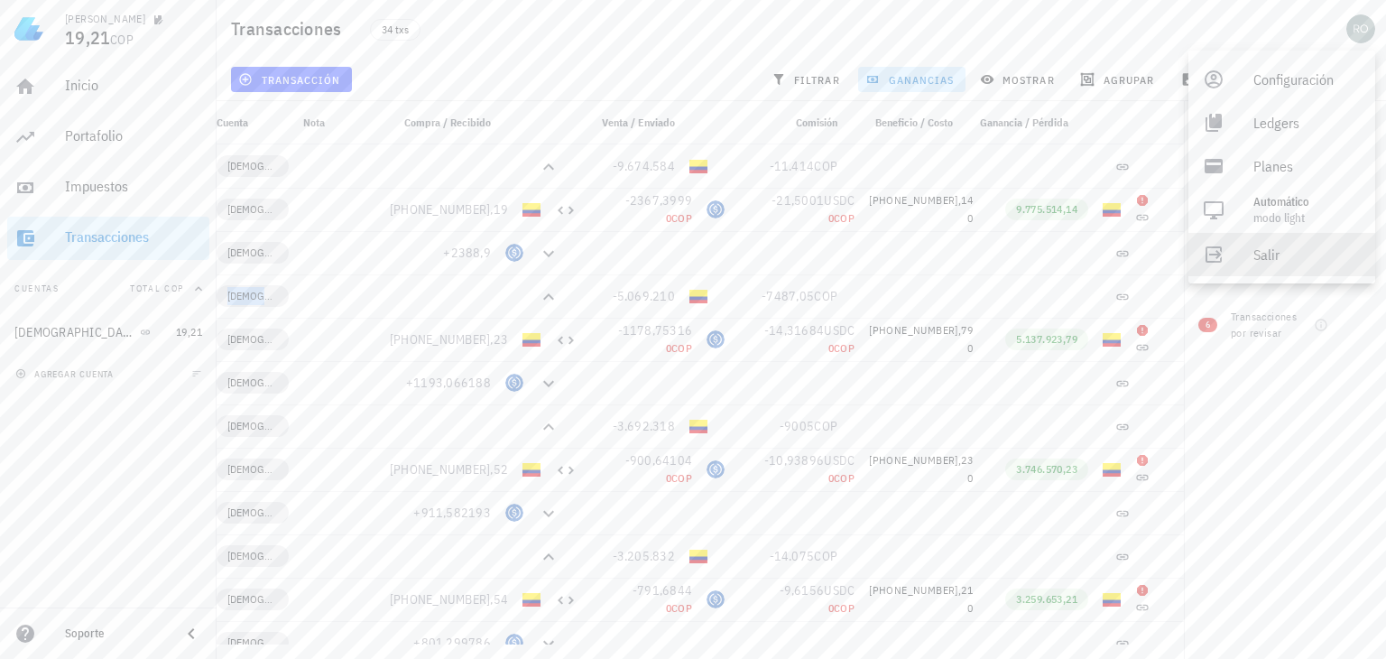
click at [1259, 264] on div "Salir" at bounding box center [1307, 254] width 107 height 36
